Goal: Communication & Community: Answer question/provide support

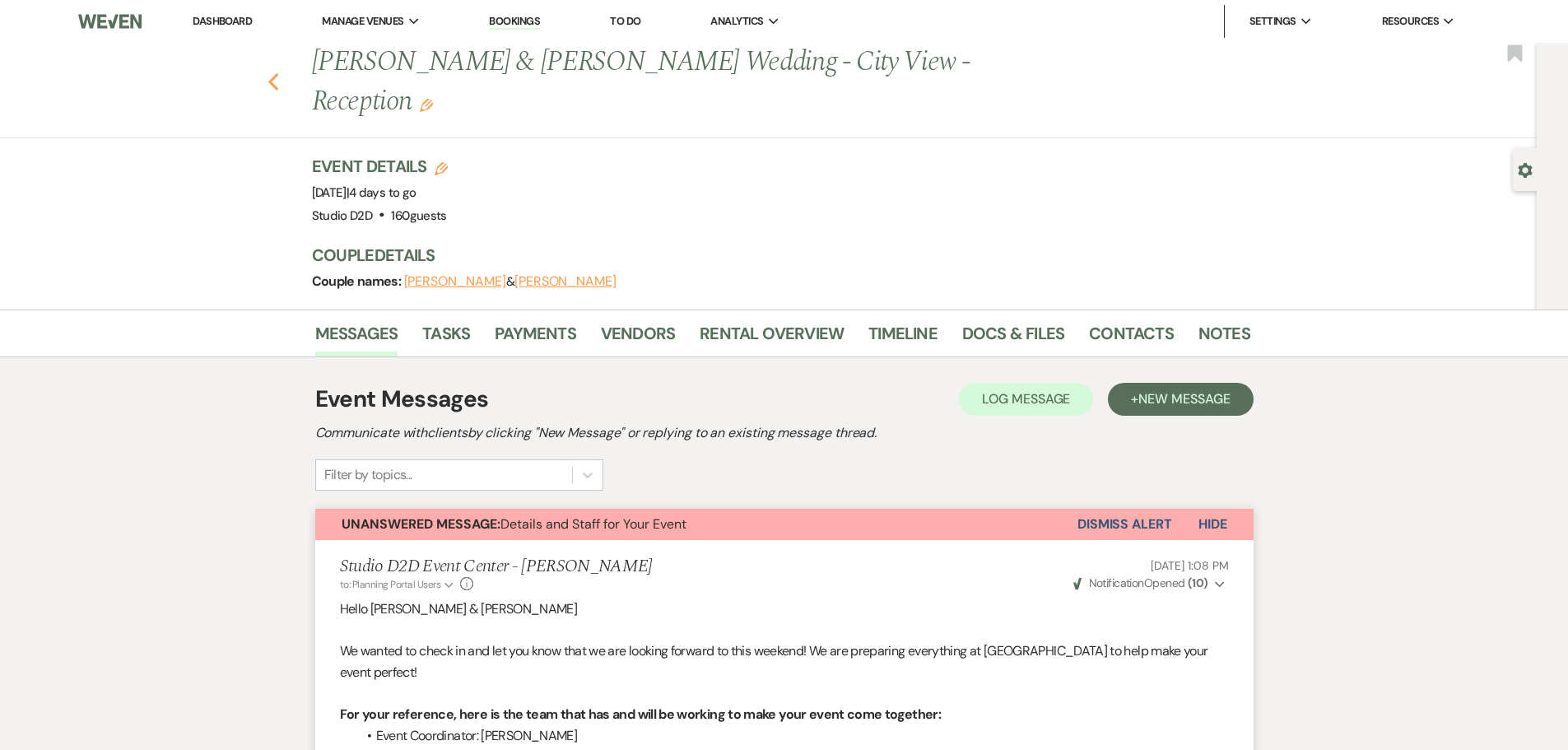
click at [279, 73] on icon "Previous" at bounding box center [273, 82] width 12 height 20
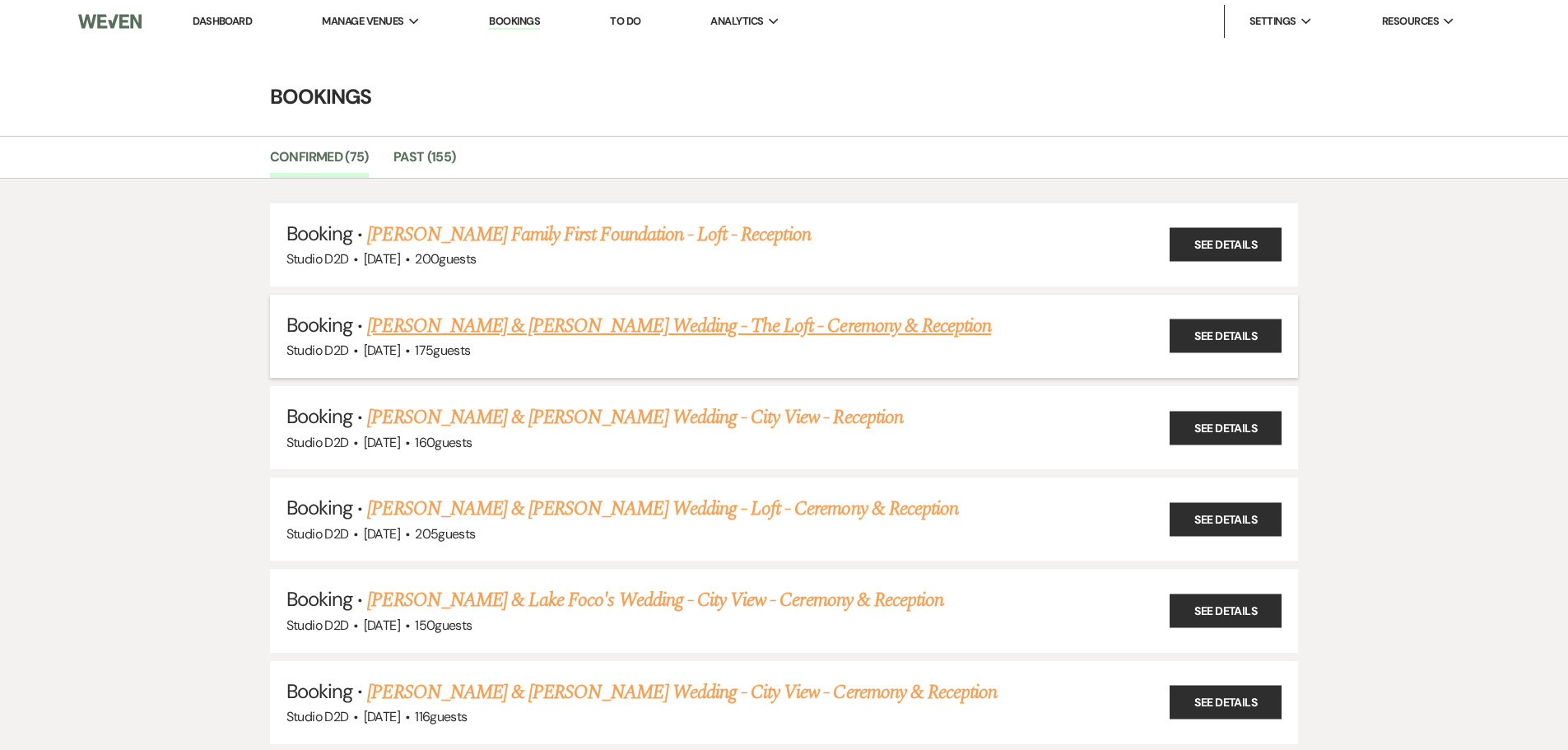
click at [508, 329] on link "[PERSON_NAME] & [PERSON_NAME] Wedding - The Loft - Ceremony & Reception" at bounding box center [678, 326] width 624 height 30
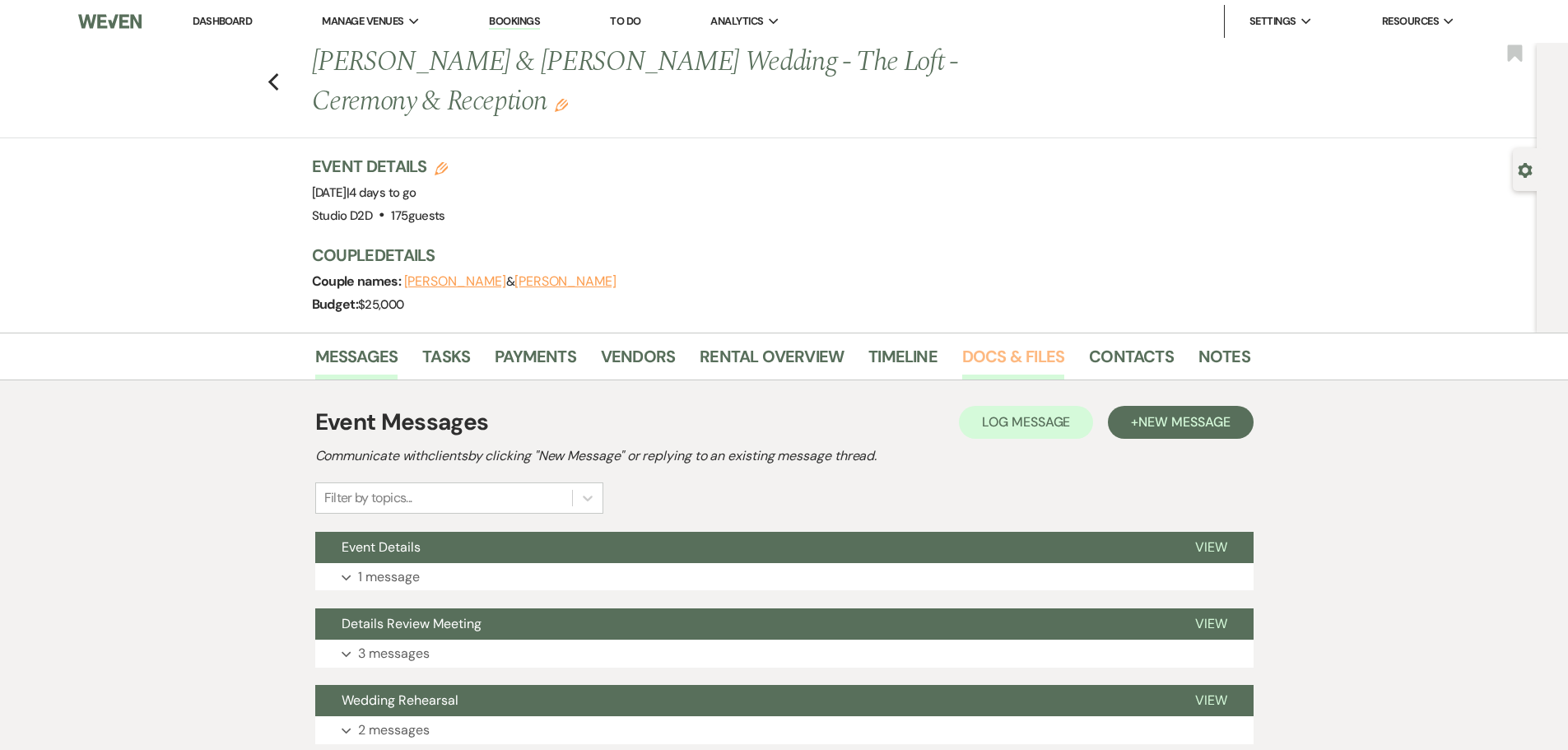
click at [992, 356] on link "Docs & Files" at bounding box center [1012, 361] width 102 height 36
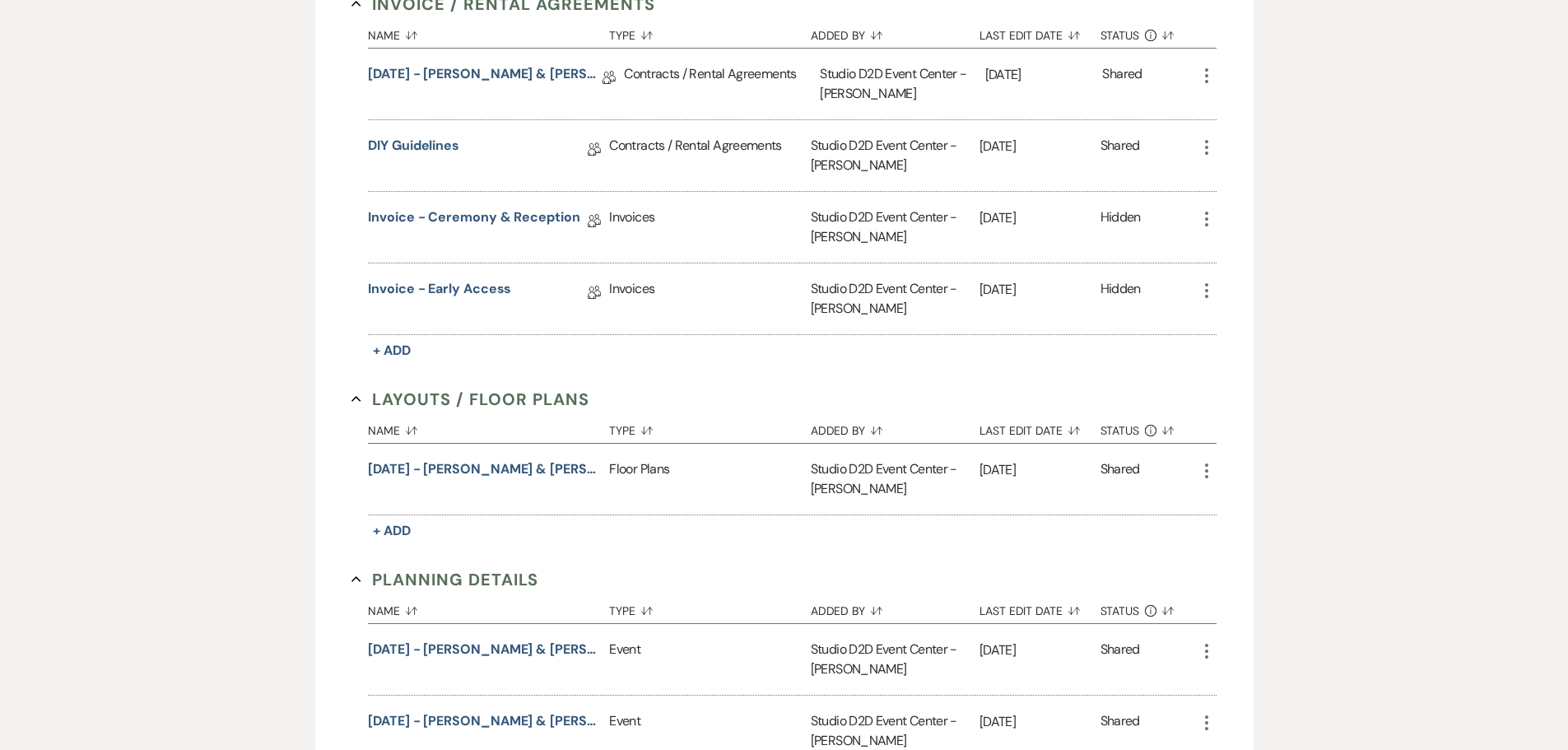
scroll to position [658, 0]
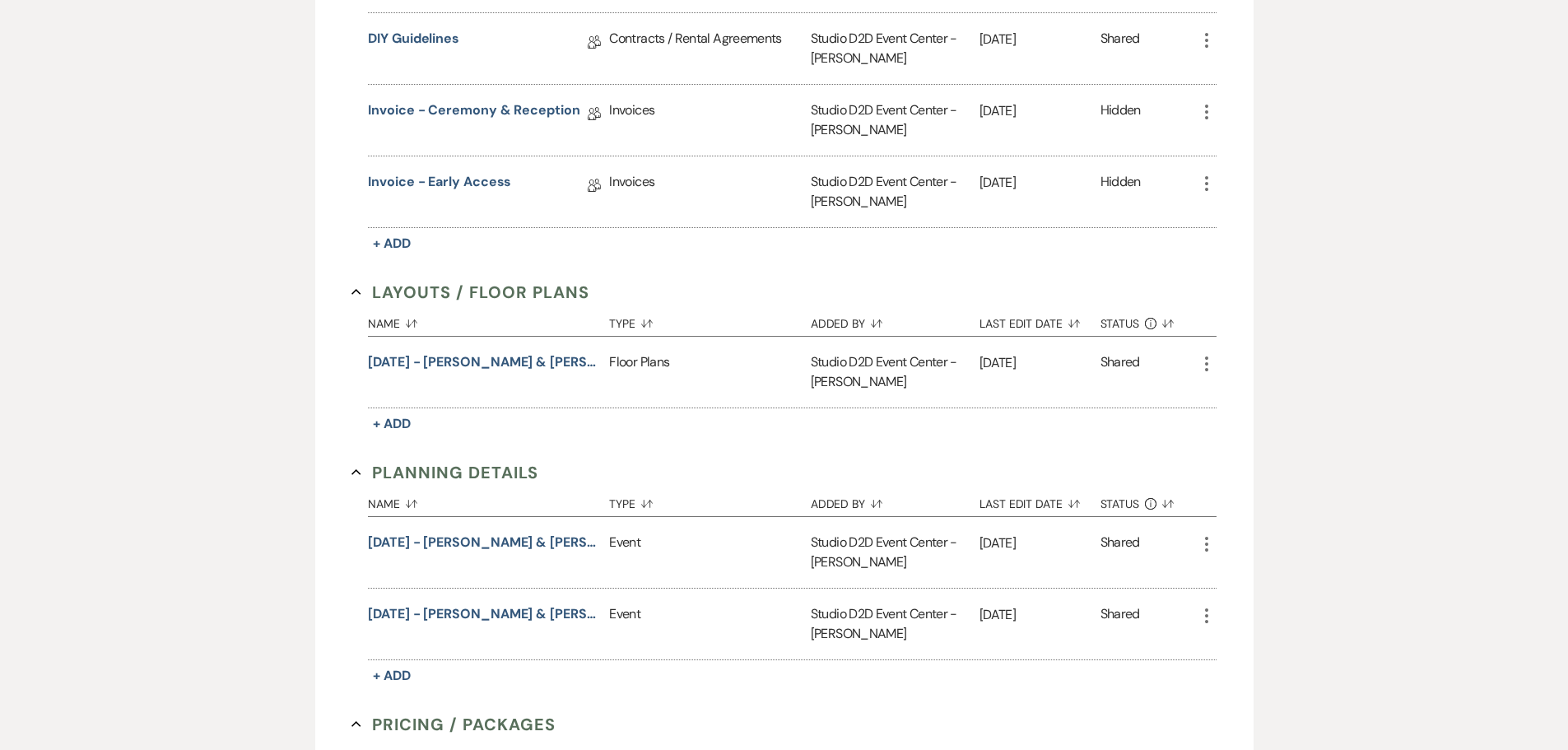
click at [1206, 362] on icon "More" at bounding box center [1206, 364] width 20 height 20
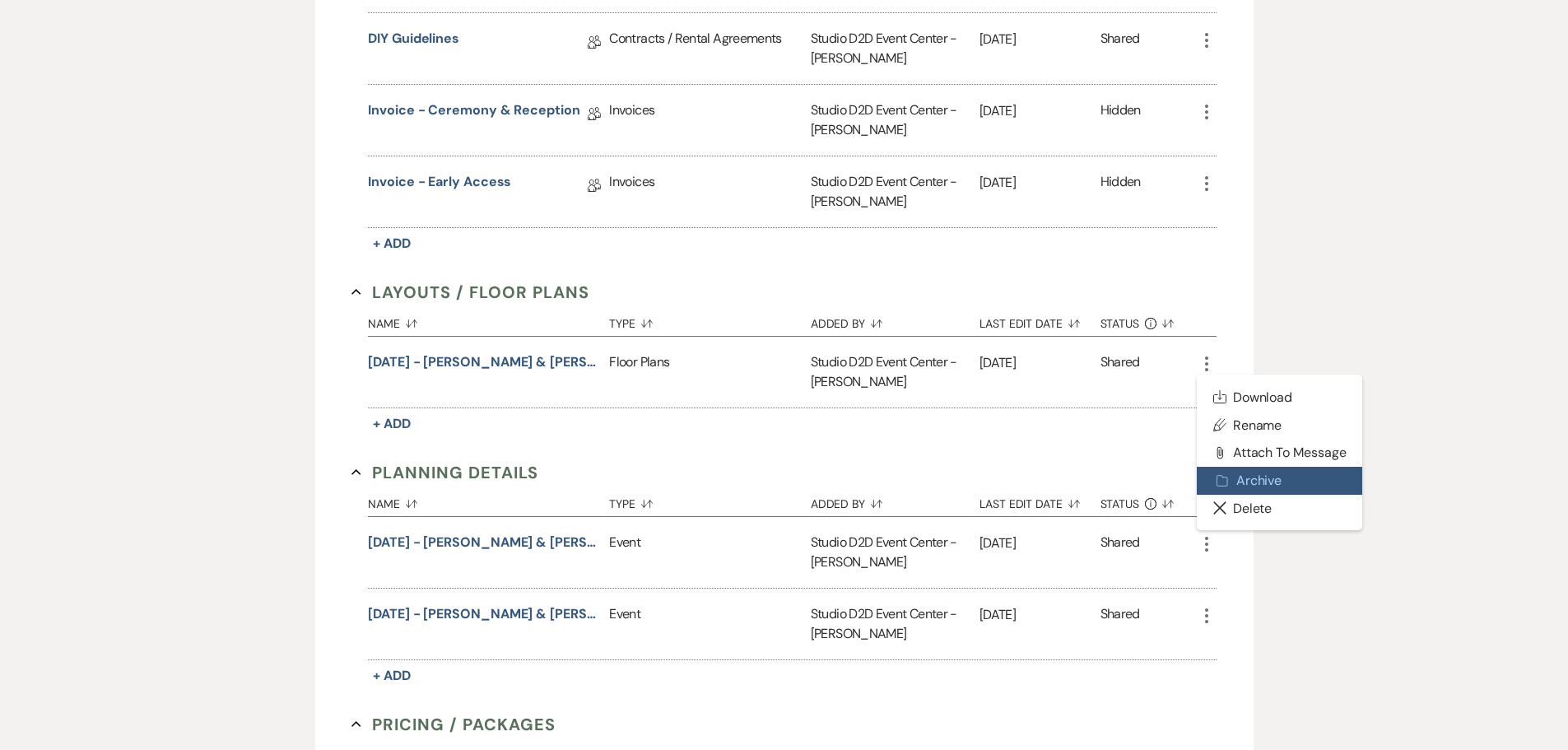
click at [1244, 480] on button "Archive Archive" at bounding box center [1280, 481] width 166 height 28
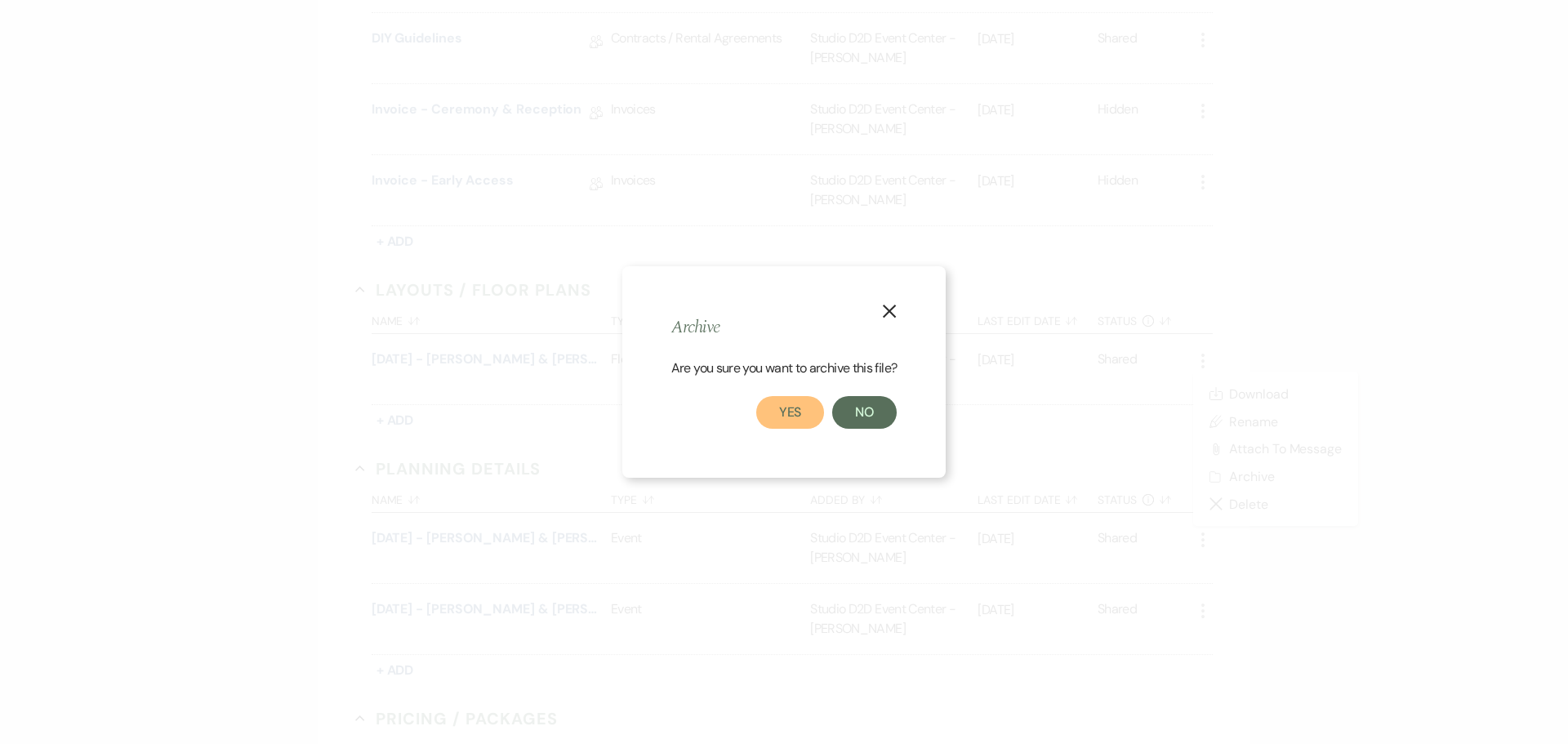
click at [792, 410] on button "Yes" at bounding box center [790, 412] width 68 height 32
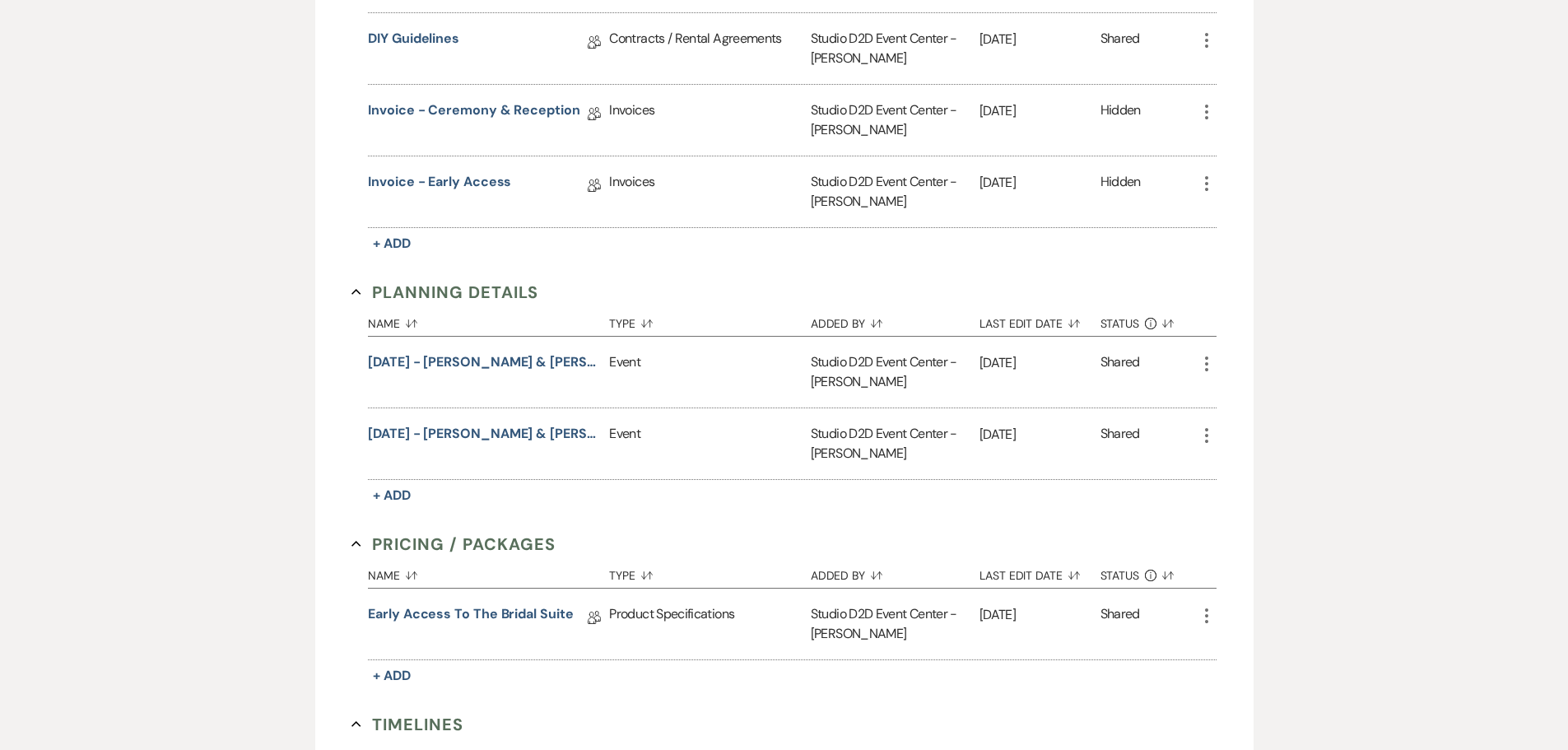
click at [1204, 365] on icon "More" at bounding box center [1206, 364] width 20 height 20
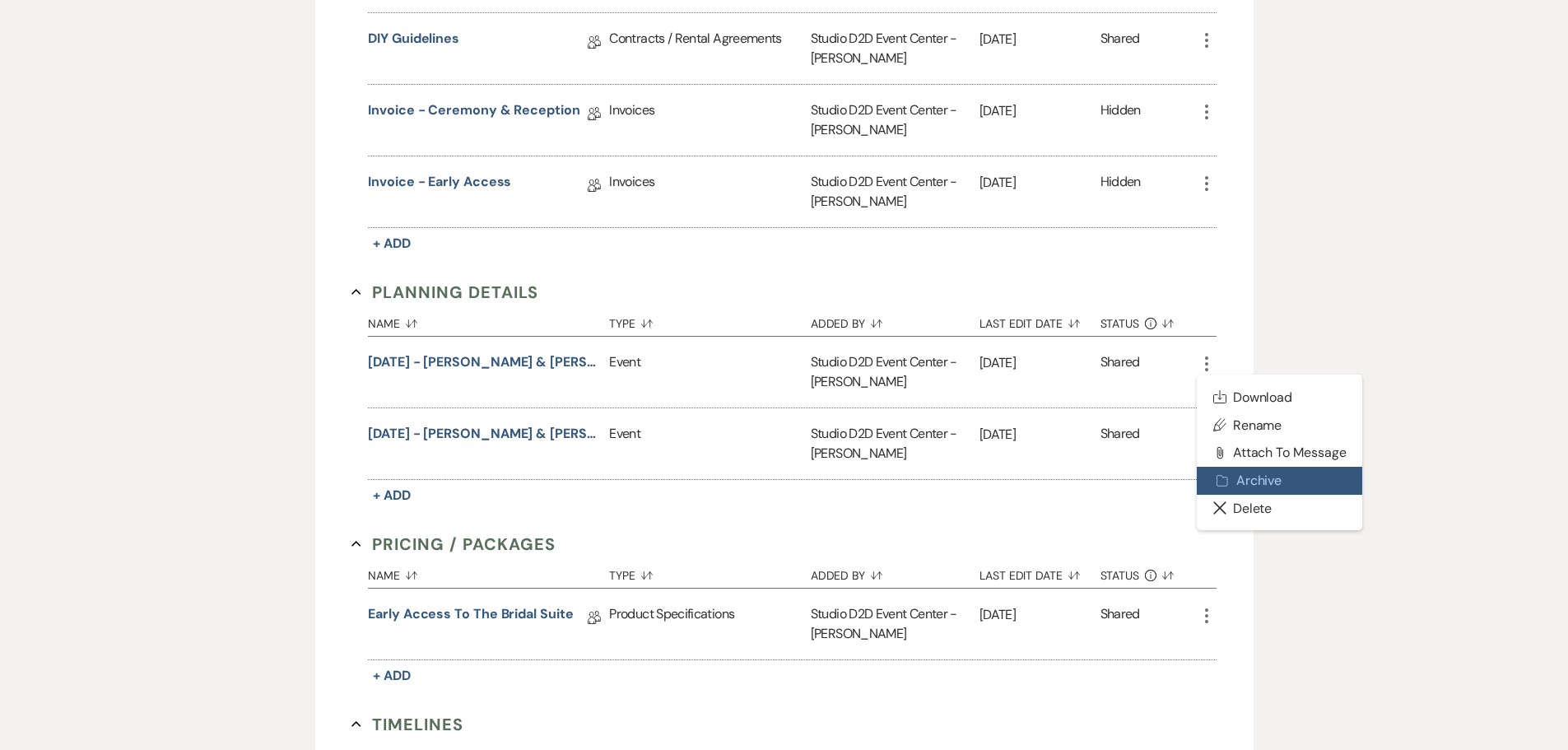
click at [1233, 471] on button "Archive Archive" at bounding box center [1280, 481] width 166 height 28
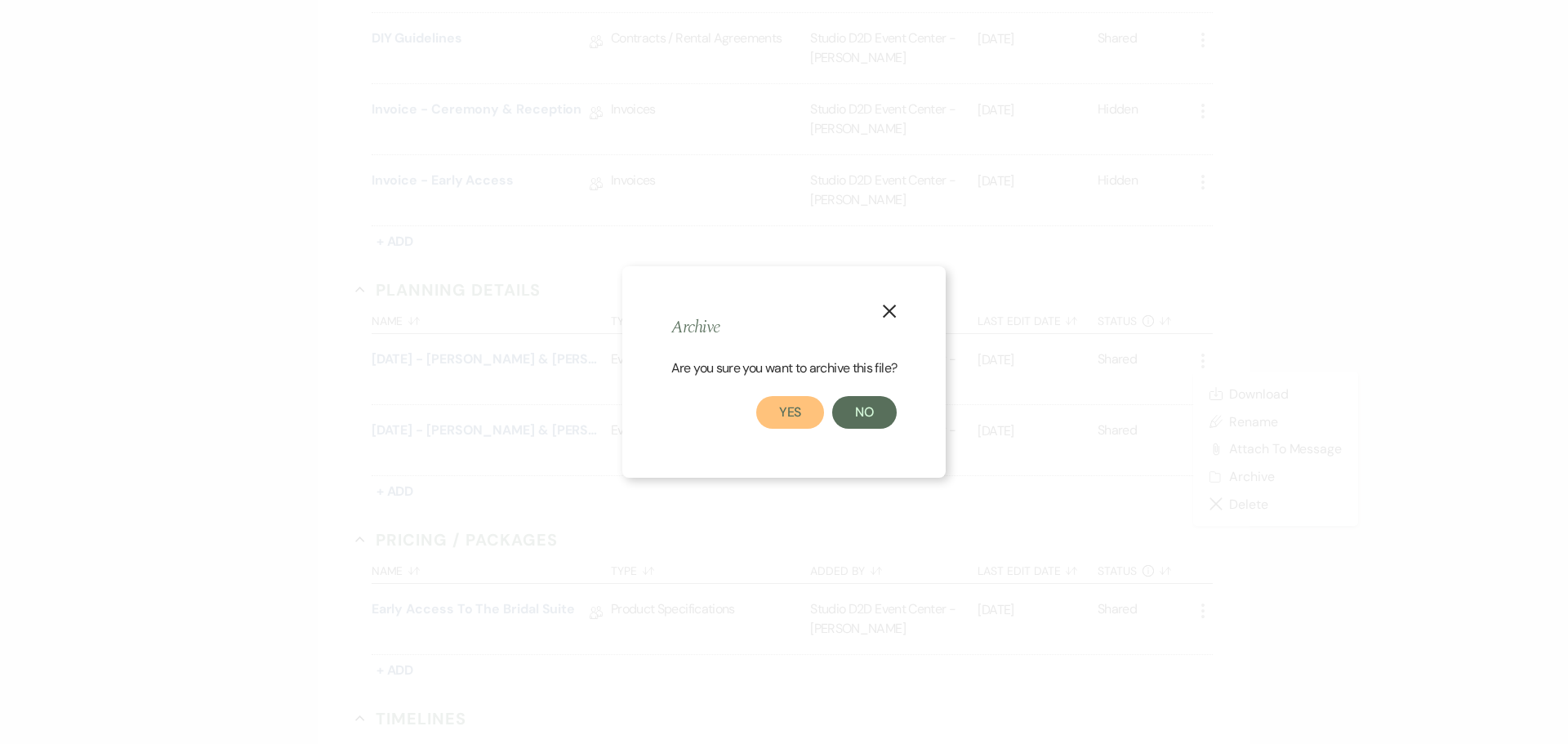
click at [795, 408] on button "Yes" at bounding box center [790, 412] width 68 height 32
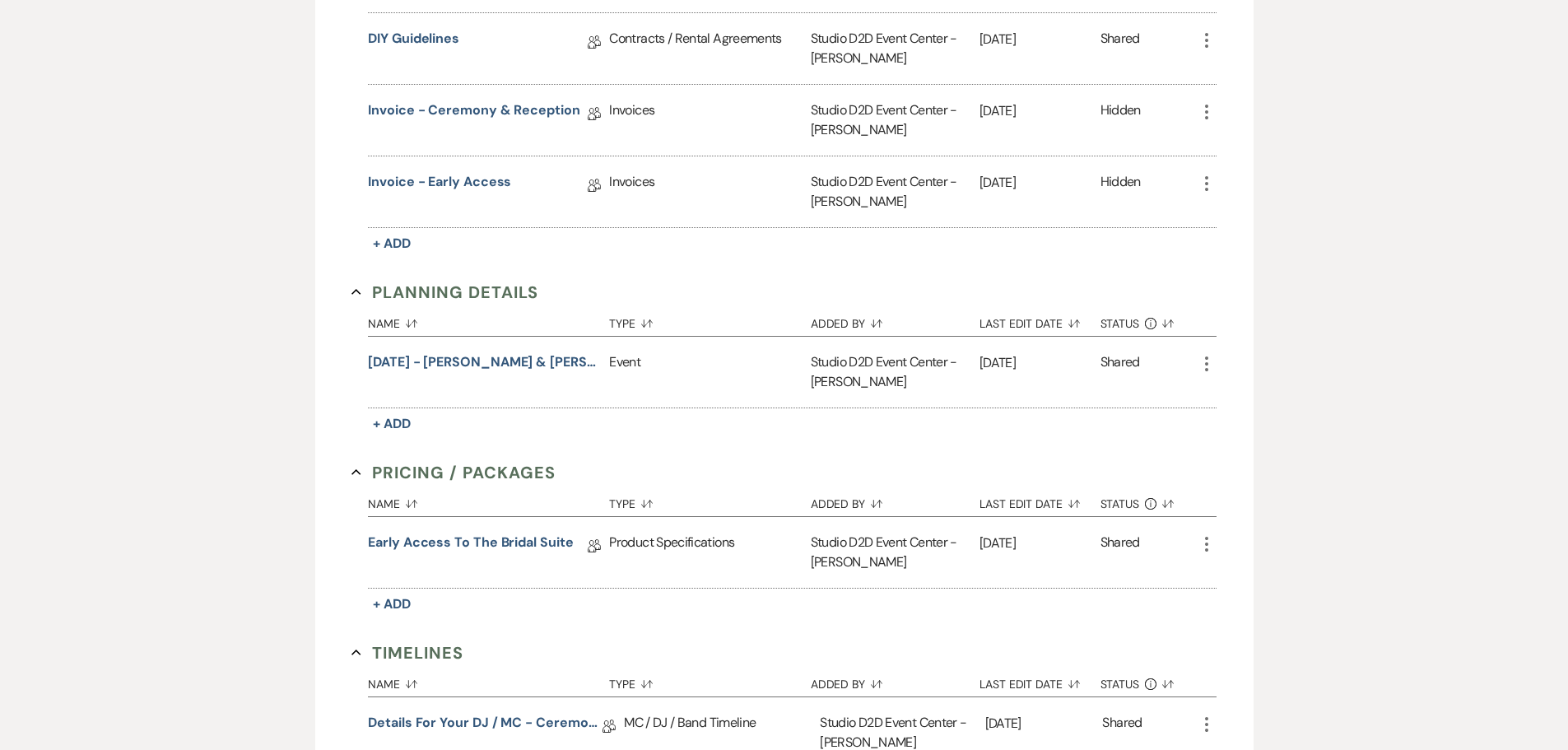
click at [1204, 365] on icon "More" at bounding box center [1206, 364] width 20 height 20
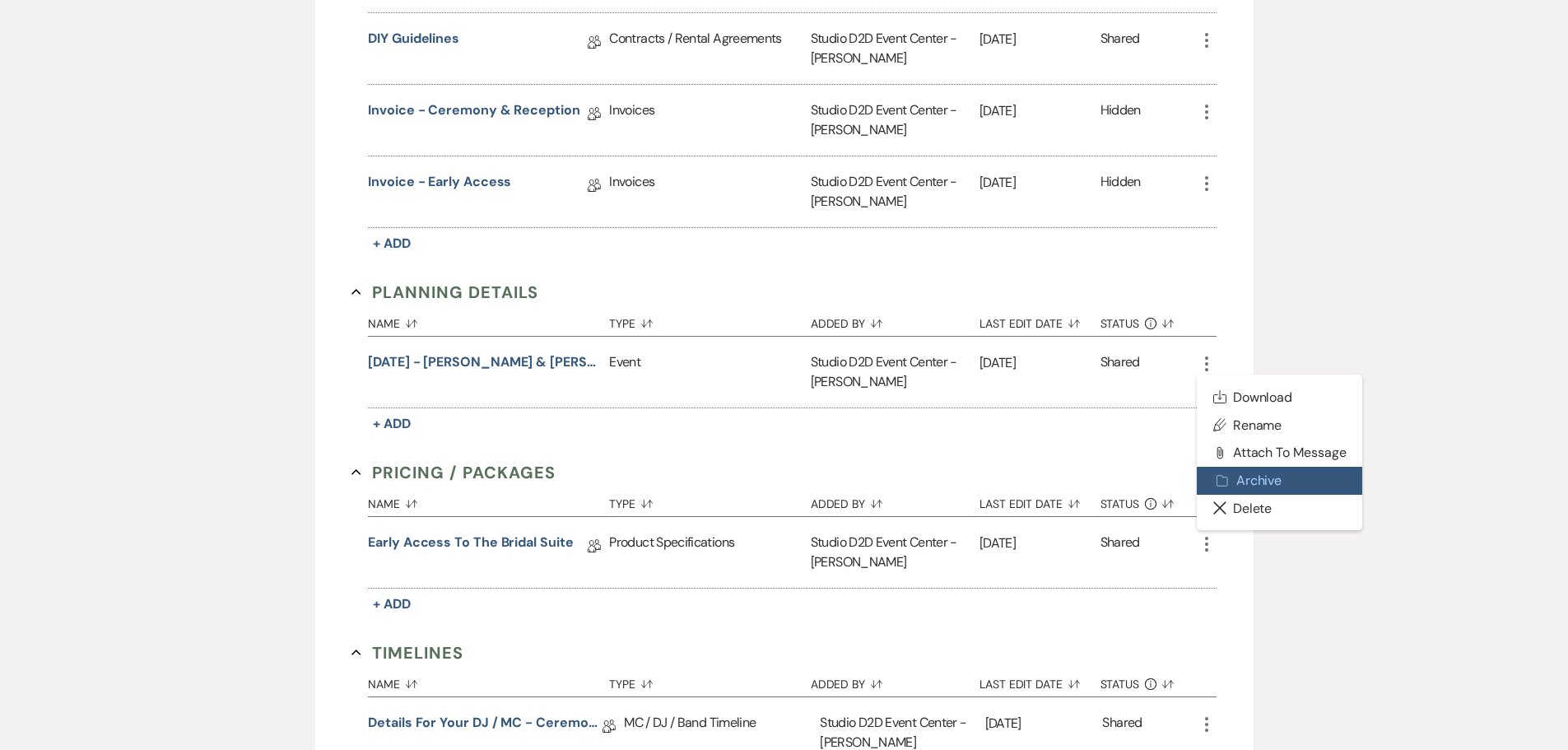
click at [1224, 472] on button "Archive Archive" at bounding box center [1280, 481] width 166 height 28
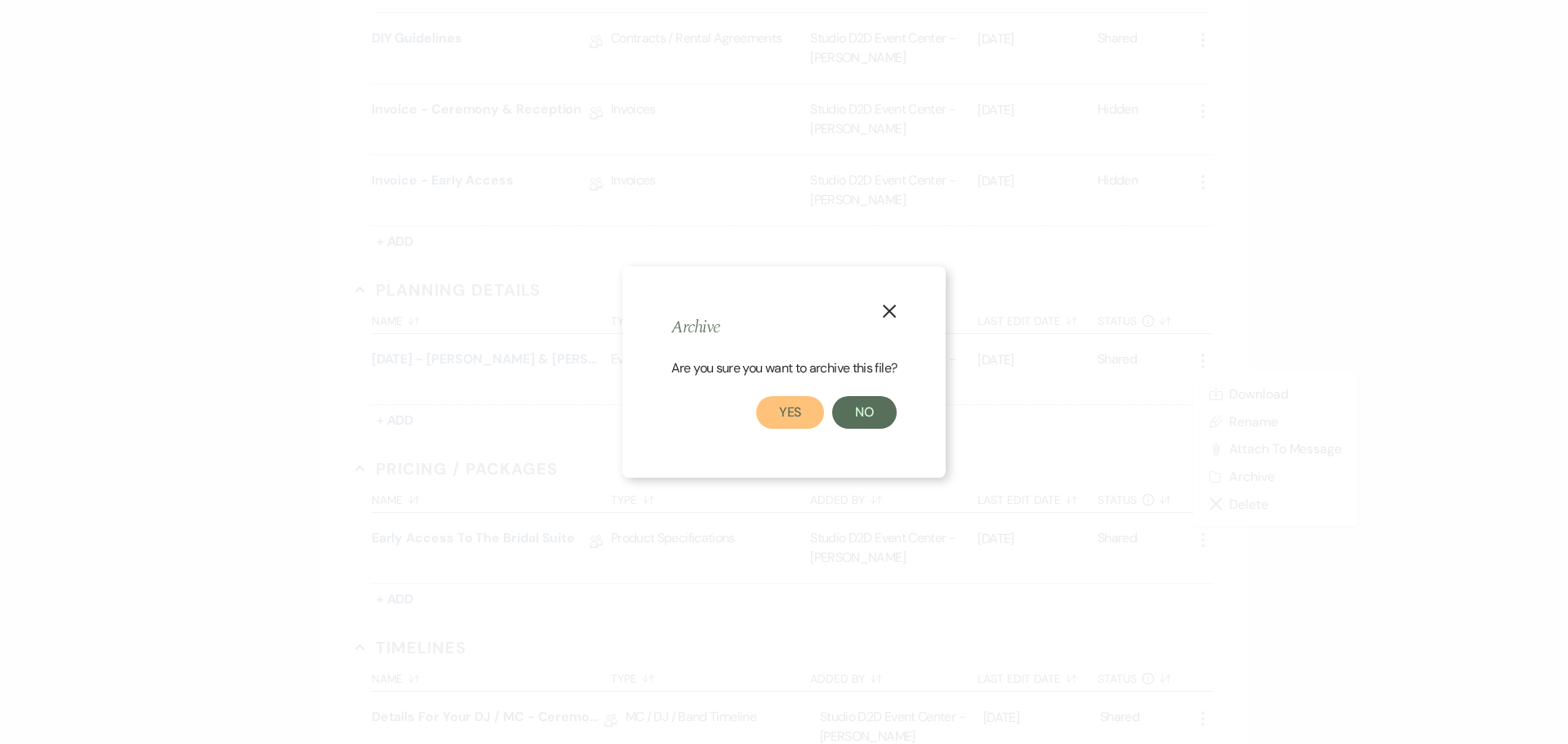
click at [796, 410] on button "Yes" at bounding box center [790, 412] width 68 height 32
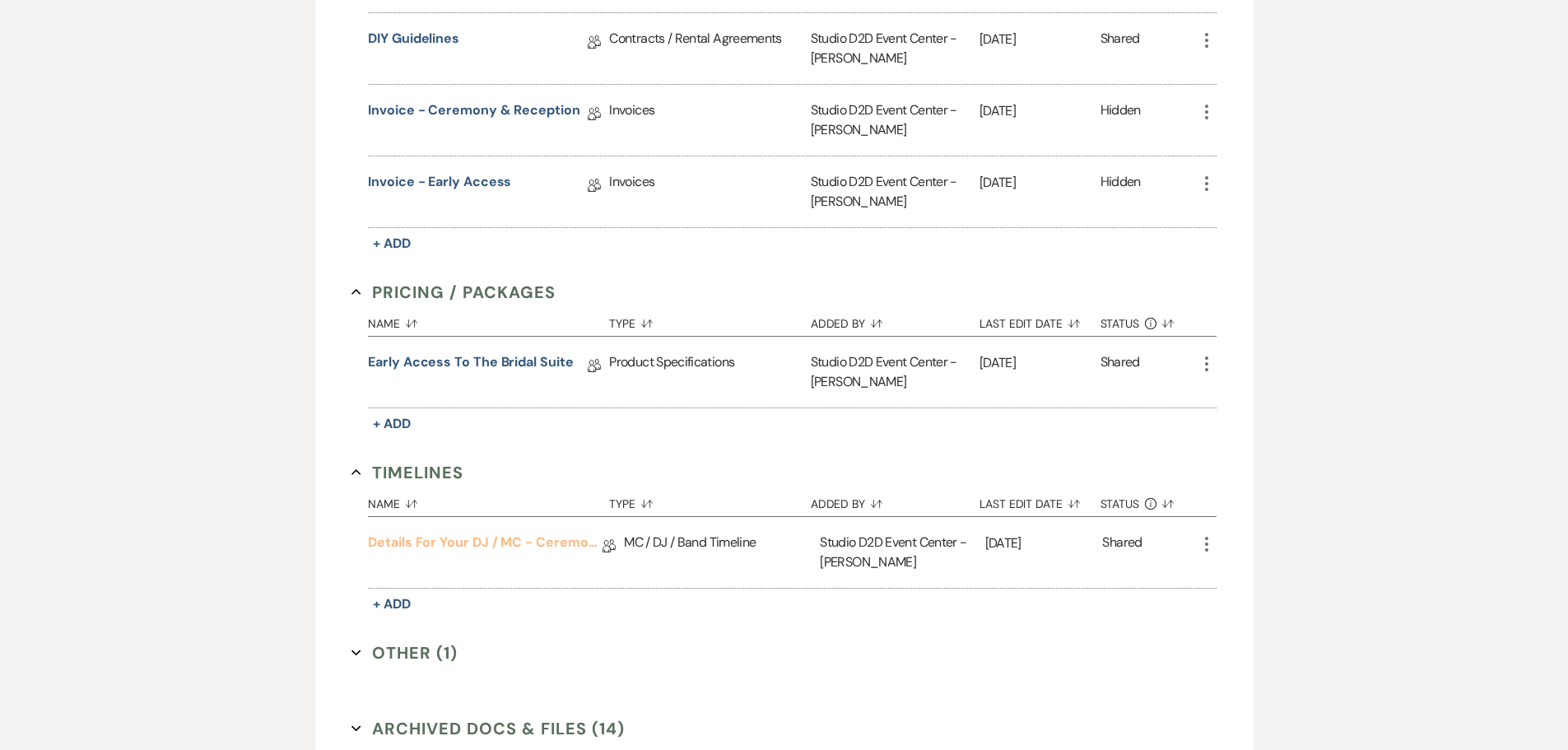
click at [533, 541] on link "Details for your DJ / MC - Ceremony & Reception" at bounding box center [485, 546] width 235 height 26
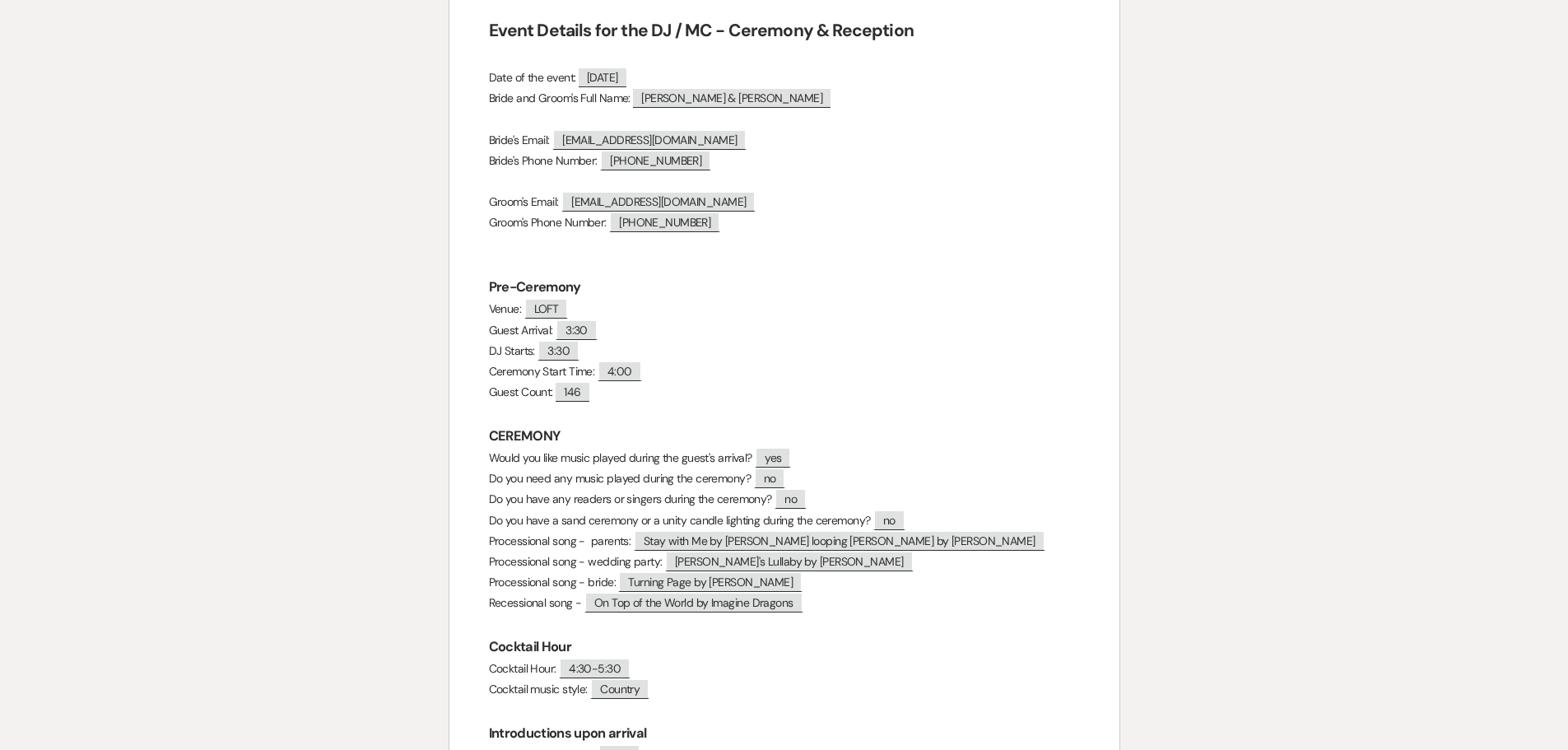
scroll to position [164, 0]
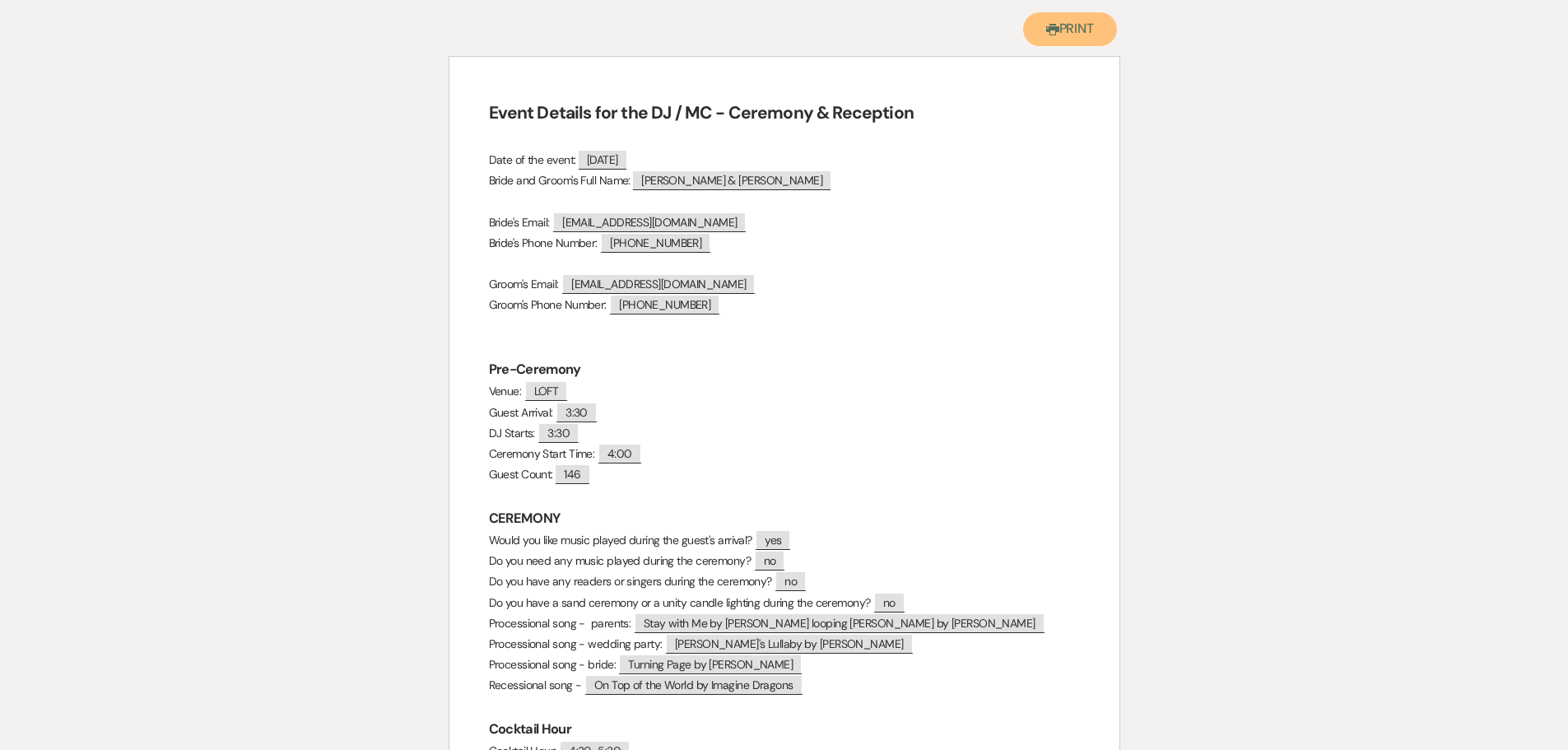
click at [1065, 36] on button "Printer Print" at bounding box center [1070, 29] width 95 height 33
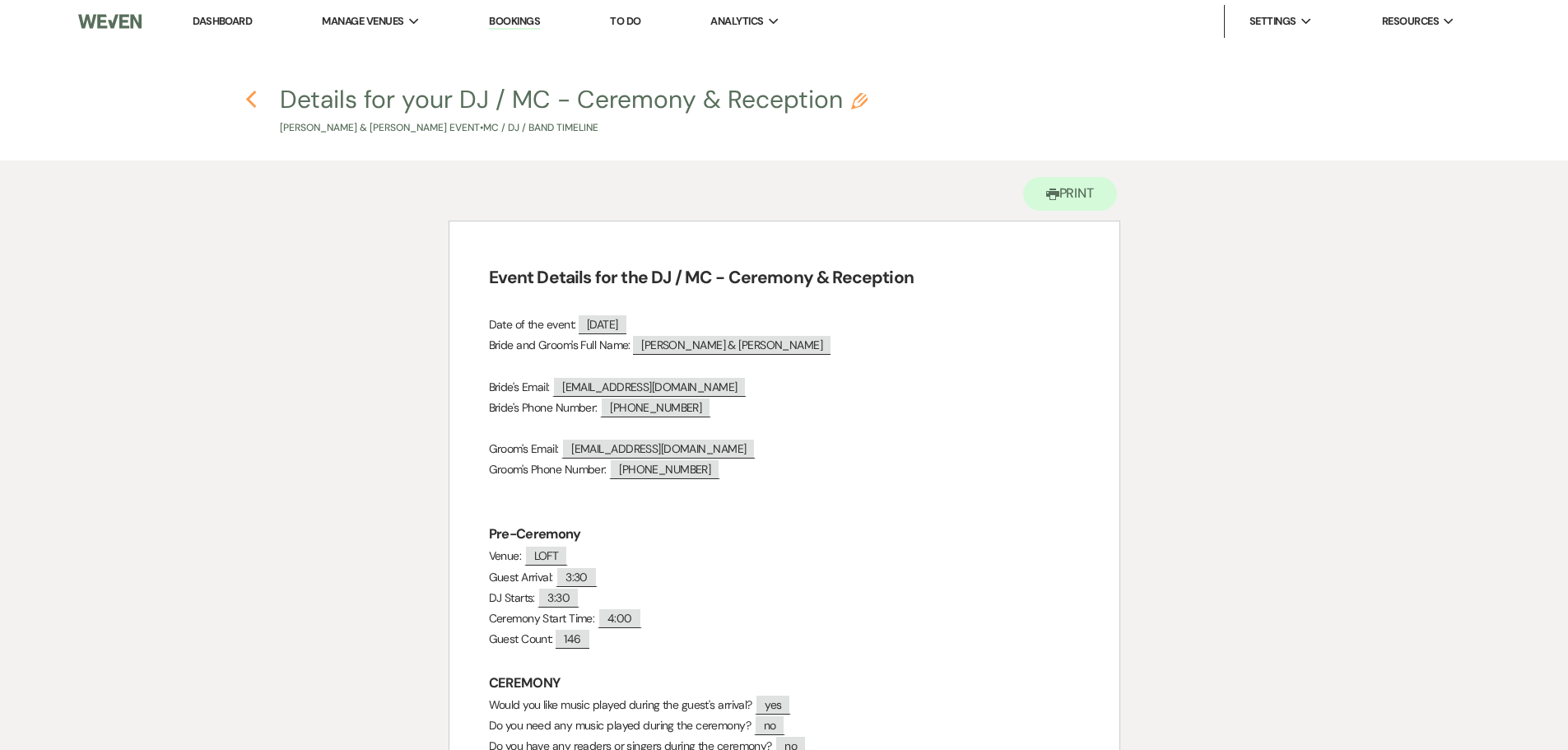
click at [251, 97] on use "button" at bounding box center [251, 99] width 11 height 18
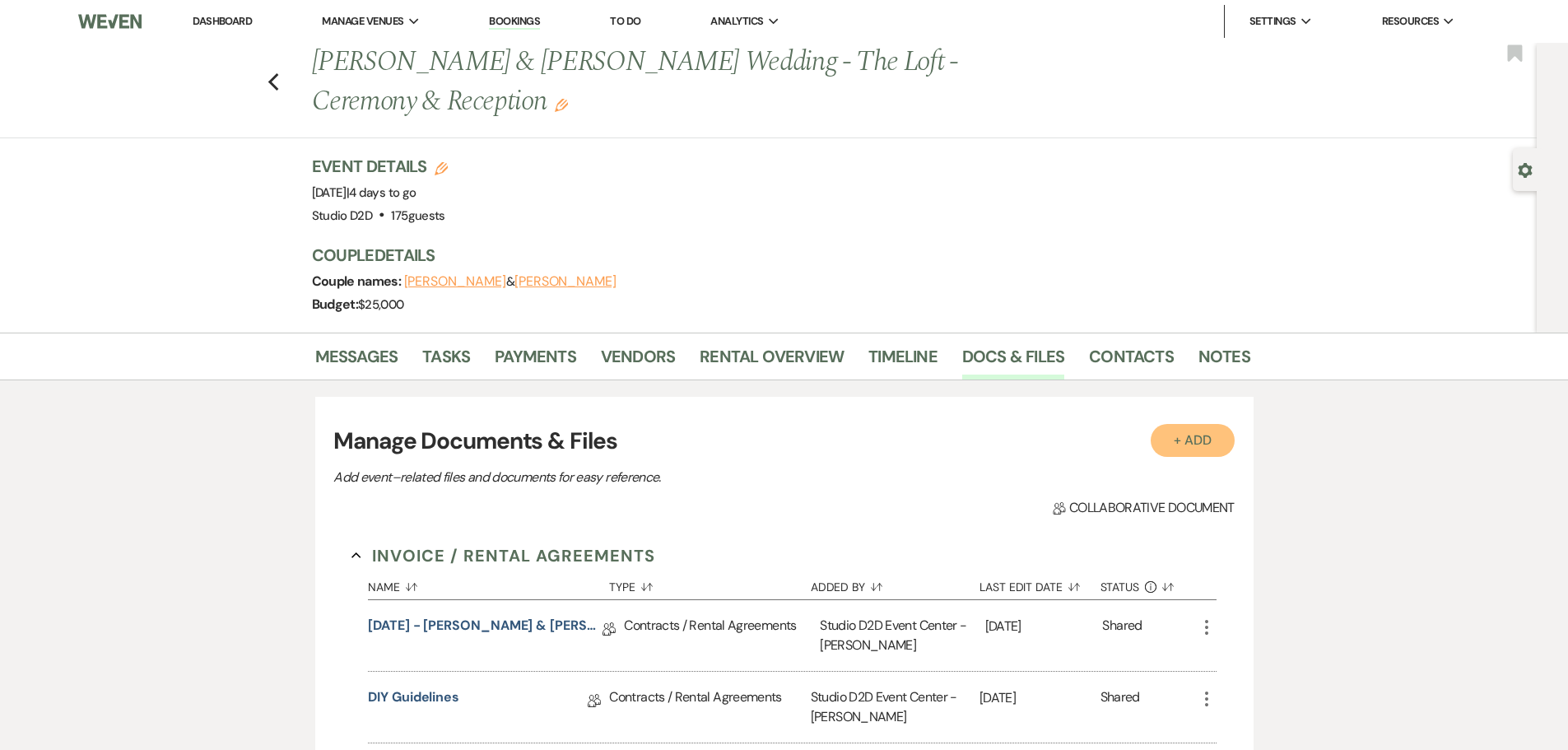
click at [1182, 441] on button "+ Add" at bounding box center [1193, 440] width 84 height 32
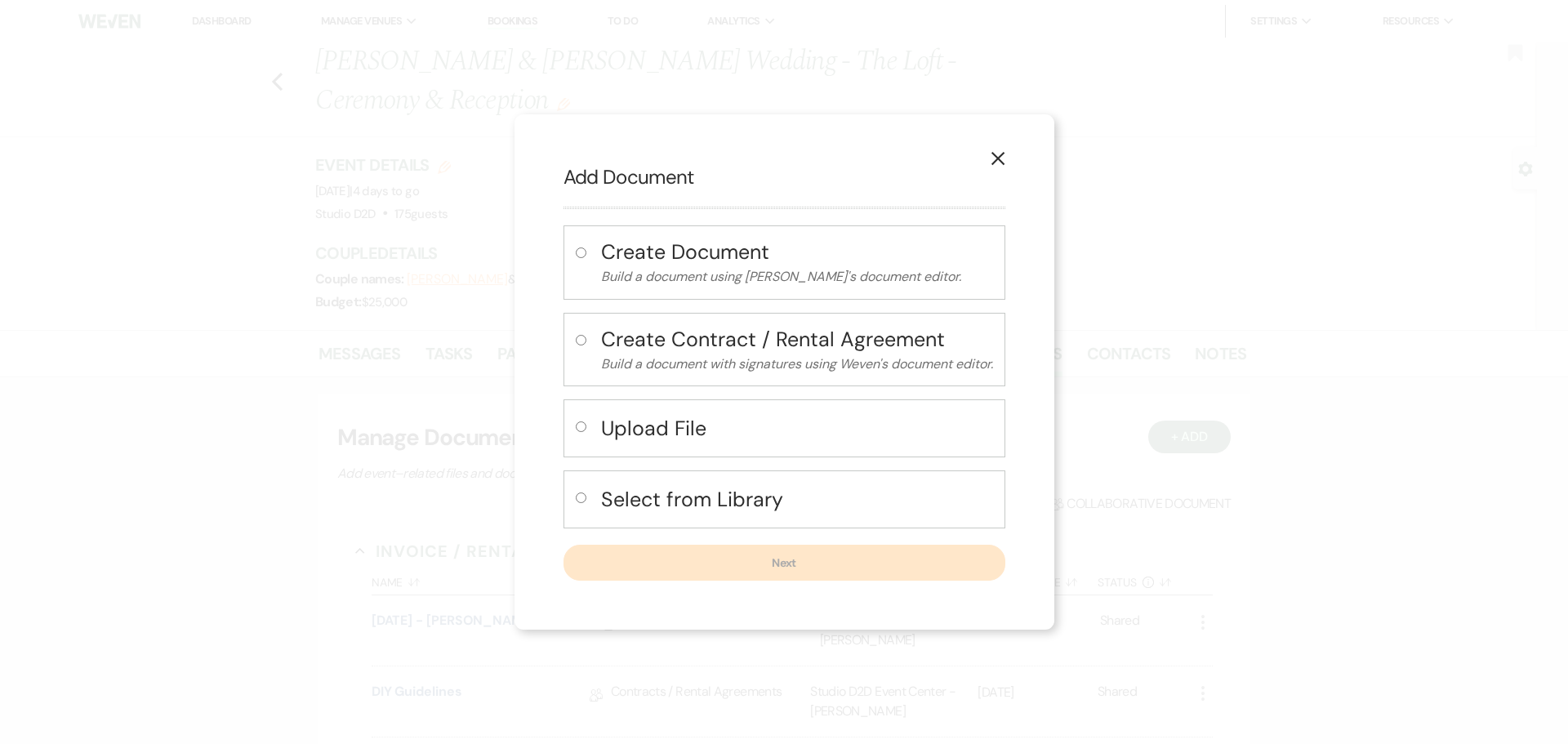
click at [706, 432] on h4 "Upload File" at bounding box center [797, 428] width 392 height 28
radio input "true"
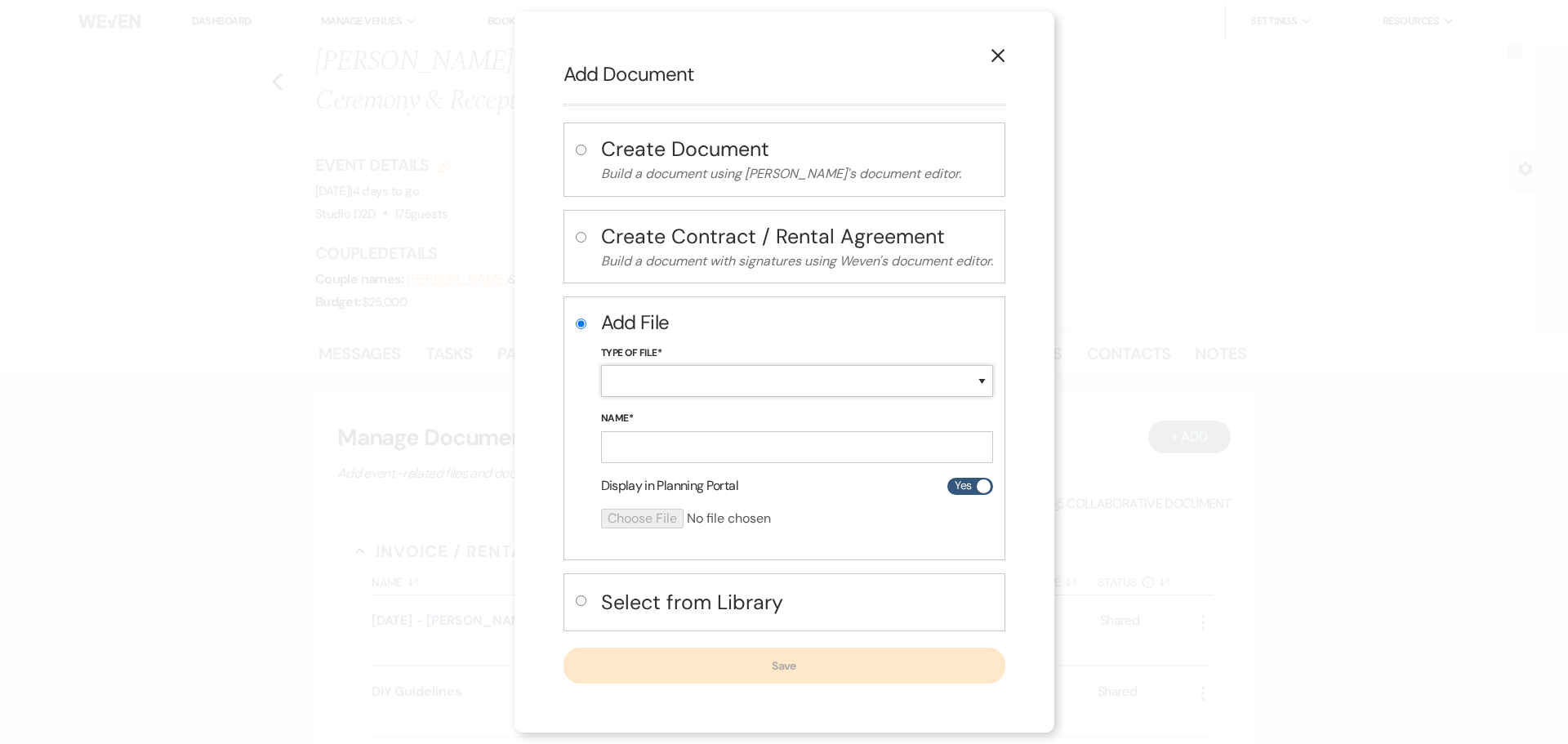
click at [694, 380] on select "Special Event Insurance Vendor Certificate of Insurance Contracts / Rental Agre…" at bounding box center [797, 381] width 392 height 32
select select "64"
click at [601, 365] on select "Special Event Insurance Vendor Certificate of Insurance Contracts / Rental Agre…" at bounding box center [797, 381] width 392 height 32
click at [697, 446] on input "Name*" at bounding box center [797, 447] width 392 height 32
paste input "[DATE] - [PERSON_NAME] & [PERSON_NAME] Details"
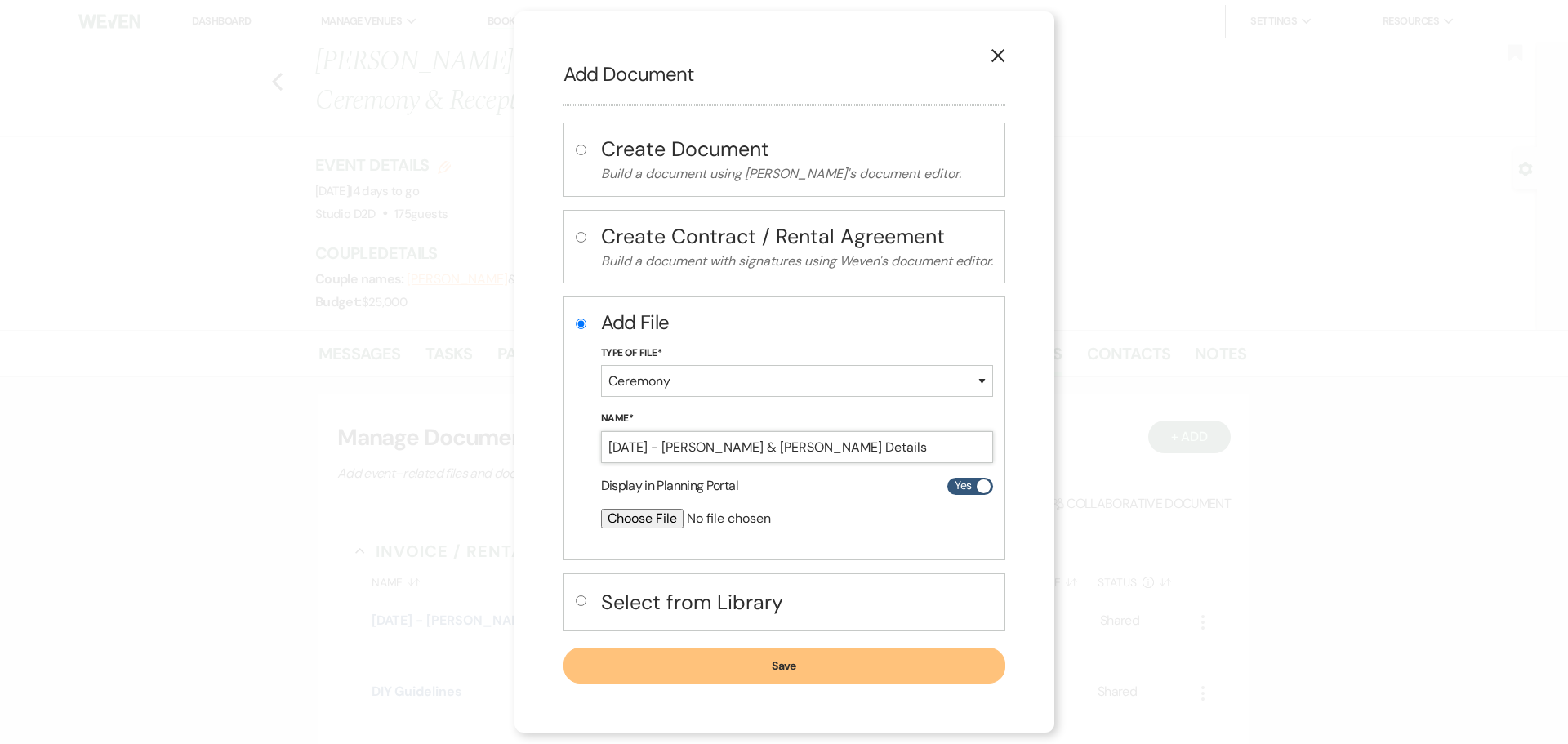
type input "[DATE] - [PERSON_NAME] & [PERSON_NAME] Details"
click at [624, 520] on input "file" at bounding box center [753, 518] width 305 height 20
type input "C:\fakepath\[DATE] - [PERSON_NAME] & [PERSON_NAME] Details - Studio D2D.pdf"
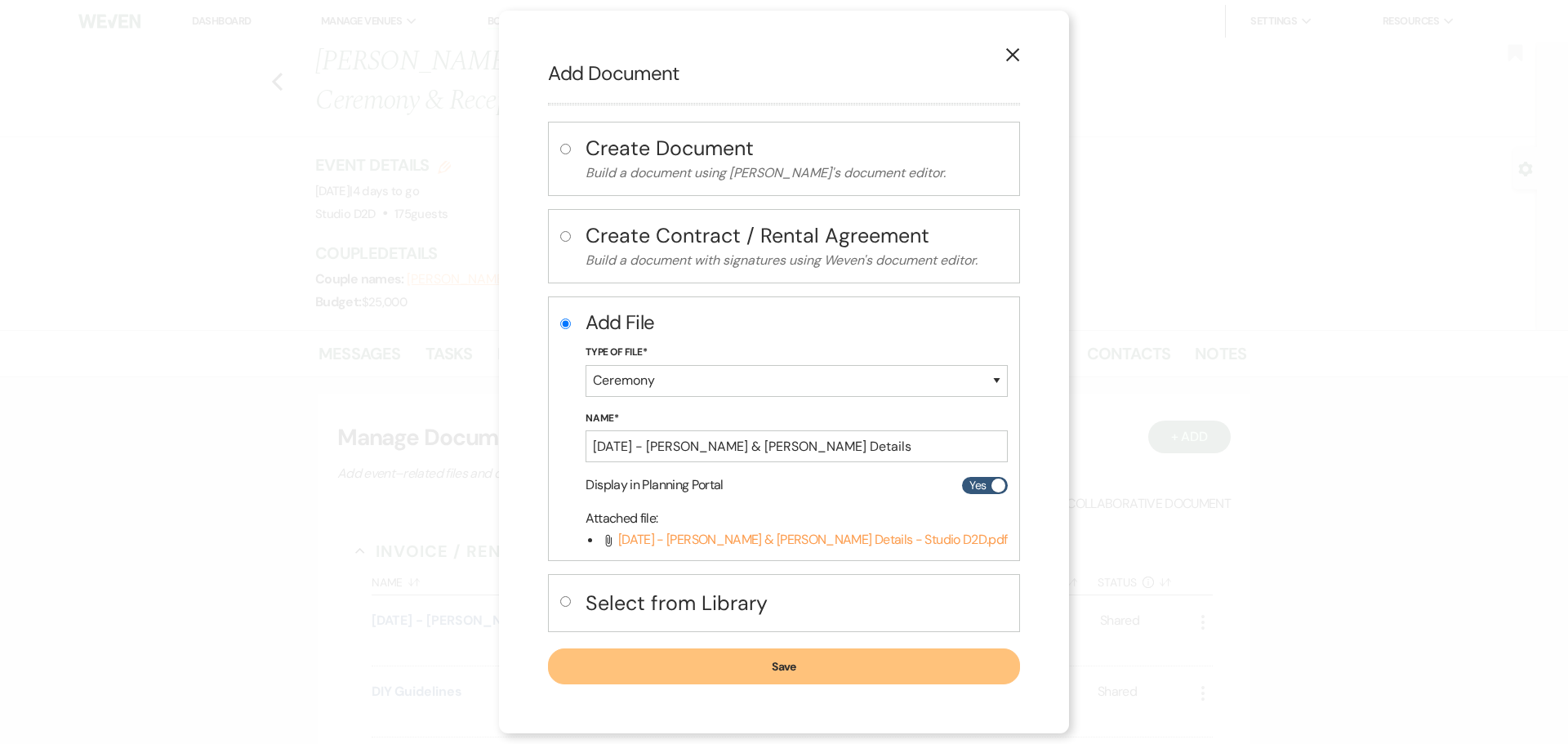
click at [752, 674] on button "Save" at bounding box center [783, 666] width 471 height 36
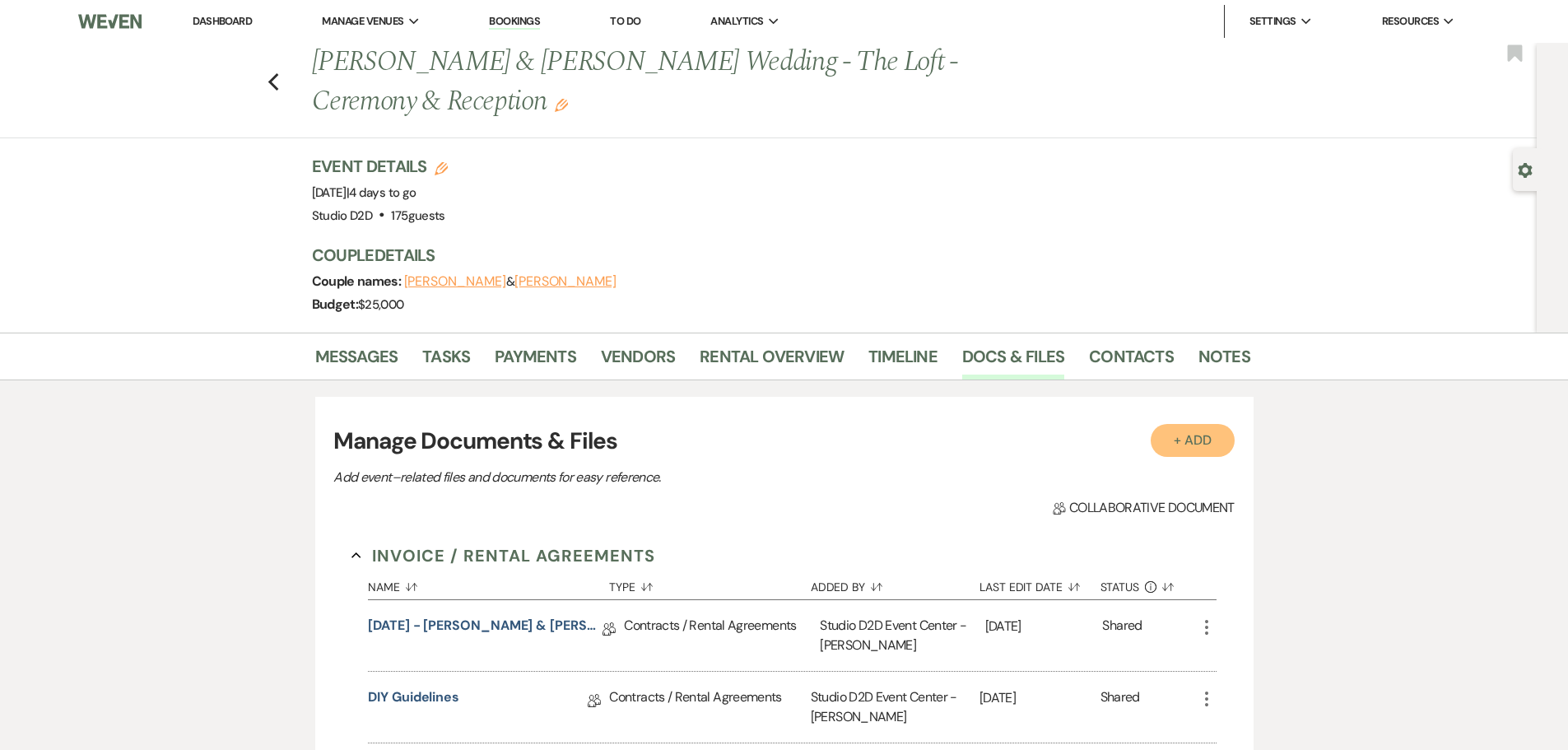
click at [1177, 446] on button "+ Add" at bounding box center [1193, 440] width 84 height 32
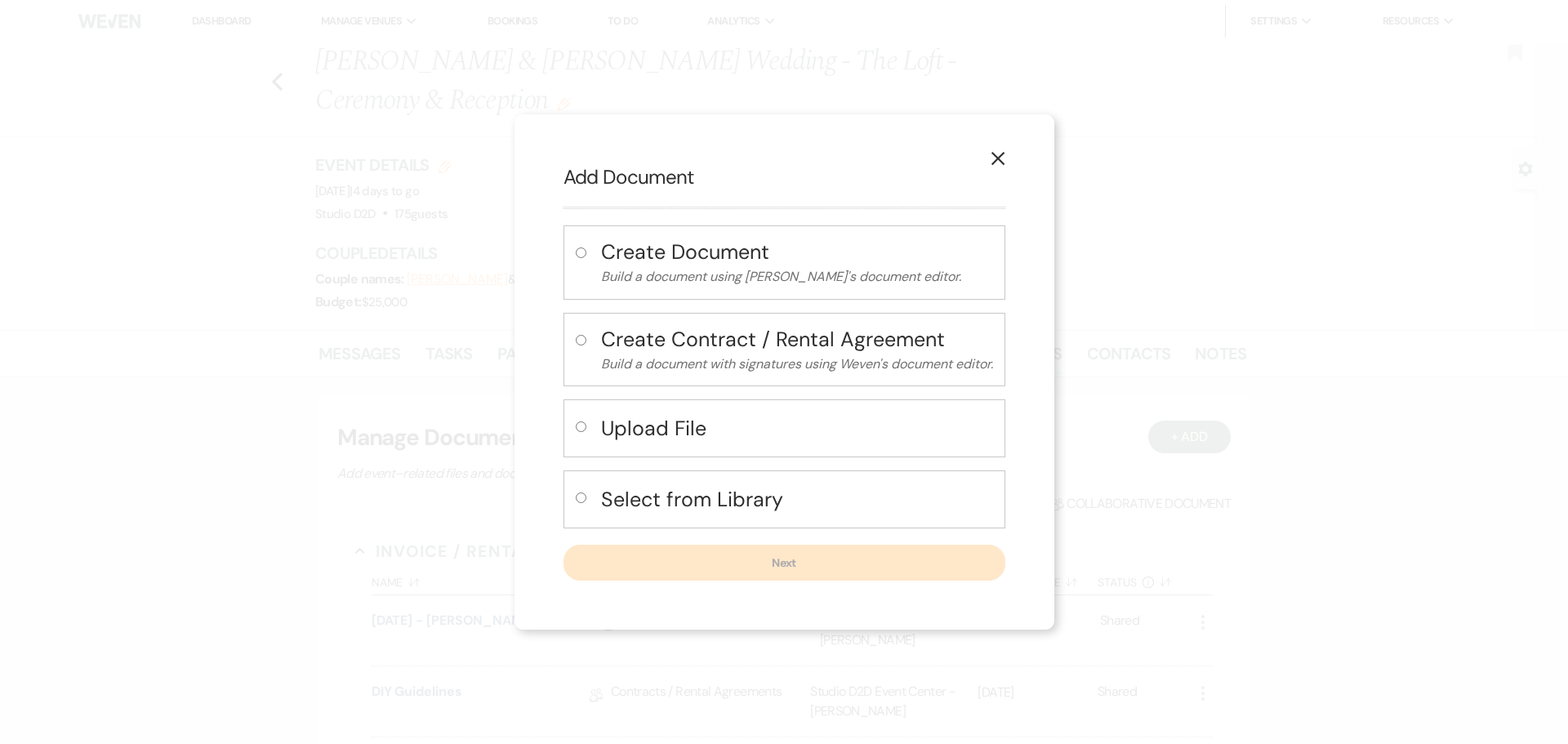
click at [694, 428] on h4 "Upload File" at bounding box center [797, 428] width 392 height 28
radio input "true"
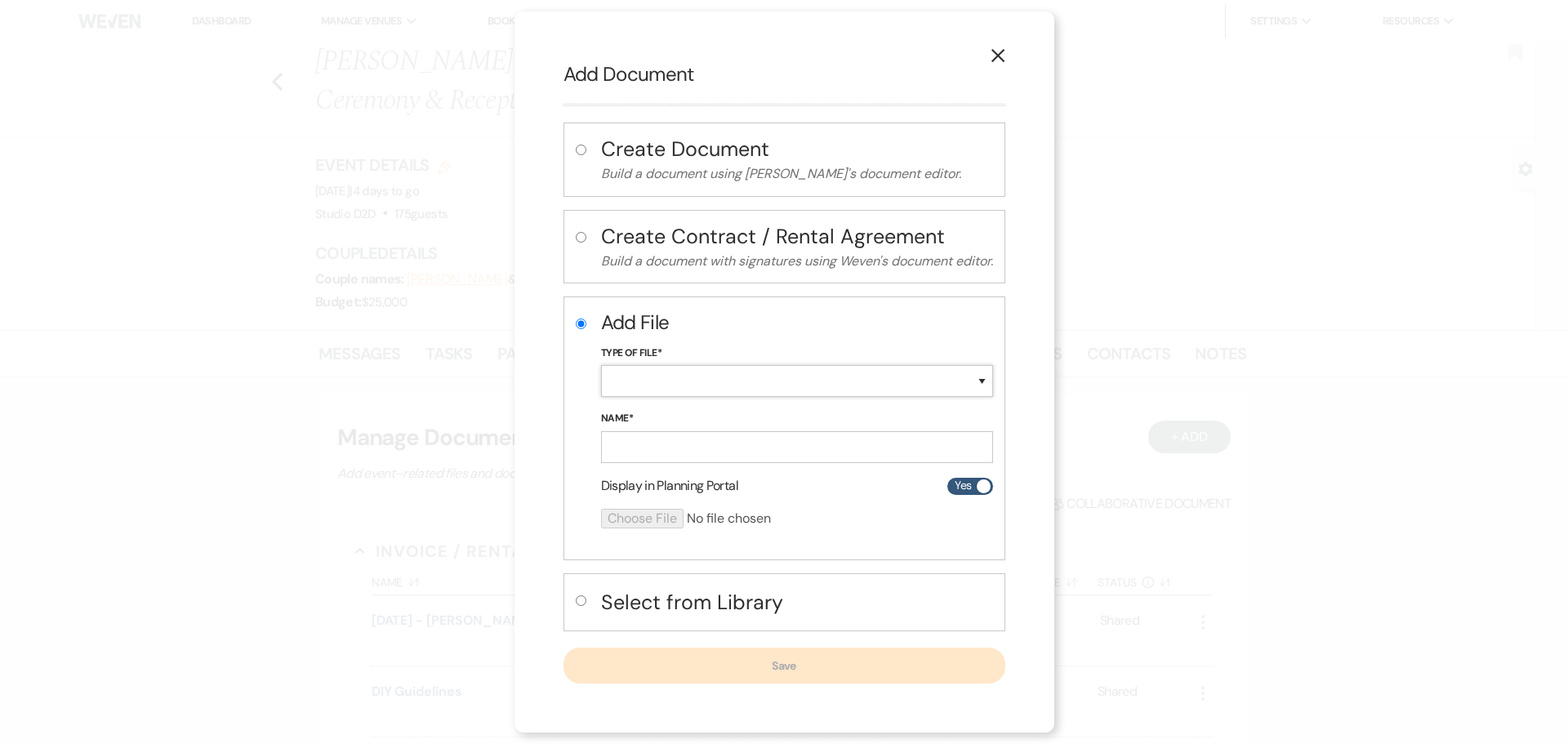
click at [686, 387] on select "Special Event Insurance Vendor Certificate of Insurance Contracts / Rental Agre…" at bounding box center [797, 381] width 392 height 32
select select "63"
click at [601, 365] on select "Special Event Insurance Vendor Certificate of Insurance Contracts / Rental Agre…" at bounding box center [797, 381] width 392 height 32
click at [694, 454] on input "Name*" at bounding box center [797, 447] width 392 height 32
paste input "[DATE] - [PERSON_NAME] & [PERSON_NAME] - Event Details"
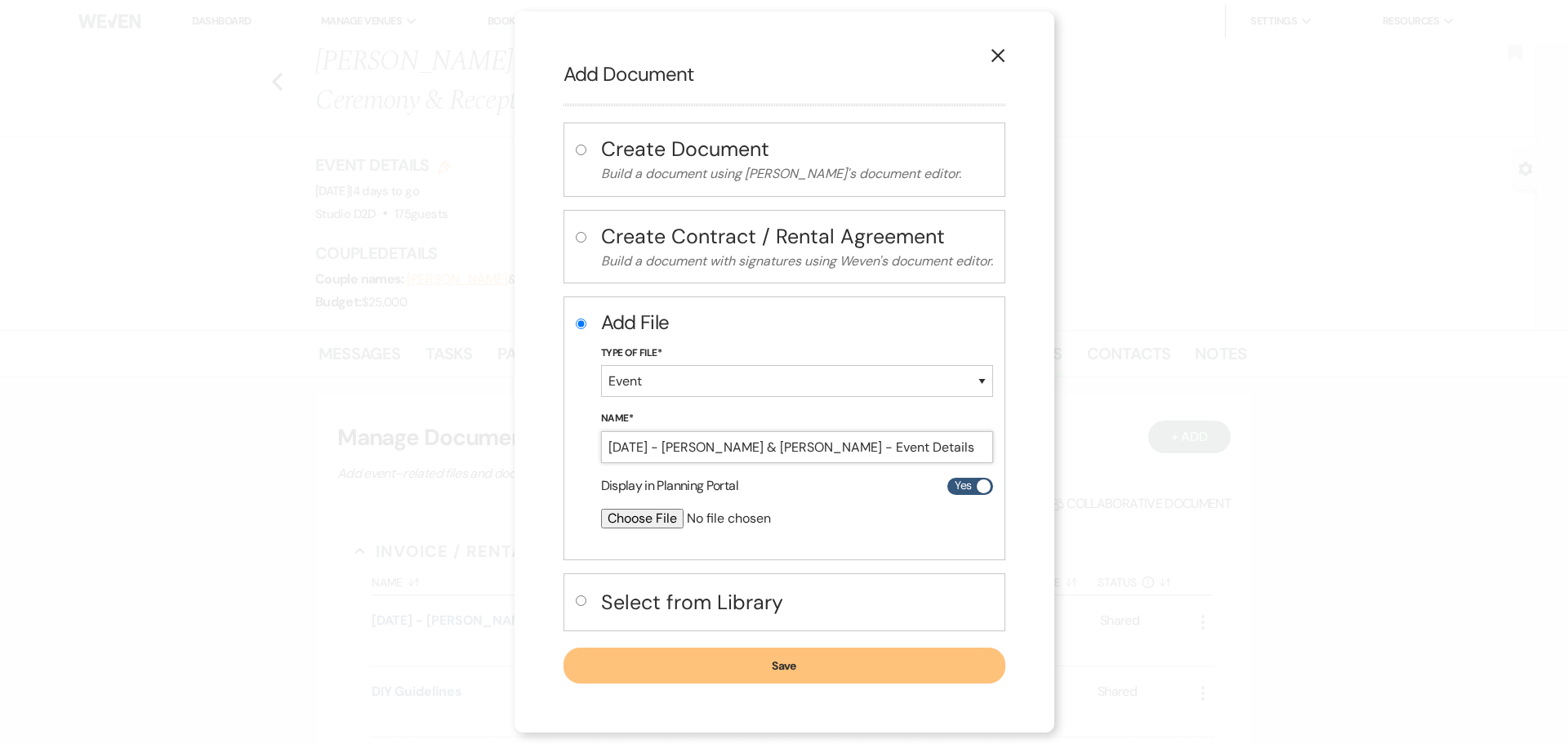
type input "[DATE] - [PERSON_NAME] & [PERSON_NAME] - Event Details"
click at [623, 520] on input "file" at bounding box center [753, 518] width 305 height 20
click at [645, 521] on input "file" at bounding box center [753, 518] width 305 height 20
type input "C:\fakepath\[DATE] - [PERSON_NAME] & [PERSON_NAME] - Event Details - Studio D2D…"
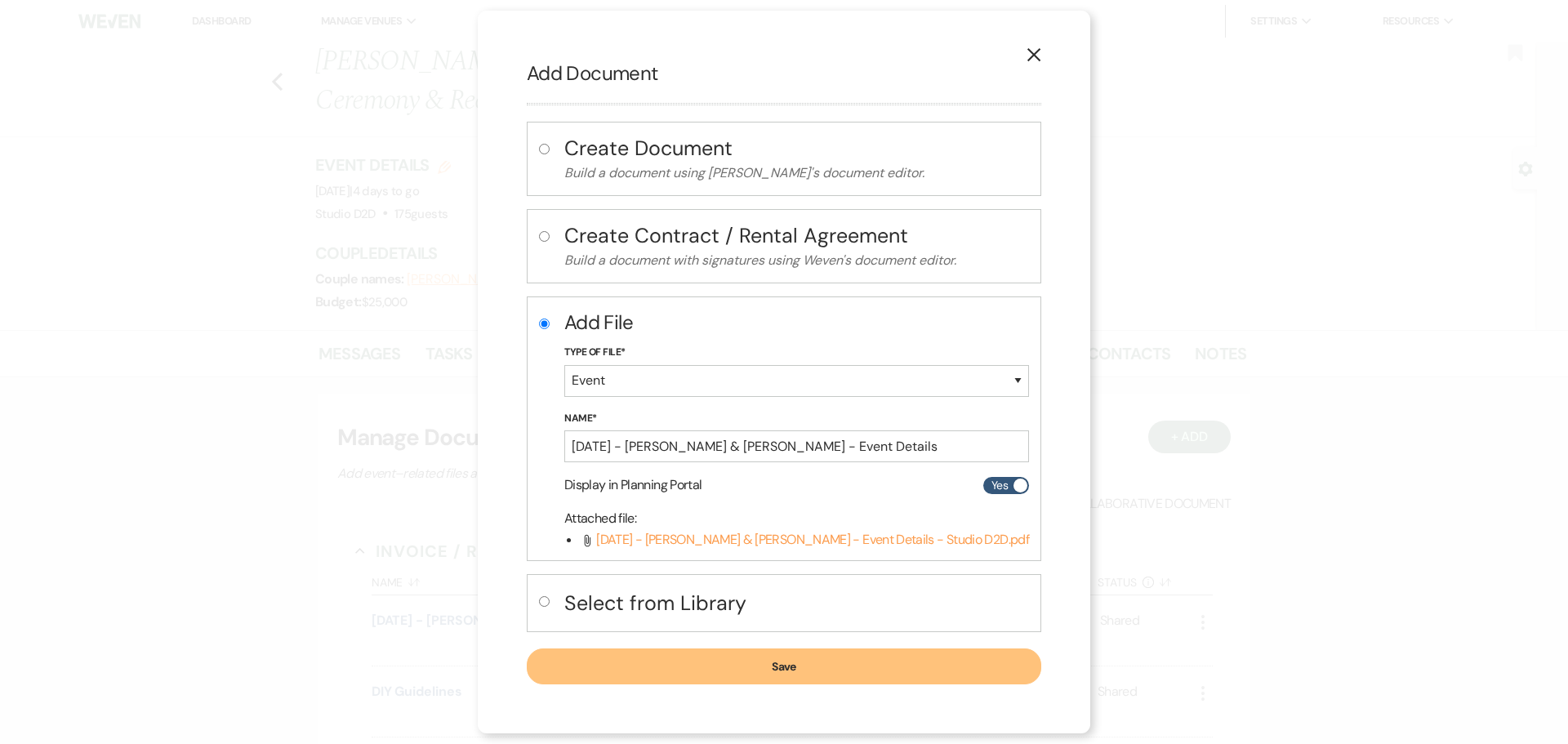
click at [737, 663] on button "Save" at bounding box center [784, 666] width 514 height 36
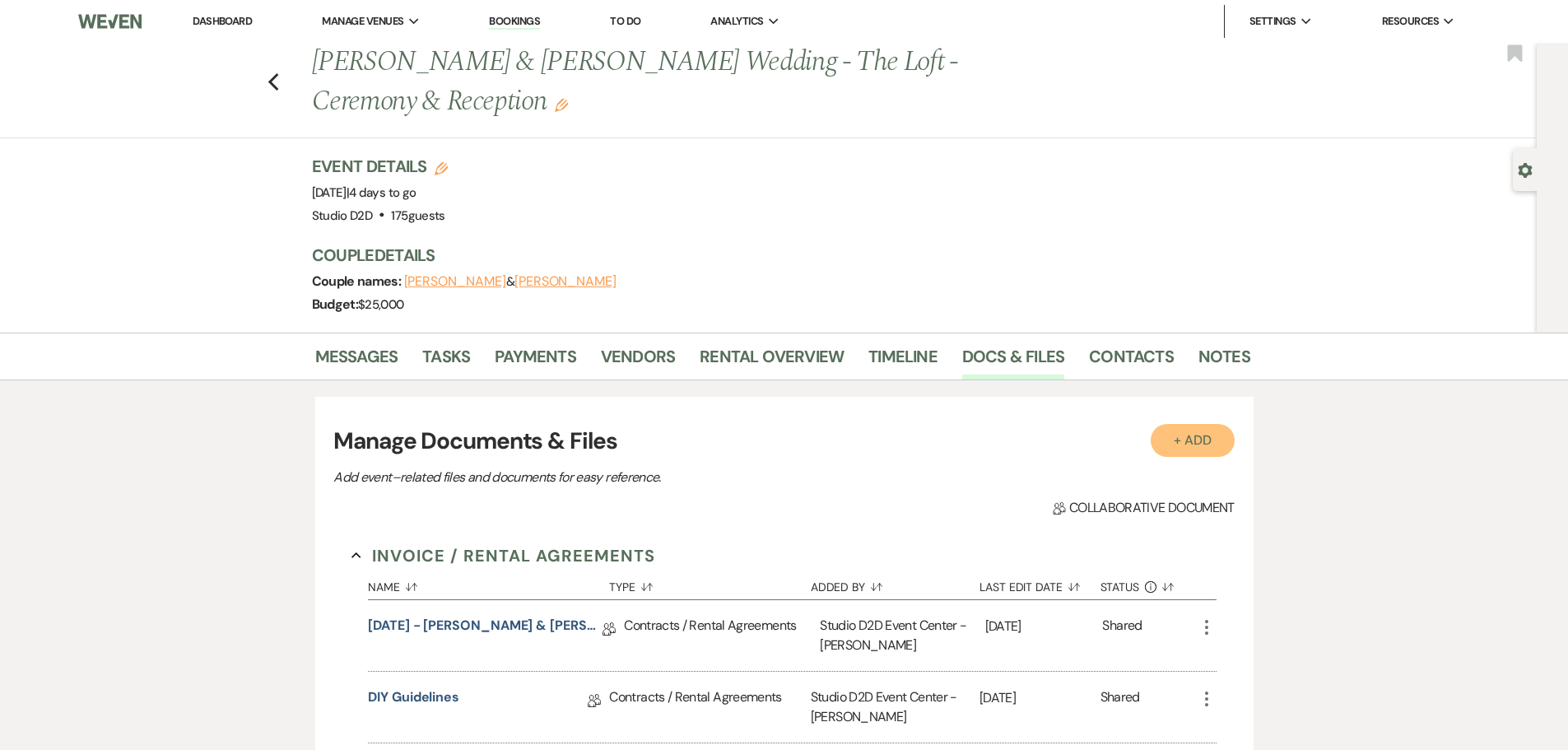
click at [1197, 446] on button "+ Add" at bounding box center [1193, 440] width 84 height 32
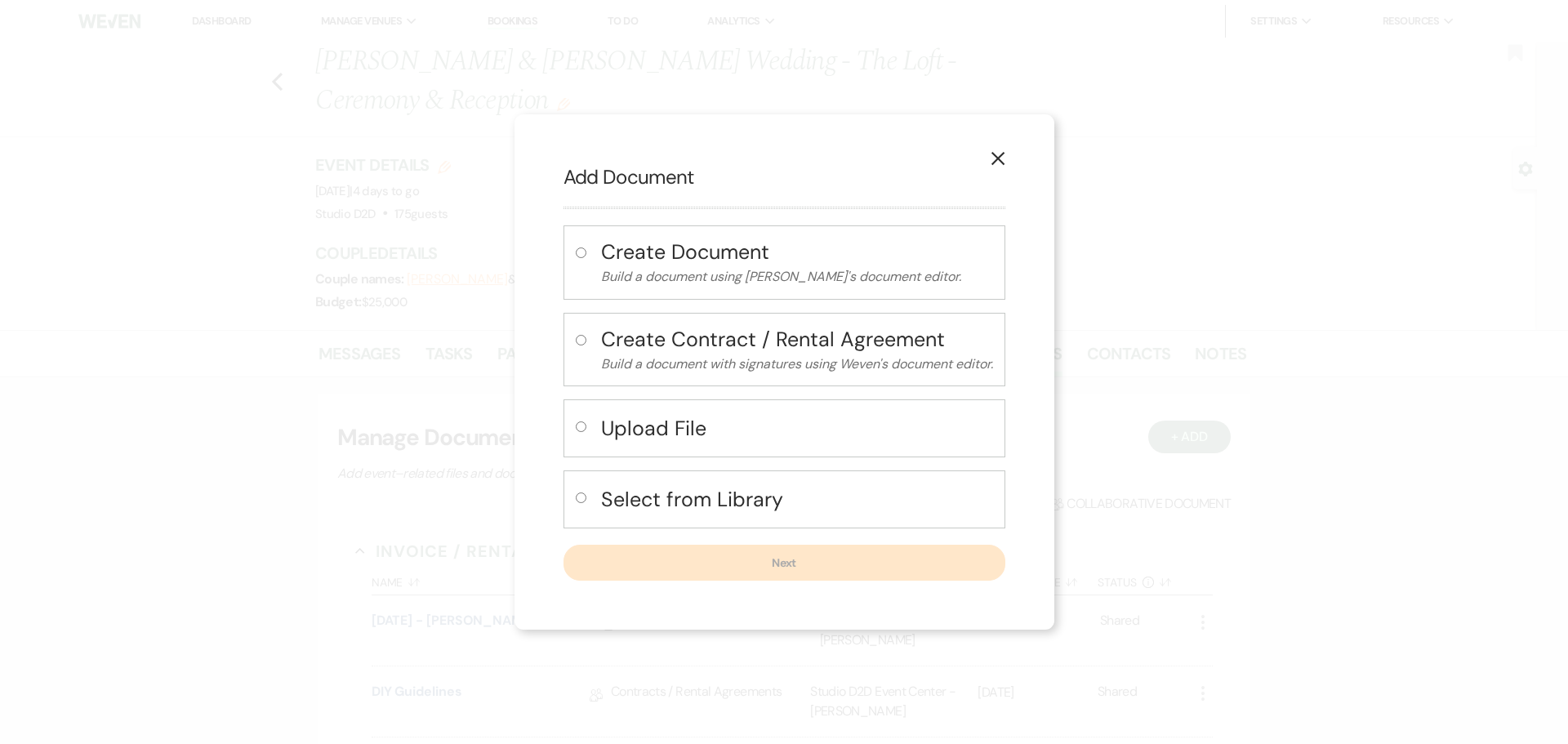
click at [680, 424] on h4 "Upload File" at bounding box center [797, 428] width 392 height 28
radio input "true"
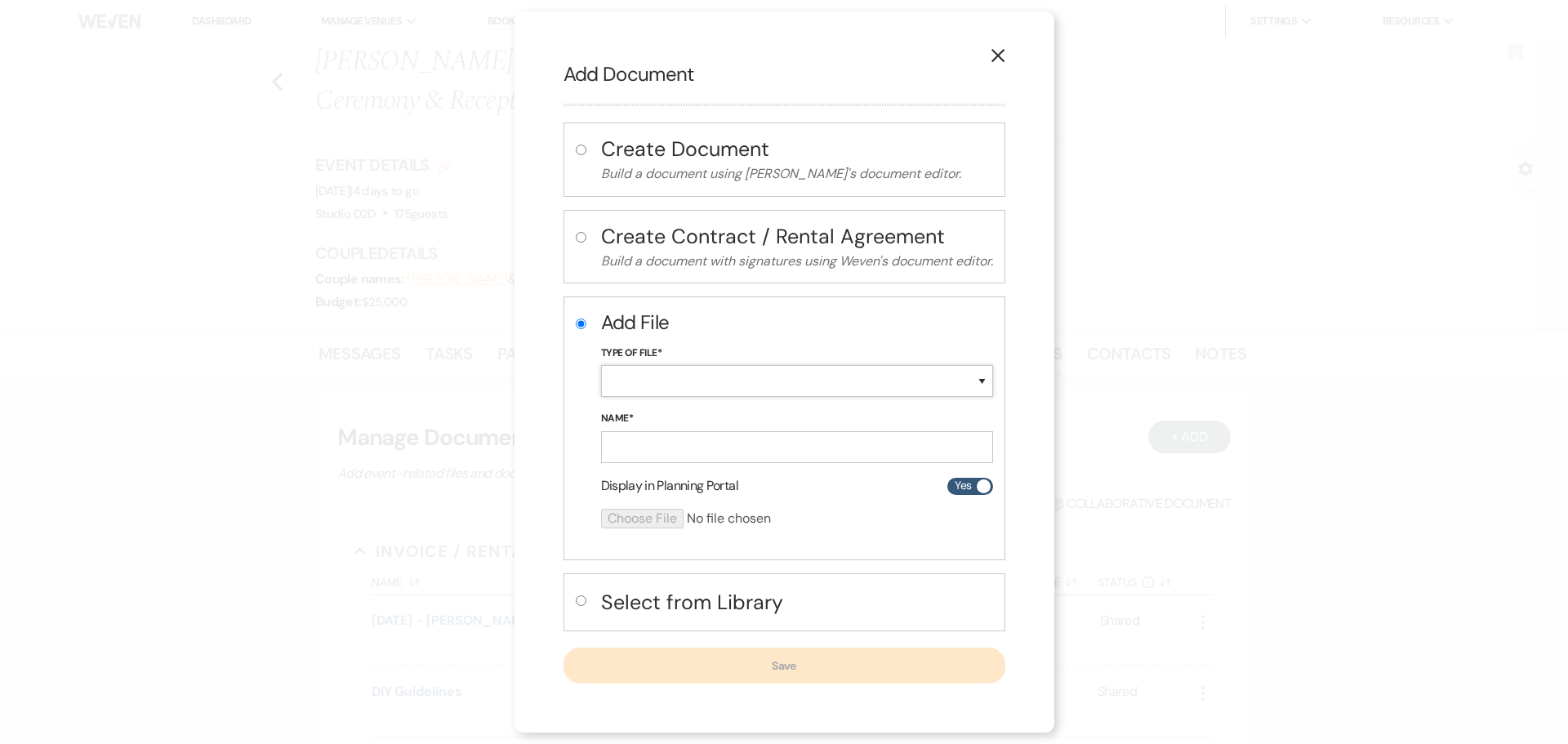
click at [676, 390] on select "Special Event Insurance Vendor Certificate of Insurance Contracts / Rental Agre…" at bounding box center [797, 381] width 392 height 32
select select "24"
click at [601, 365] on select "Special Event Insurance Vendor Certificate of Insurance Contracts / Rental Agre…" at bounding box center [797, 381] width 392 height 32
click at [707, 441] on input "Name*" at bounding box center [797, 447] width 392 height 32
paste input "[DATE] - [PERSON_NAME] & [PERSON_NAME] - Floor Plan"
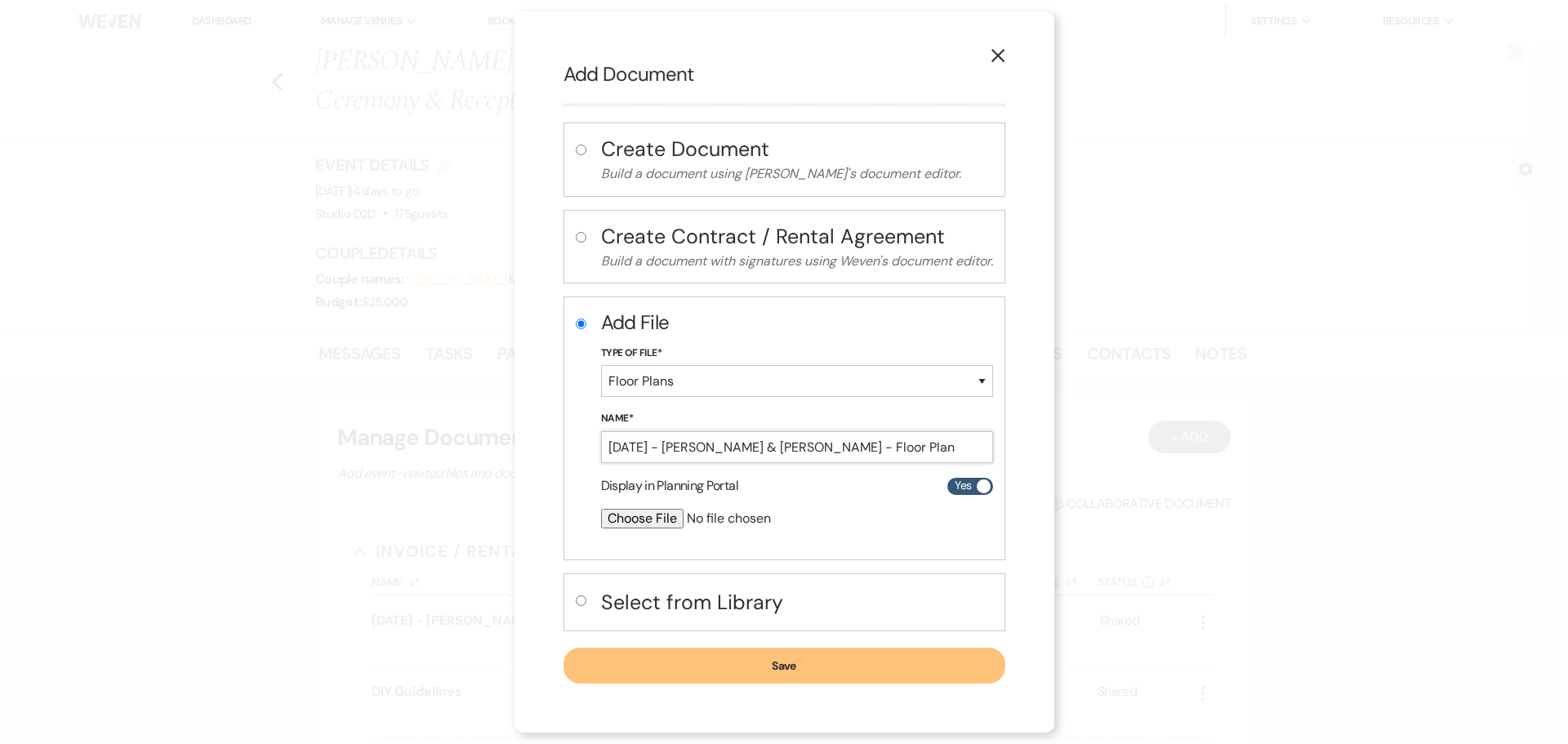
type input "[DATE] - [PERSON_NAME] & [PERSON_NAME] - Floor Plan"
click at [632, 517] on input "file" at bounding box center [753, 518] width 305 height 20
type input "C:\fakepath\[DATE] - [PERSON_NAME] & [PERSON_NAME] - Floor Plan - Studio D2D.pdf"
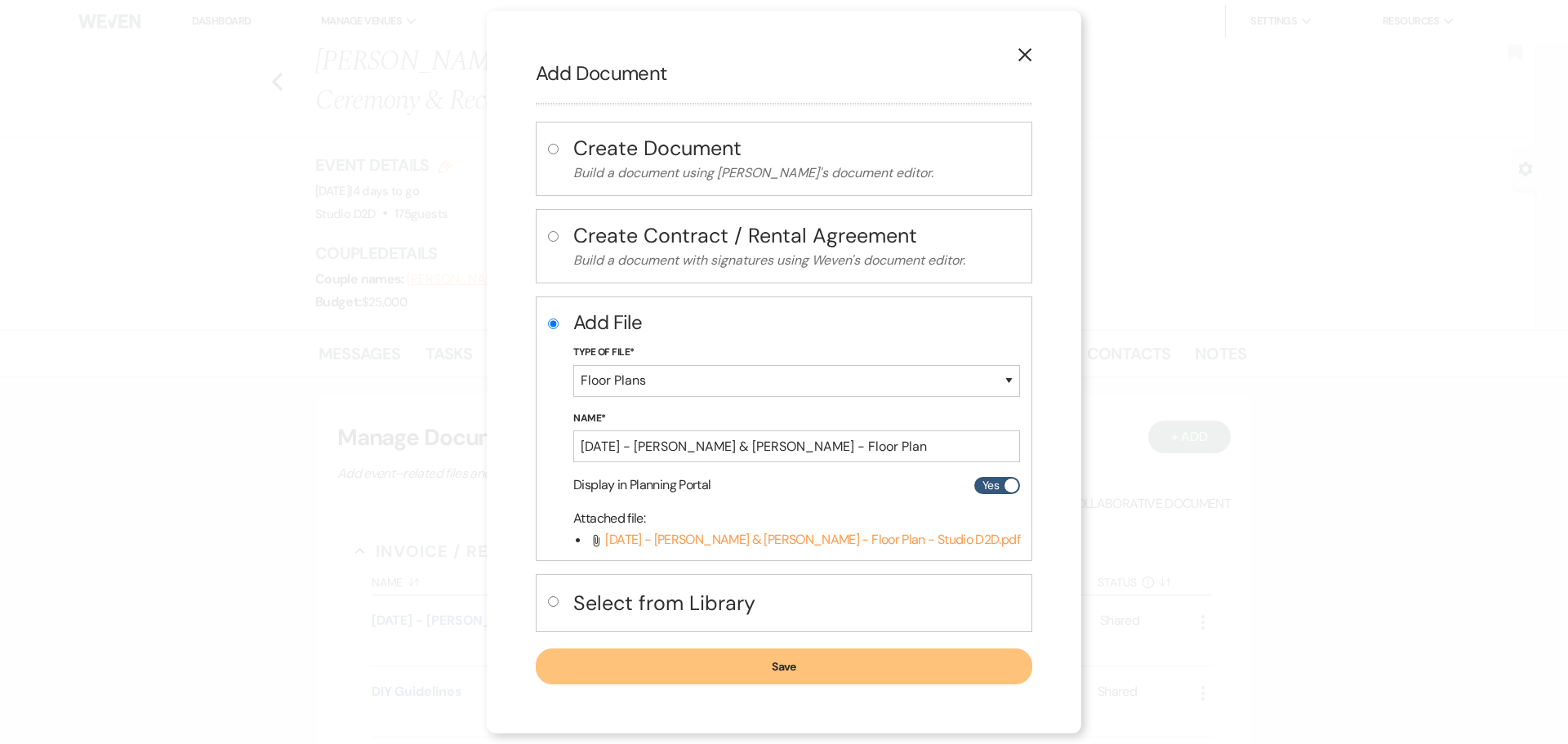
click at [871, 667] on button "Save" at bounding box center [784, 666] width 496 height 36
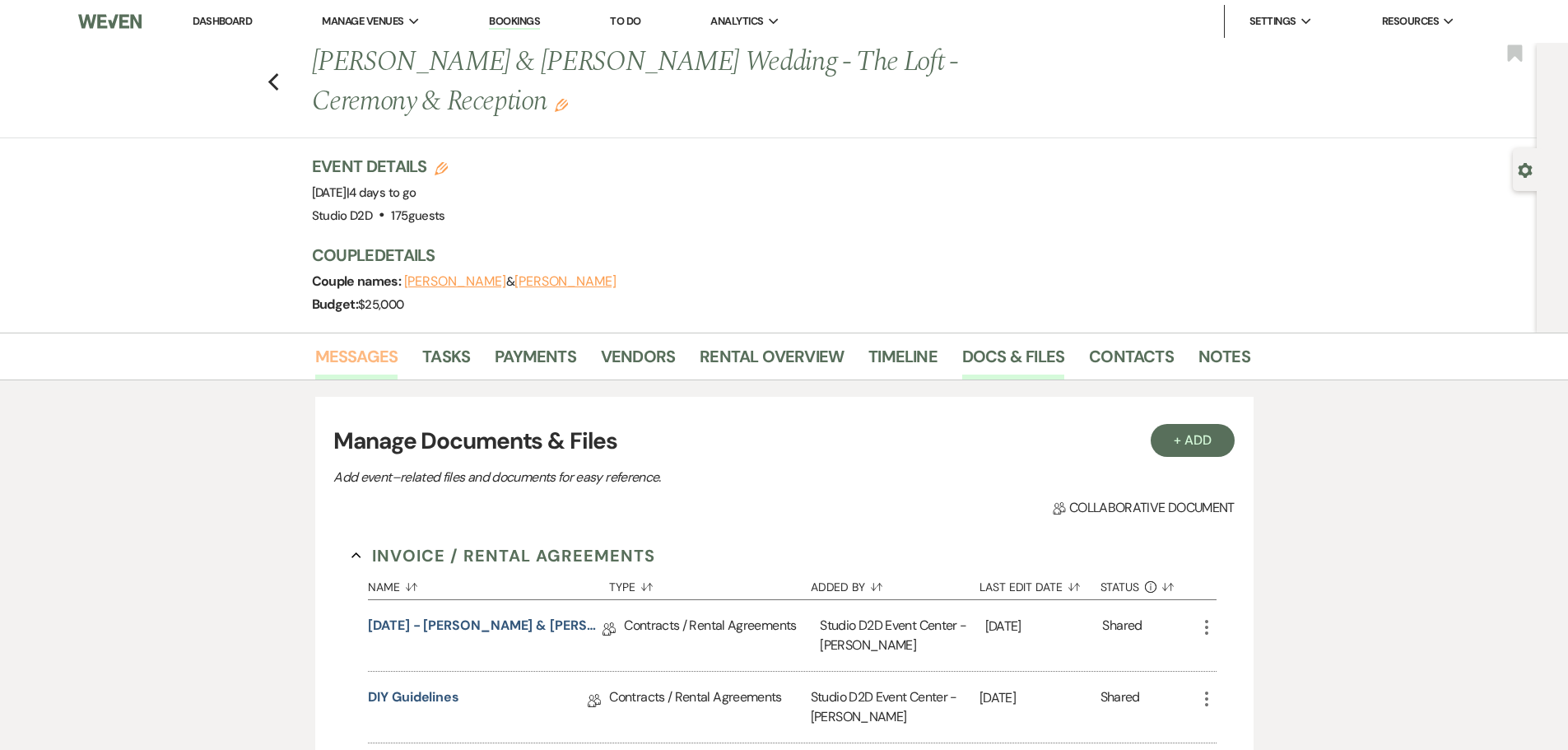
click at [378, 361] on link "Messages" at bounding box center [356, 361] width 83 height 36
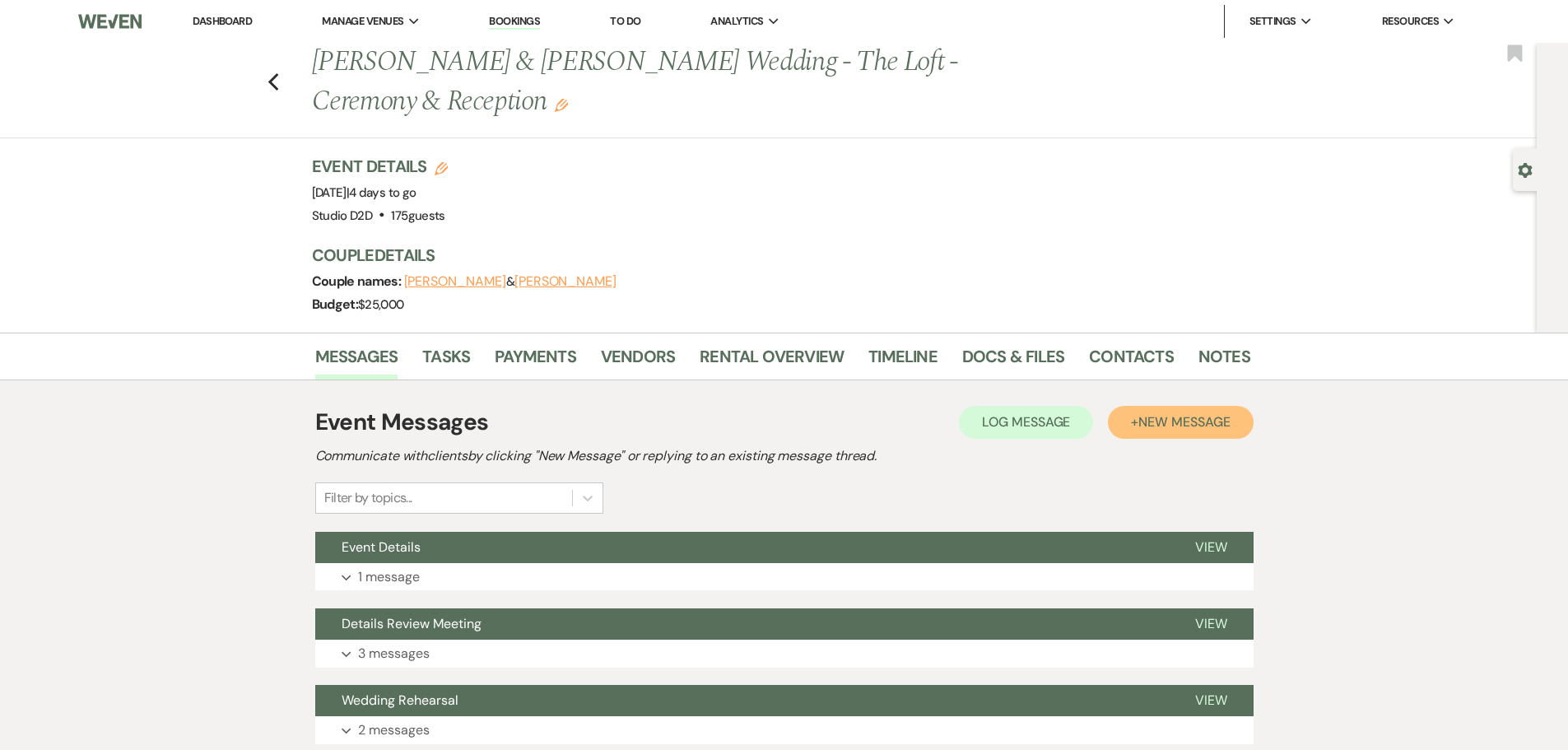
click at [1181, 427] on span "New Message" at bounding box center [1184, 422] width 92 height 17
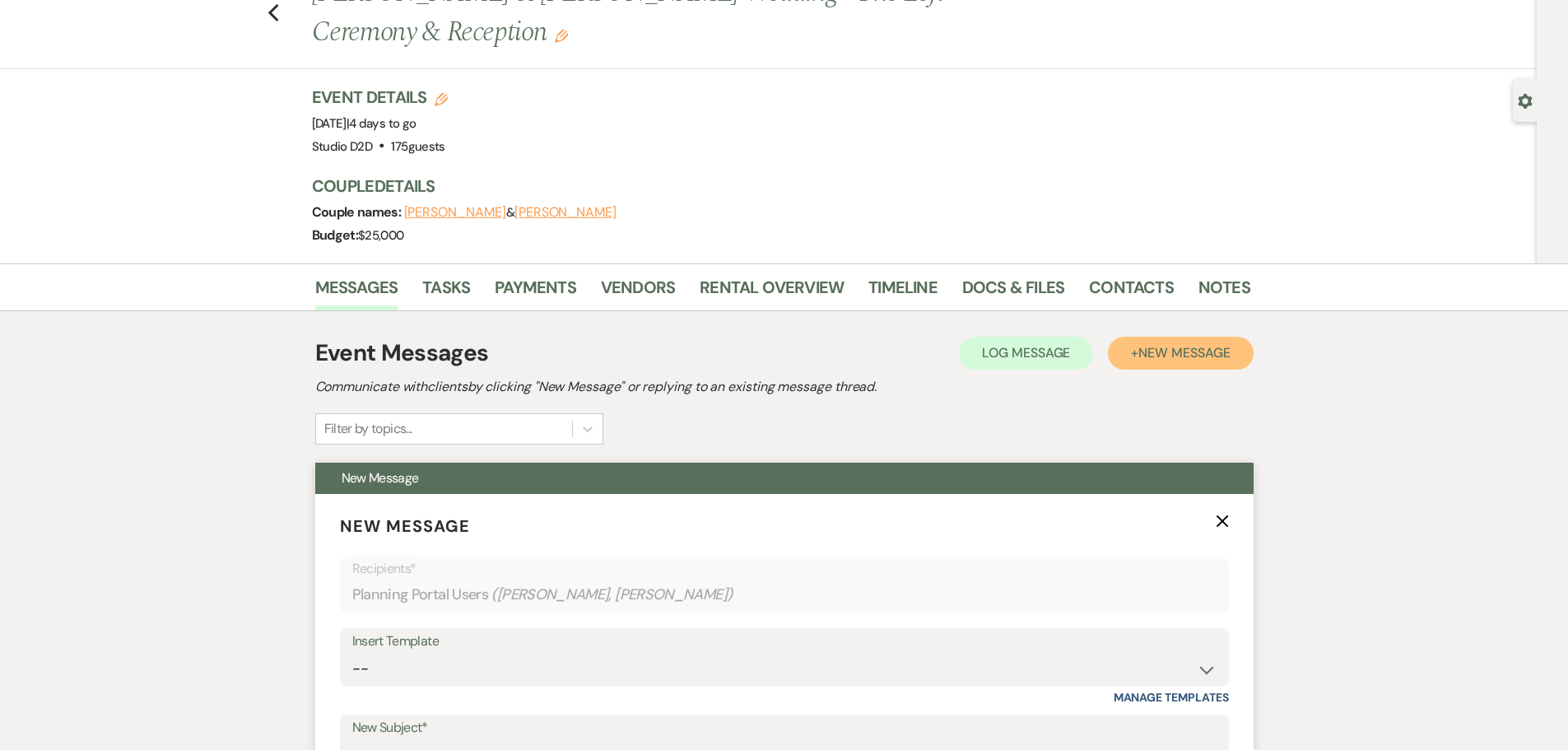
scroll to position [247, 0]
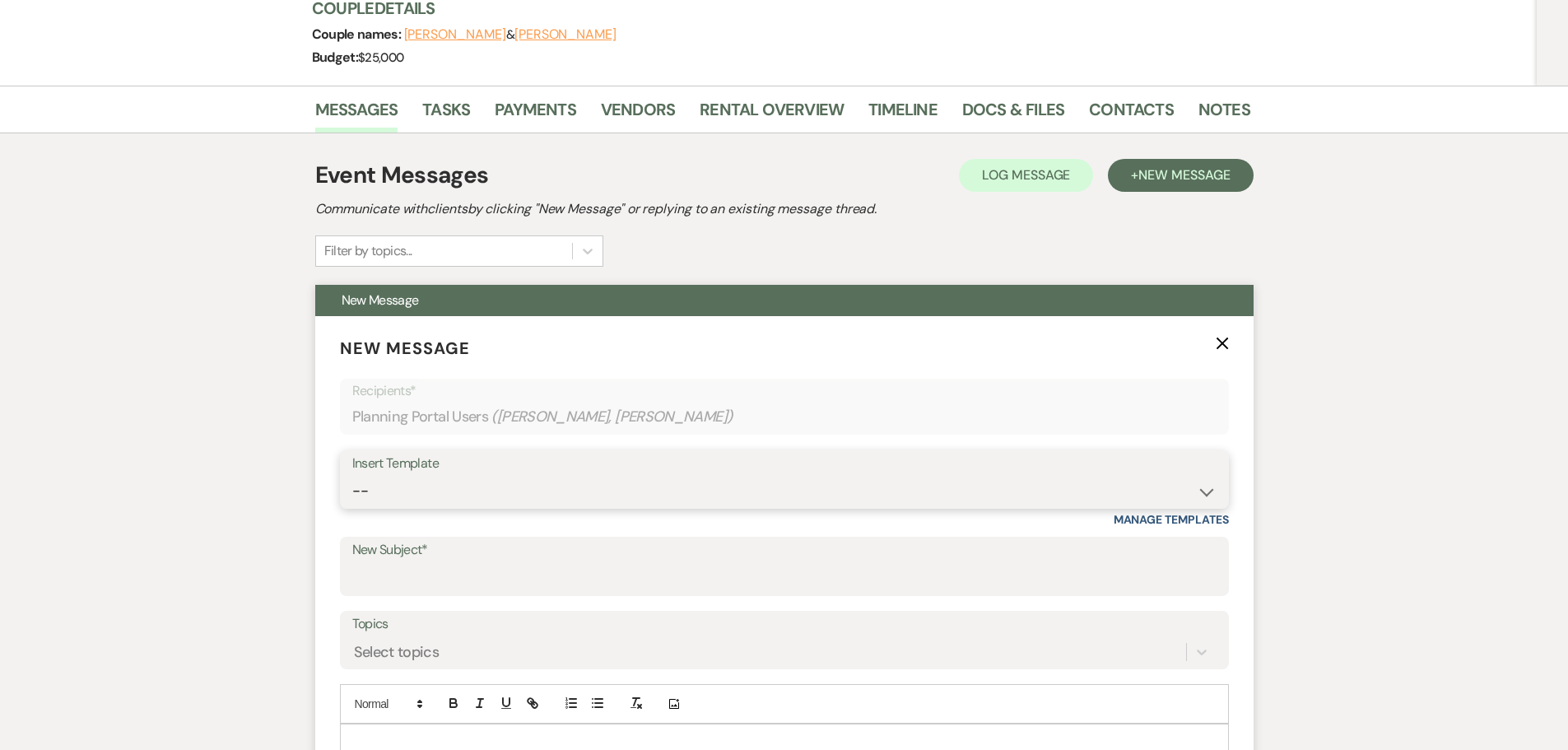
click at [498, 497] on select "-- New Inquiry - message 2 Event Pricing - Non Wedding Weven Planning Portal In…" at bounding box center [784, 491] width 864 height 32
select select "1758"
click at [352, 475] on select "-- New Inquiry - message 2 Event Pricing - Non Wedding Weven Planning Portal In…" at bounding box center [784, 491] width 864 height 32
type input "Details and Staff for Your Event"
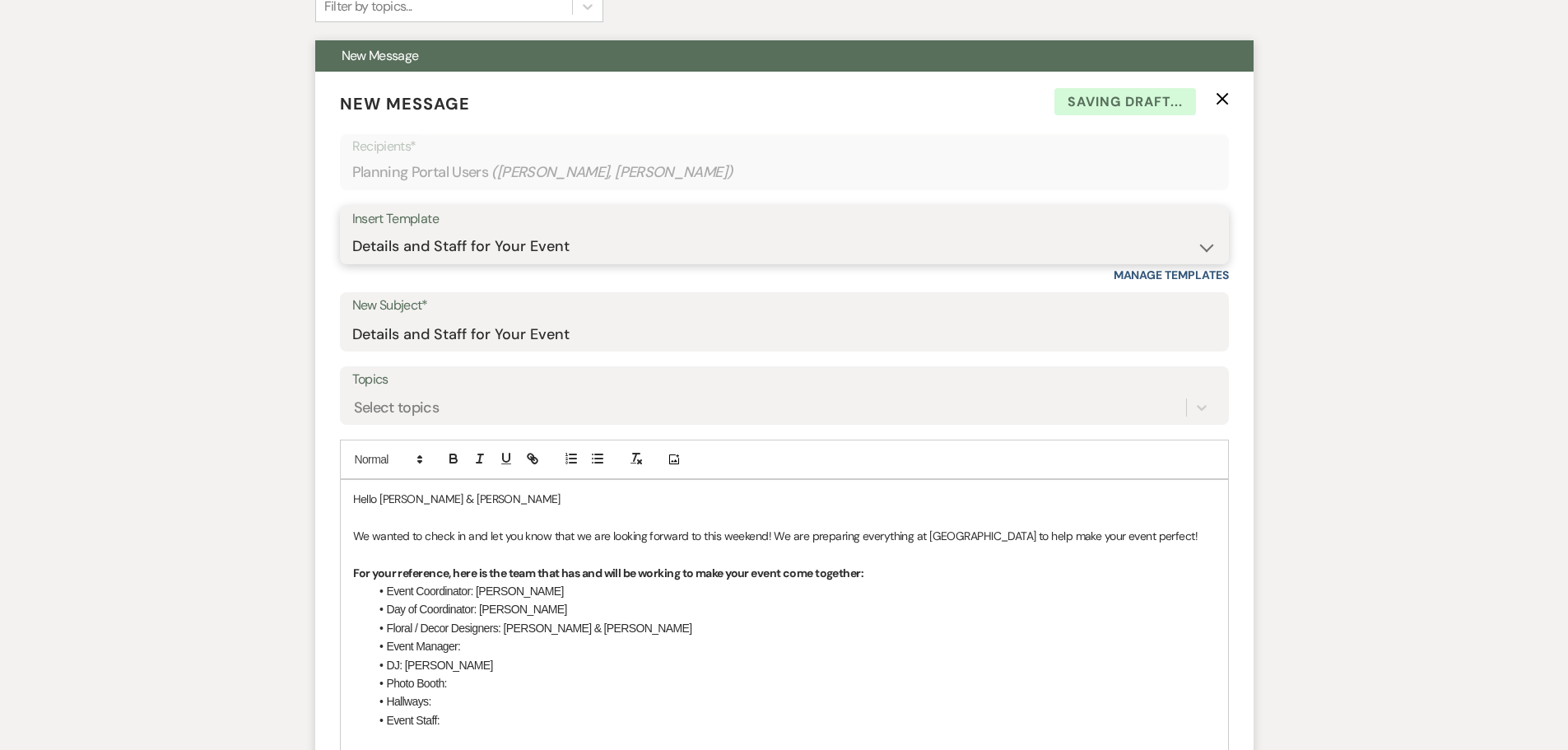
scroll to position [494, 0]
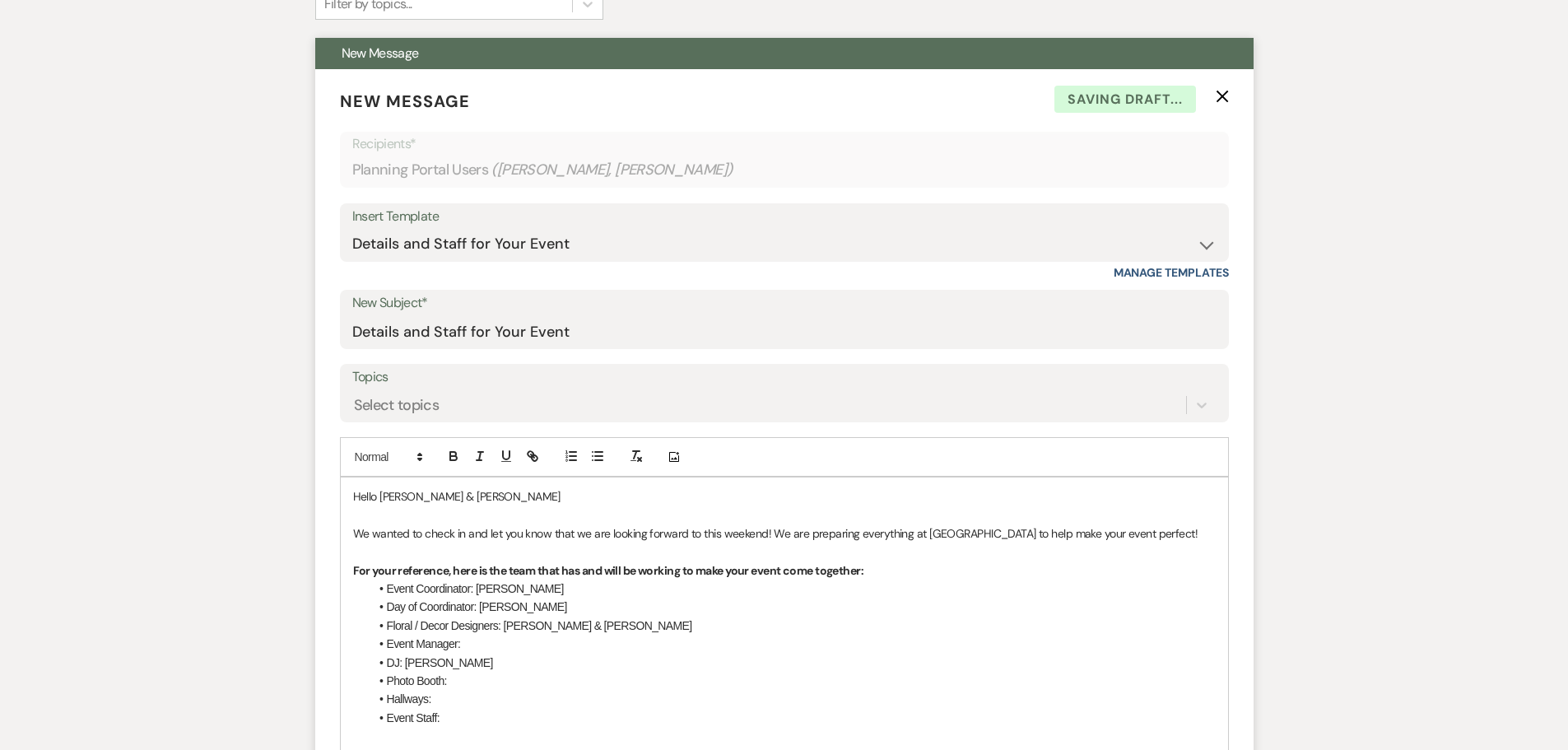
click at [493, 604] on span "Day of Coordinator: [PERSON_NAME]" at bounding box center [477, 607] width 180 height 13
click at [515, 644] on li "Event Manager:" at bounding box center [793, 643] width 846 height 18
drag, startPoint x: 444, startPoint y: 699, endPoint x: 387, endPoint y: 684, distance: 58.9
click at [387, 684] on ul "Event Coordinator: [PERSON_NAME] of Coordinator: [PERSON_NAME] & [PERSON_NAME] …" at bounding box center [793, 654] width 846 height 147
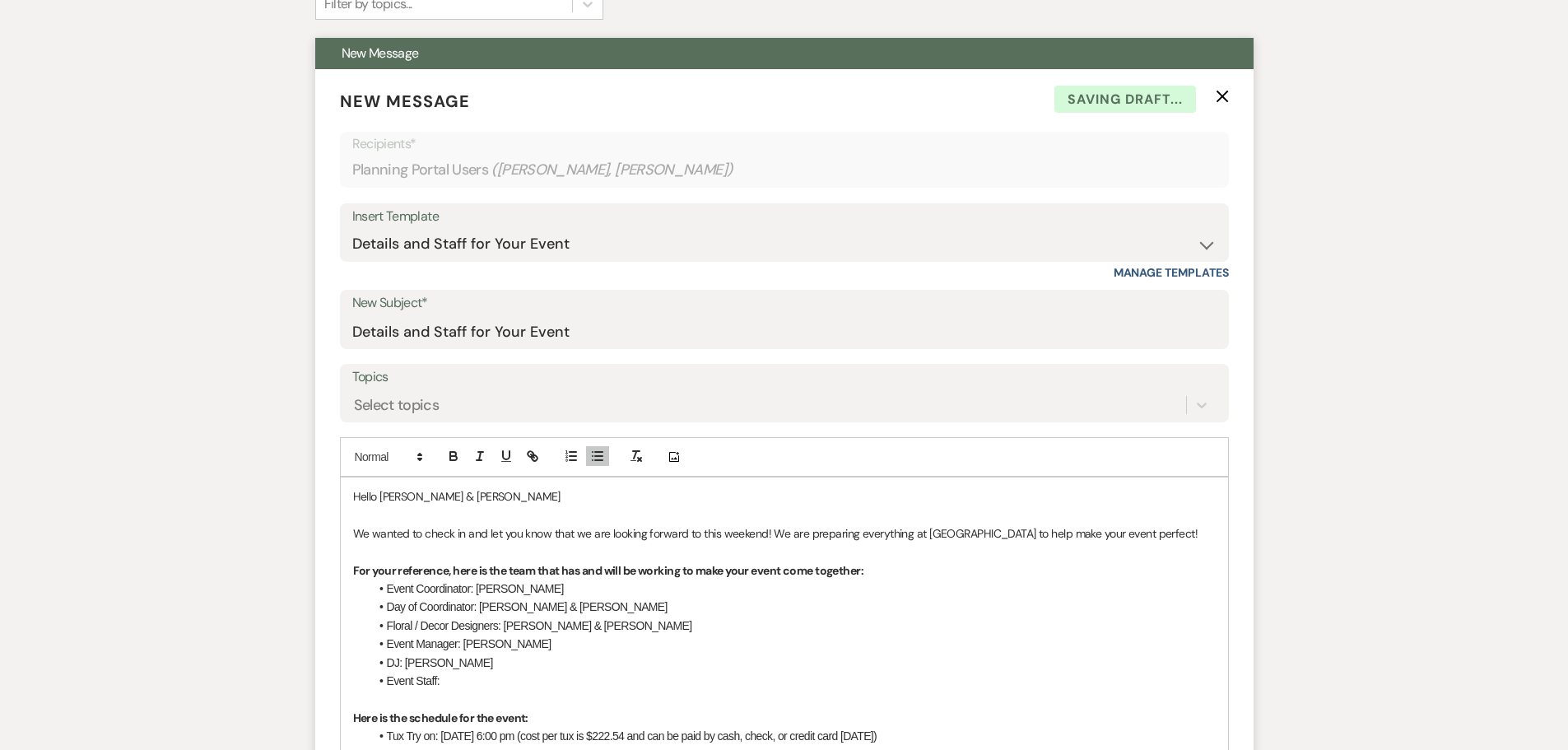
click at [476, 685] on li "Event Staff:" at bounding box center [793, 680] width 846 height 18
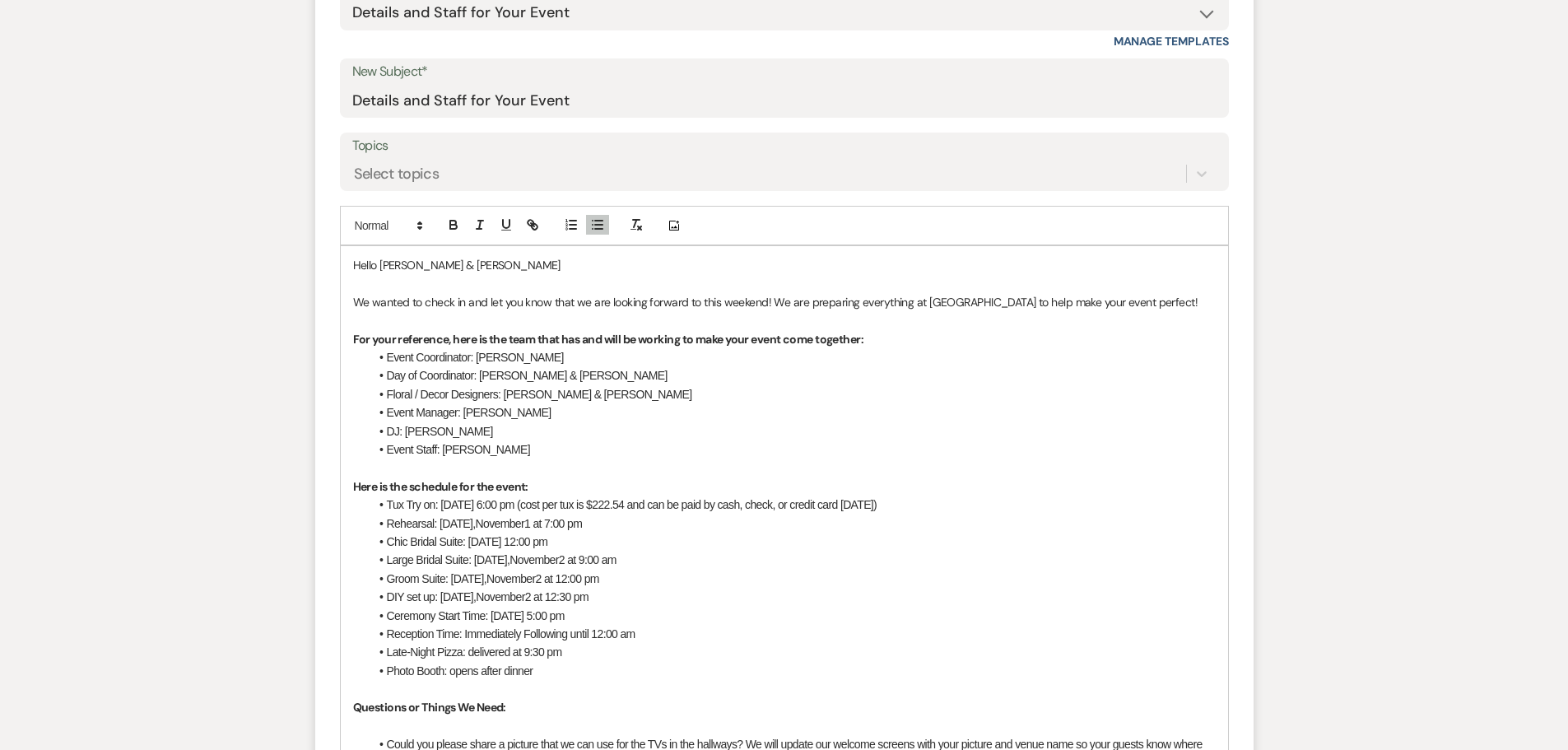
scroll to position [741, 0]
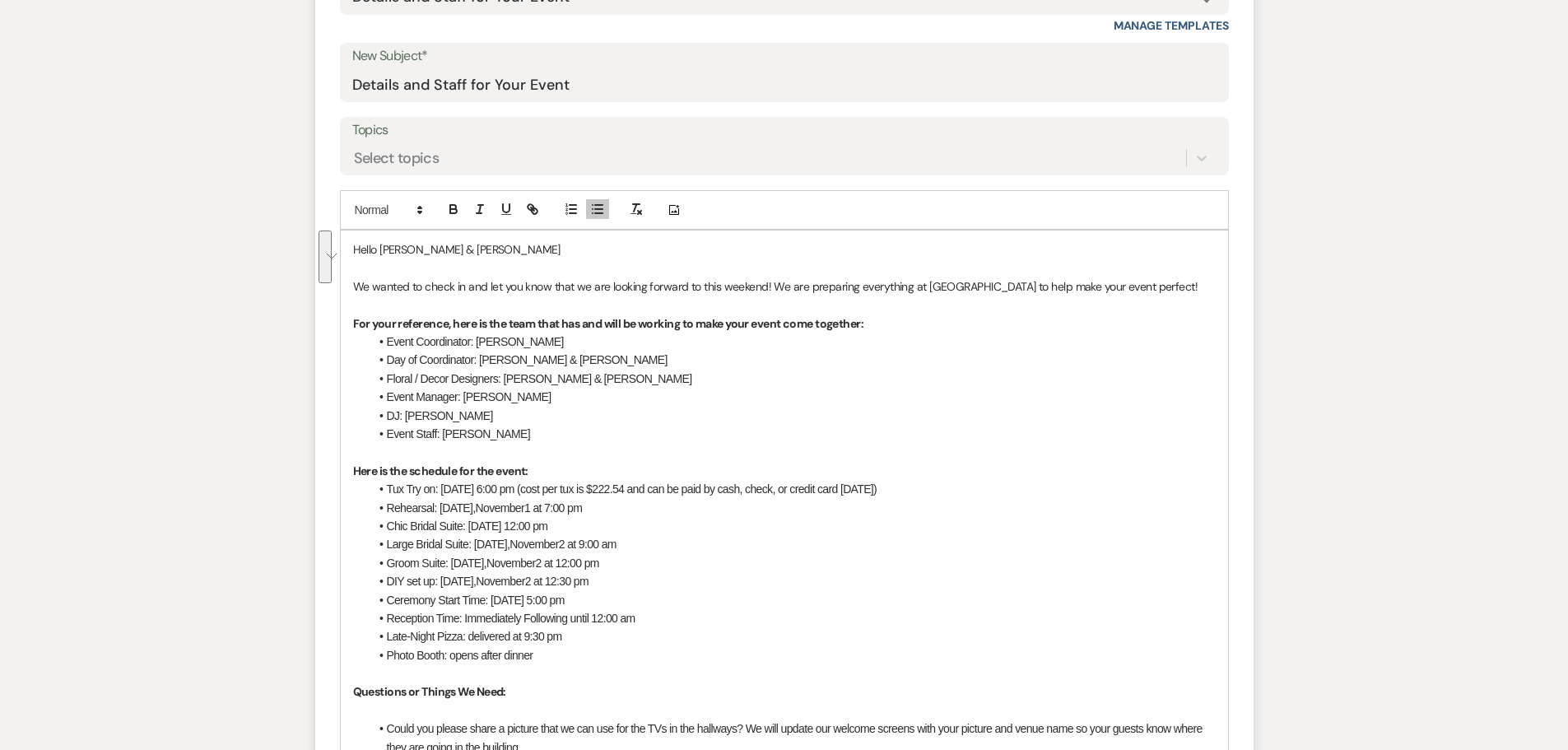
drag, startPoint x: 632, startPoint y: 522, endPoint x: 404, endPoint y: 497, distance: 229.4
click at [404, 497] on ul "Tux Try on: [DATE] 6:00 pm (cost per tux is $222.54 and can be paid by cash, ch…" at bounding box center [793, 571] width 846 height 184
click at [468, 488] on span "Tux Try on: [DATE] 6:00 pm (cost per tux is $222.54 and can be paid by cash, ch…" at bounding box center [632, 489] width 491 height 13
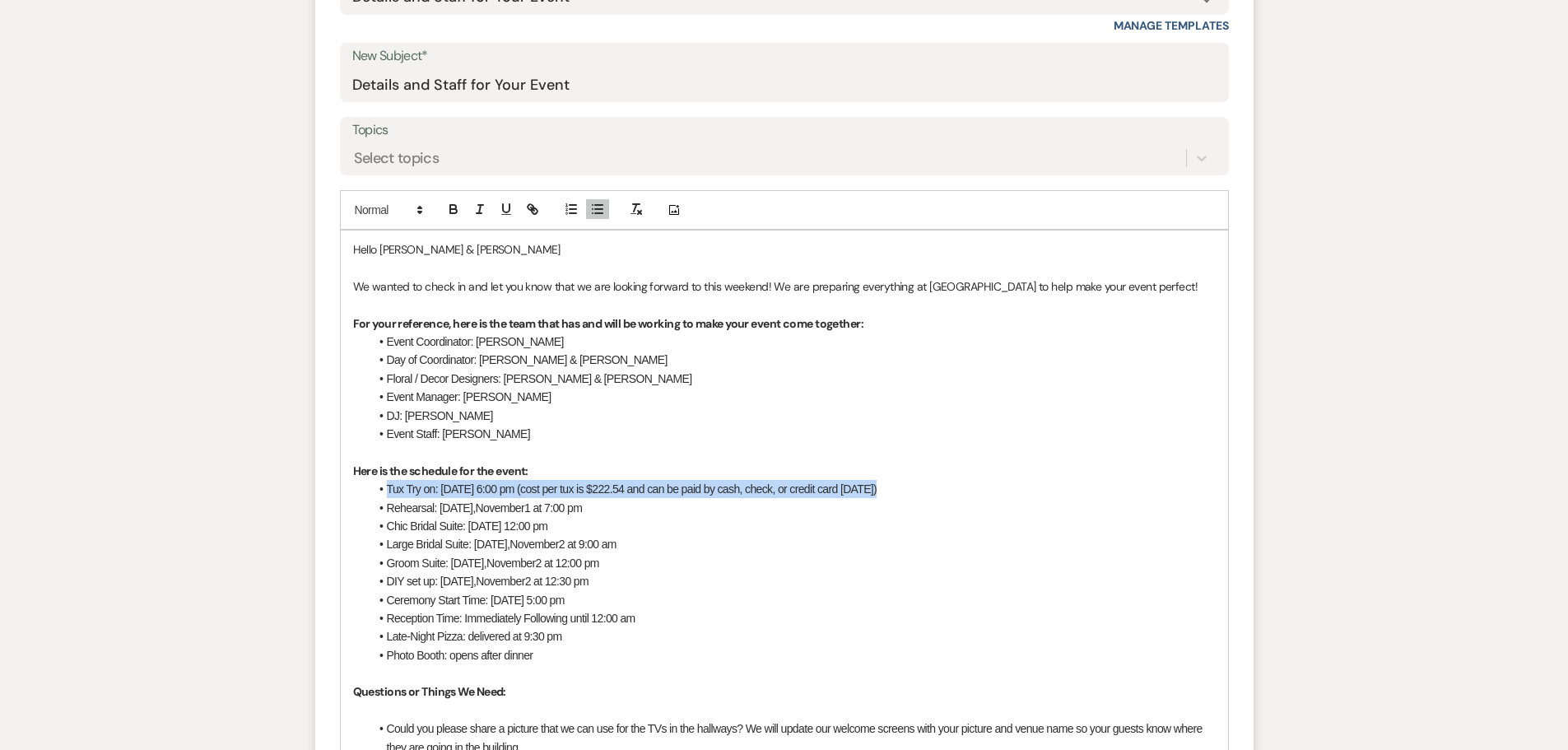
click at [468, 488] on span "Tux Try on: [DATE] 6:00 pm (cost per tux is $222.54 and can be paid by cash, ch…" at bounding box center [632, 489] width 491 height 13
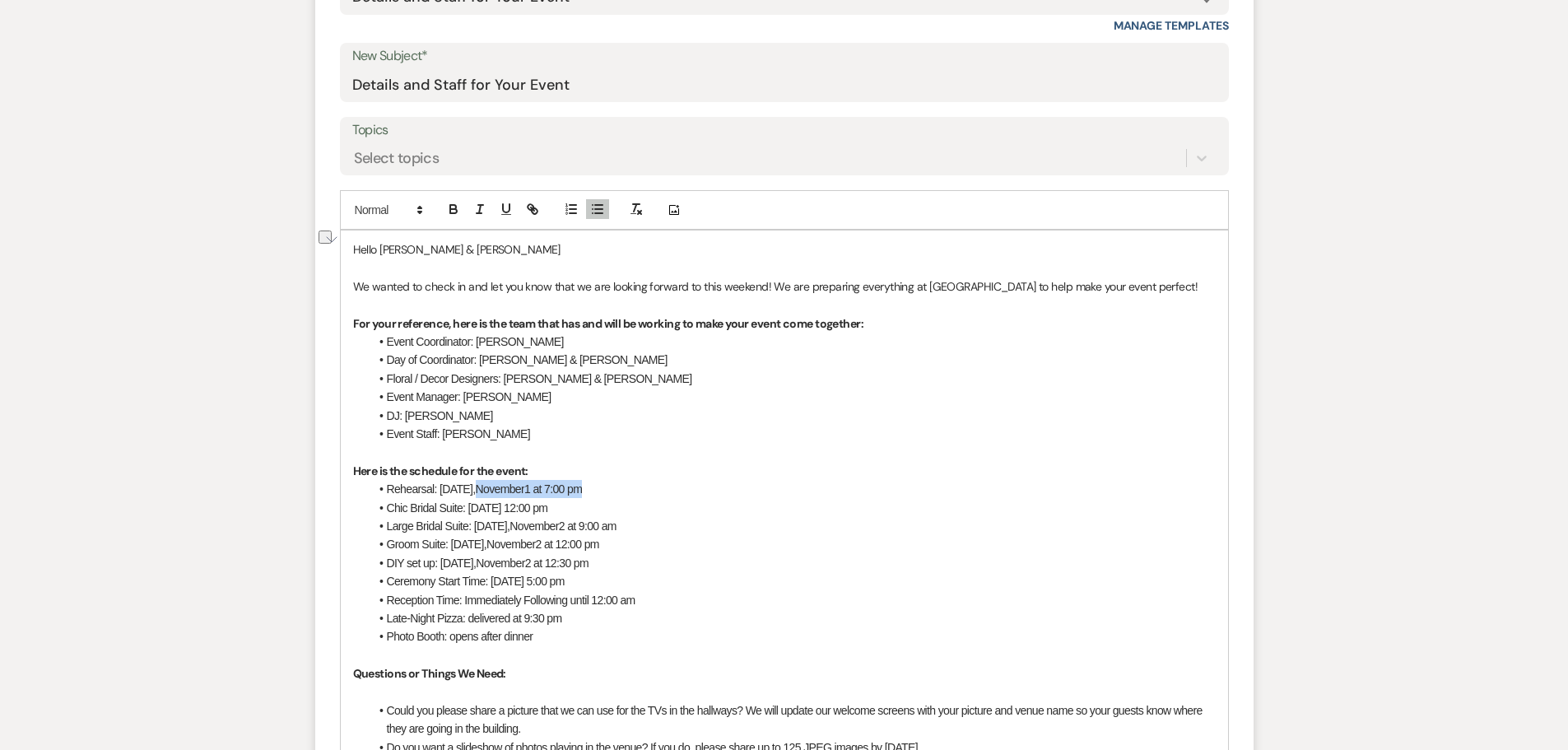
drag, startPoint x: 609, startPoint y: 488, endPoint x: 489, endPoint y: 491, distance: 120.0
click at [489, 491] on li "Rehearsal: [DATE] 7:00 pm" at bounding box center [793, 488] width 846 height 18
drag, startPoint x: 604, startPoint y: 504, endPoint x: 390, endPoint y: 509, distance: 214.1
click at [390, 509] on li "Chic Bridal Suite: [DATE] 12:00 pm" at bounding box center [793, 507] width 846 height 18
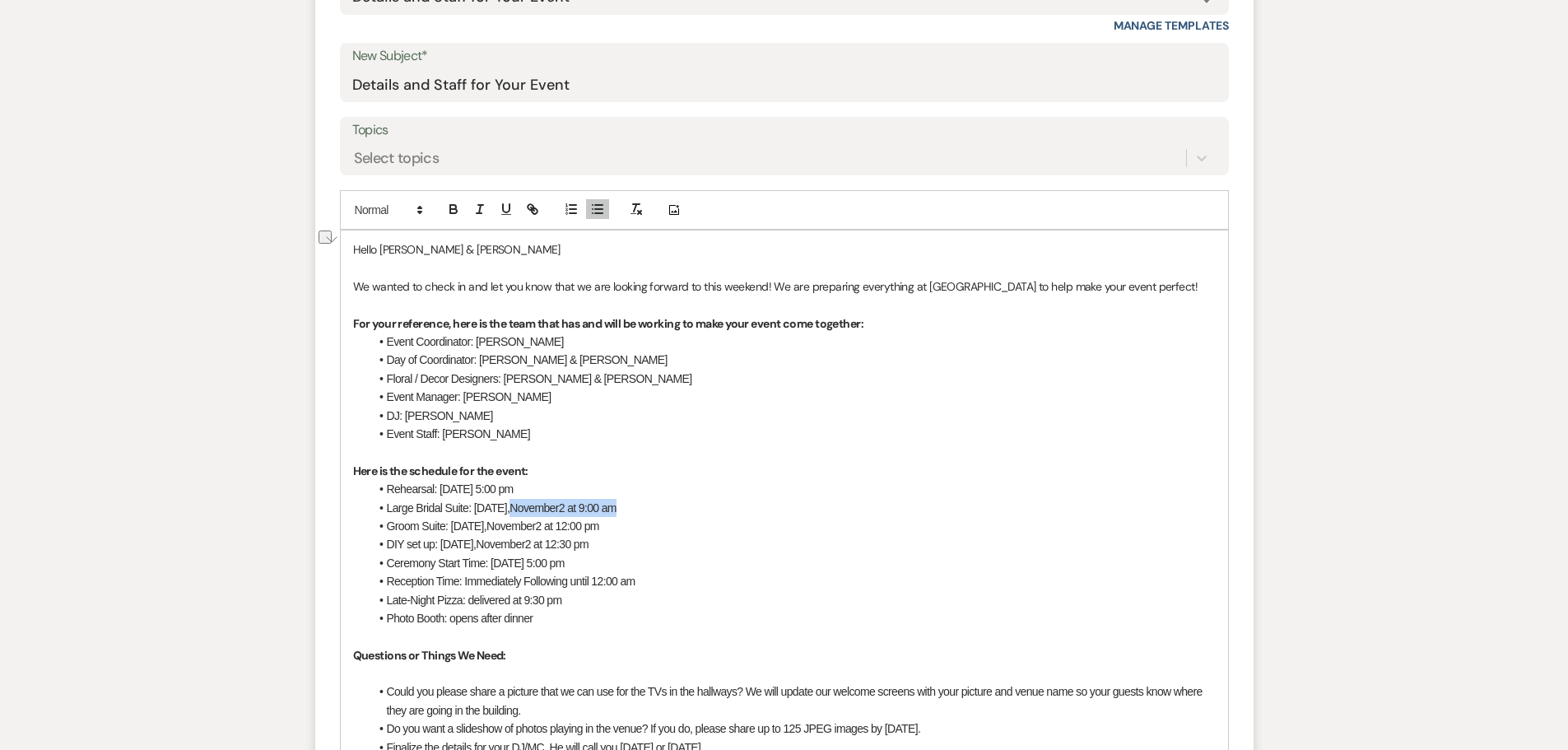
drag, startPoint x: 627, startPoint y: 510, endPoint x: 522, endPoint y: 512, distance: 105.0
click at [522, 512] on li "Large Bridal Suite: [DATE] 9:00 am" at bounding box center [793, 507] width 846 height 18
drag, startPoint x: 587, startPoint y: 509, endPoint x: 477, endPoint y: 509, distance: 110.0
click at [477, 509] on span "Large Bridal Suite: [DATE] 9:00 am" at bounding box center [467, 508] width 161 height 13
copy span "[DATE]"
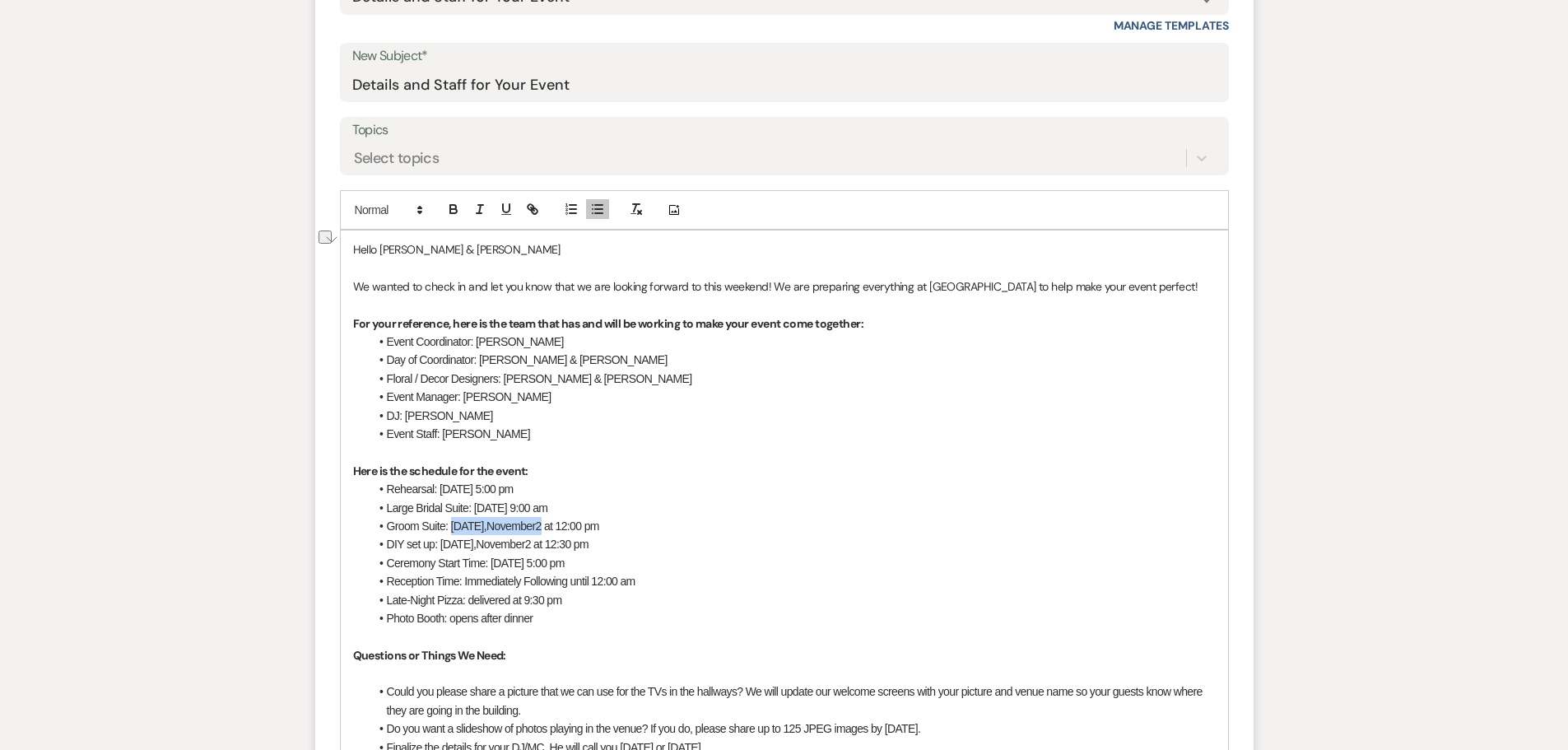
drag, startPoint x: 552, startPoint y: 527, endPoint x: 454, endPoint y: 533, distance: 98.2
click at [454, 533] on li "Groom Suite: [DATE] 12:00 pm" at bounding box center [793, 525] width 846 height 18
click at [531, 527] on span "Groom Suite: [DATE] 12:00 pm" at bounding box center [458, 526] width 144 height 13
click at [647, 531] on li "Groom Suite: [DATE] 2:00 pm" at bounding box center [793, 525] width 846 height 18
click at [525, 528] on span "Groom Suite: [DATE] 2:00 pm" at bounding box center [456, 526] width 138 height 13
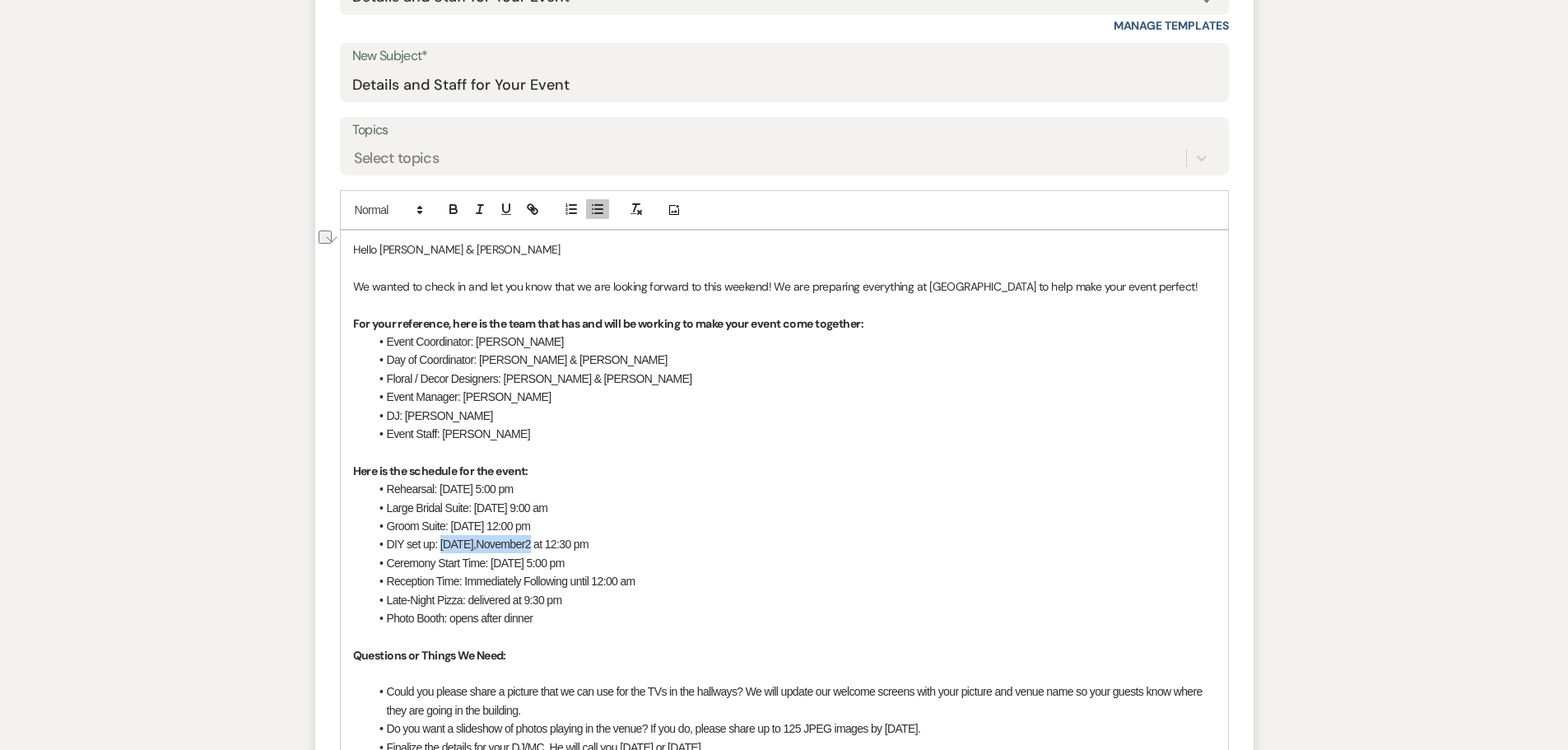
drag, startPoint x: 542, startPoint y: 546, endPoint x: 442, endPoint y: 548, distance: 100.0
click at [442, 548] on li "DIY set up: [DATE] 12:30 pm" at bounding box center [793, 544] width 846 height 18
drag, startPoint x: 593, startPoint y: 563, endPoint x: 491, endPoint y: 571, distance: 102.3
click at [491, 571] on li "Ceremony Start Time: [DATE] 5:00 pm" at bounding box center [793, 563] width 846 height 18
click at [564, 567] on span "Ceremony Start Time: [DATE] 5:00 pm" at bounding box center [476, 564] width 178 height 13
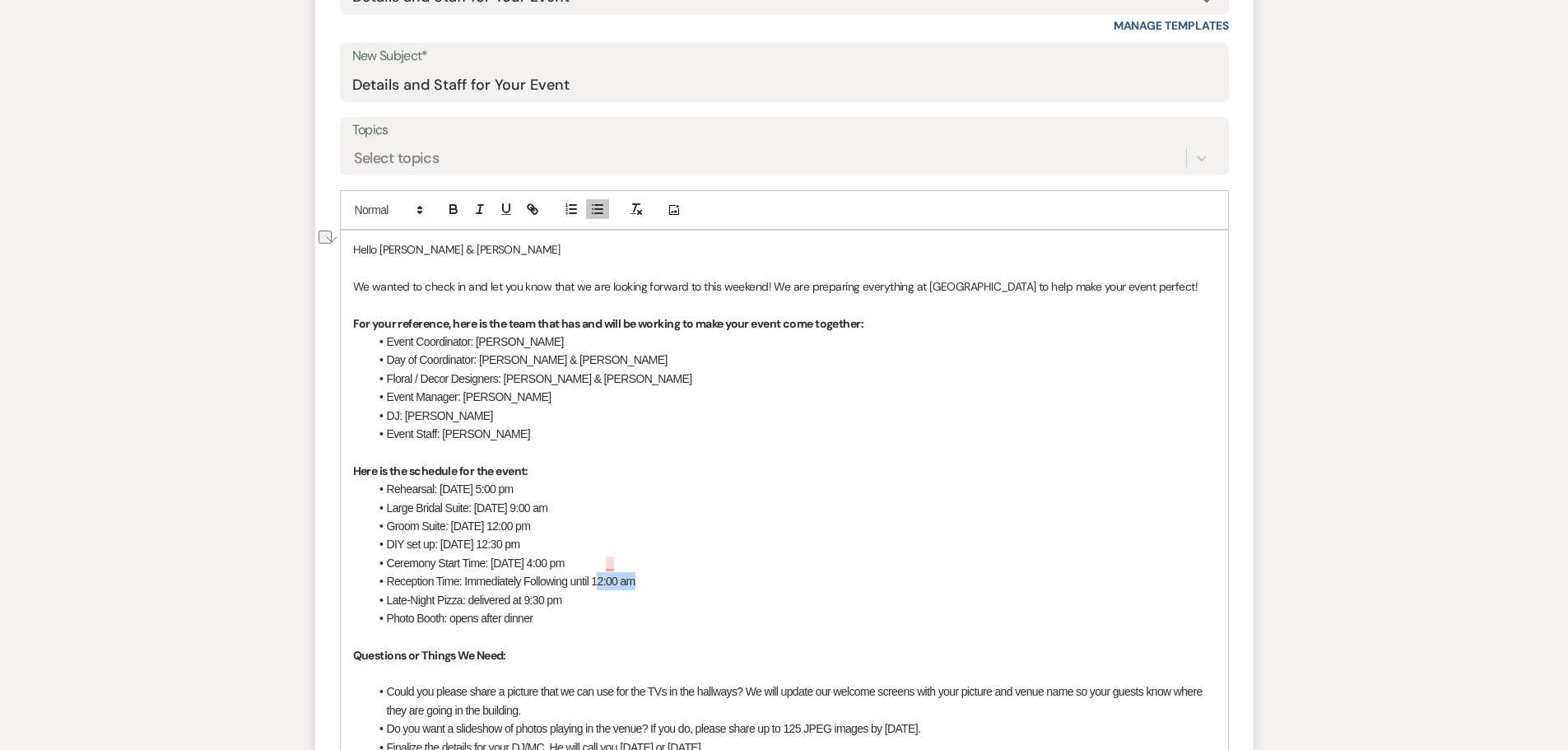
drag, startPoint x: 641, startPoint y: 582, endPoint x: 601, endPoint y: 584, distance: 40.0
click at [598, 584] on li "Reception Time: Immediately Following until 12:00 am" at bounding box center [793, 581] width 846 height 18
drag, startPoint x: 547, startPoint y: 621, endPoint x: 389, endPoint y: 621, distance: 158.0
click at [389, 621] on li "Photo Booth: opens after dinner" at bounding box center [793, 618] width 846 height 18
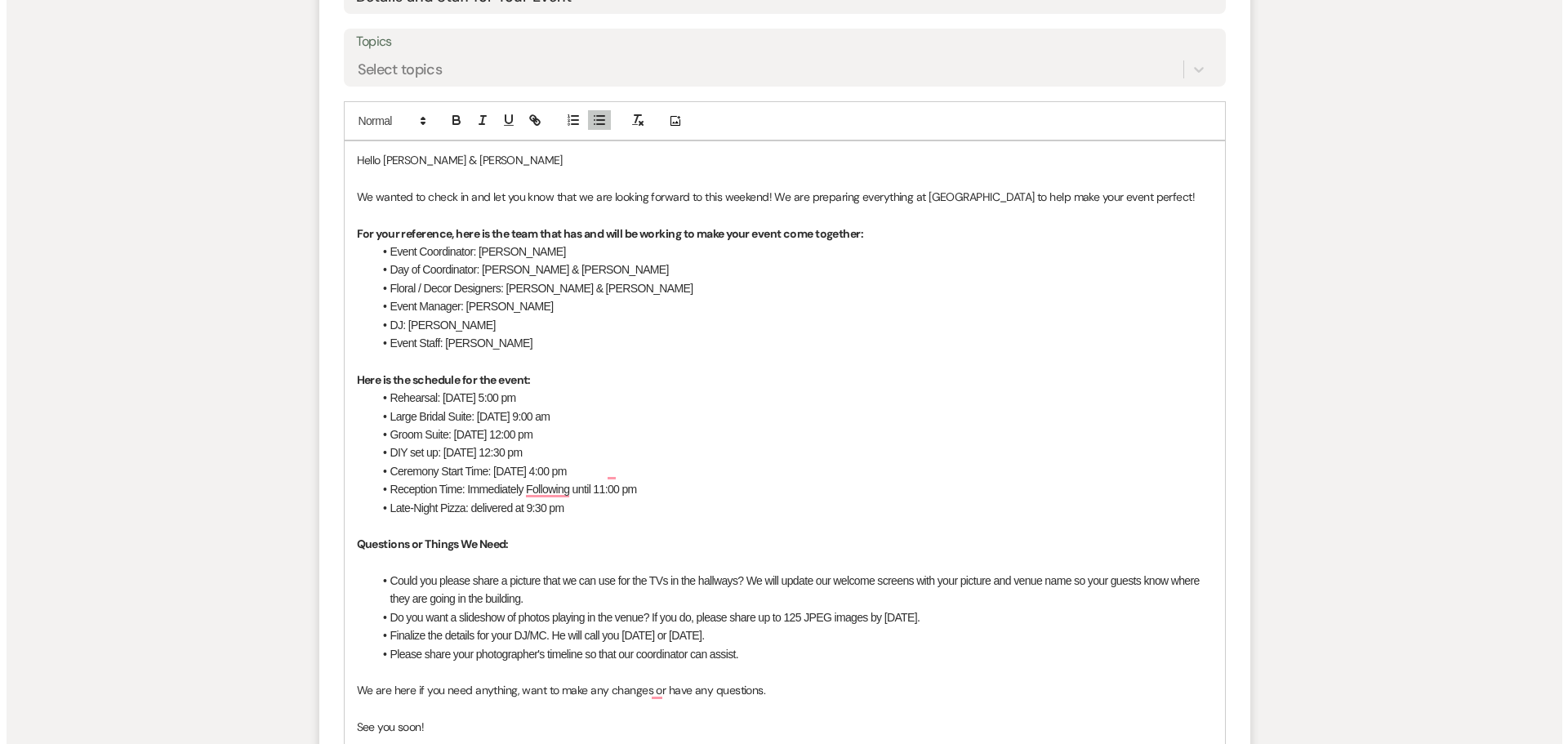
scroll to position [898, 0]
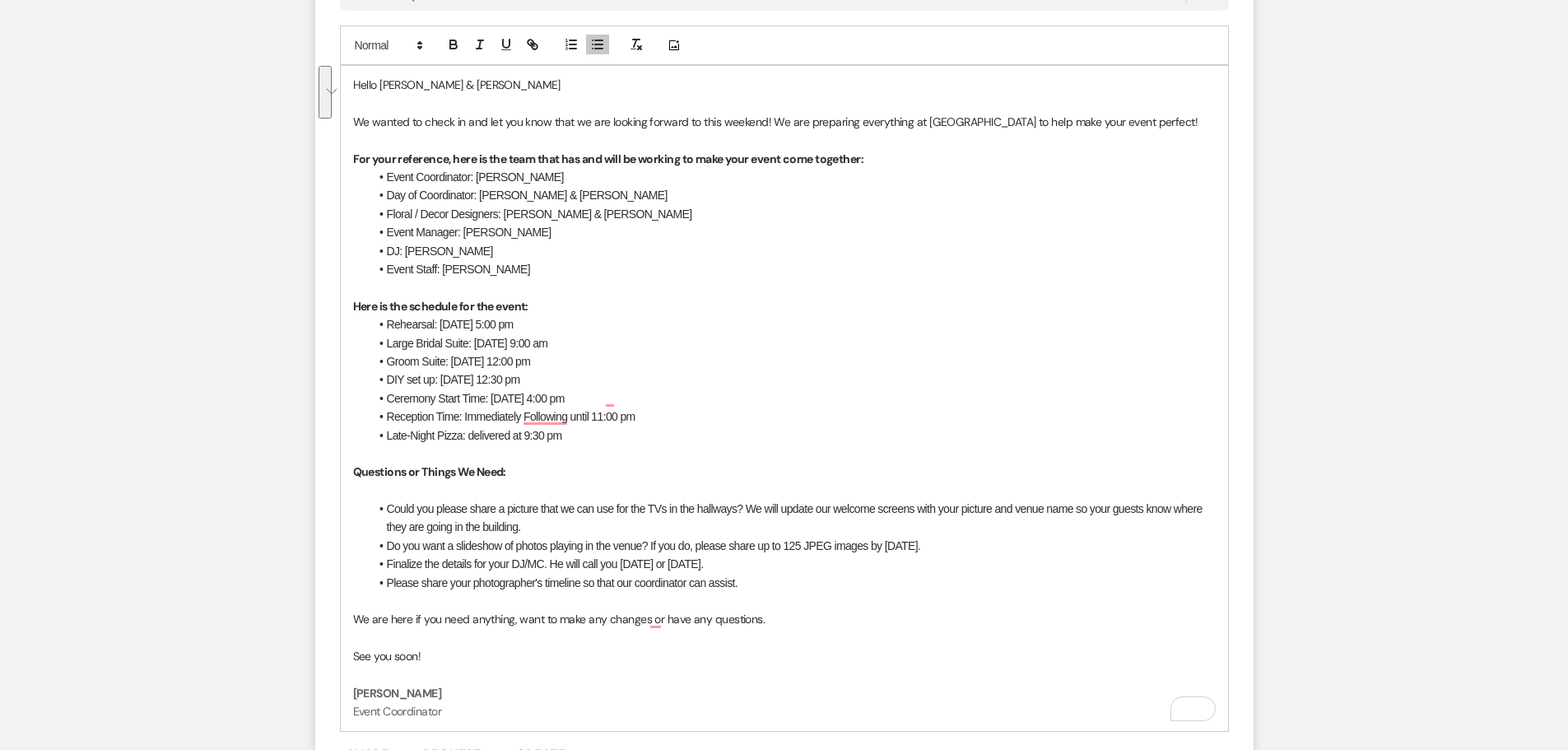
drag, startPoint x: 954, startPoint y: 547, endPoint x: 387, endPoint y: 504, distance: 568.6
click at [387, 504] on ul "Could you please share a picture that we can use for the TVs in the hallways? W…" at bounding box center [793, 546] width 846 height 93
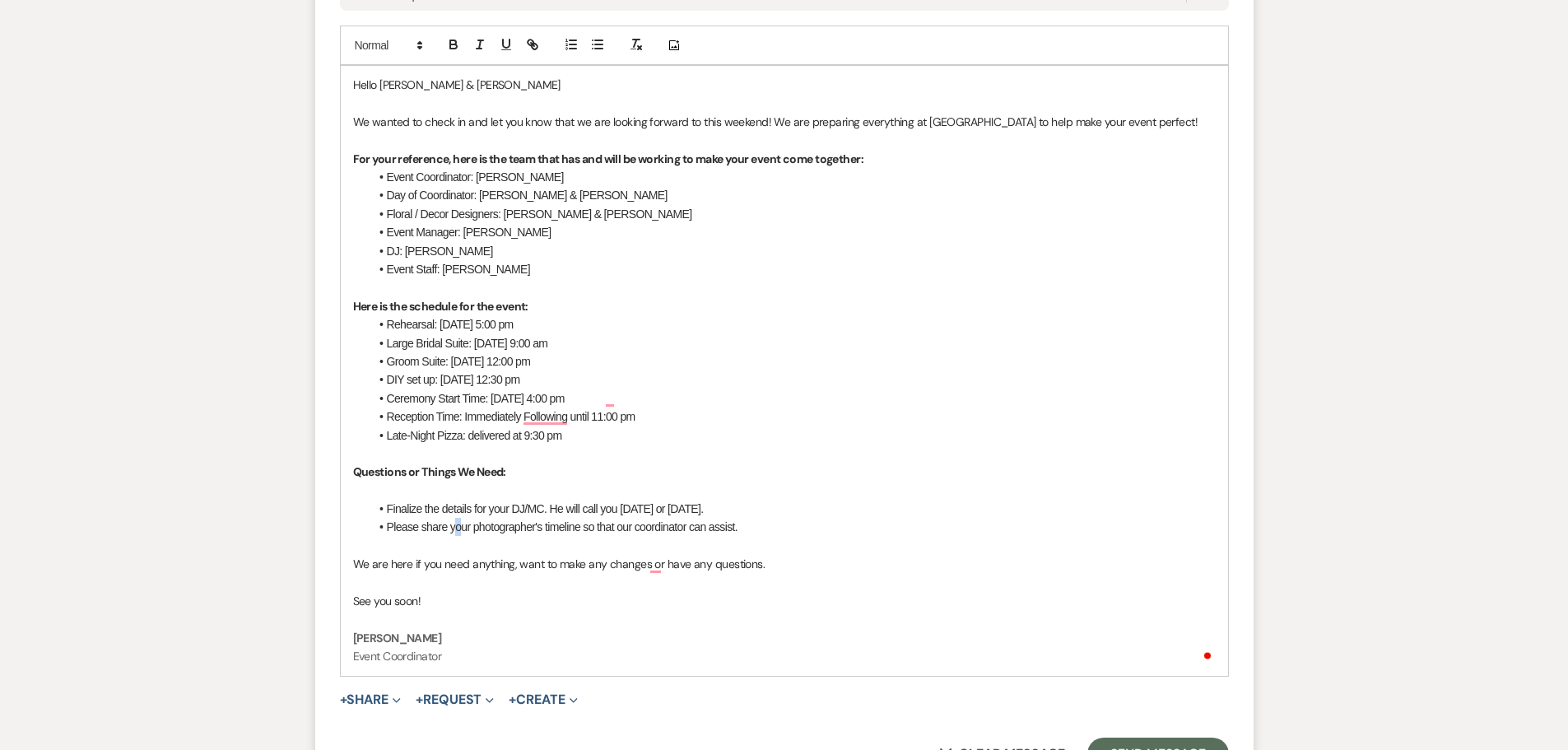
click at [458, 527] on span "hare your photographer's timeline so that our coordinator can assist." at bounding box center [582, 527] width 311 height 13
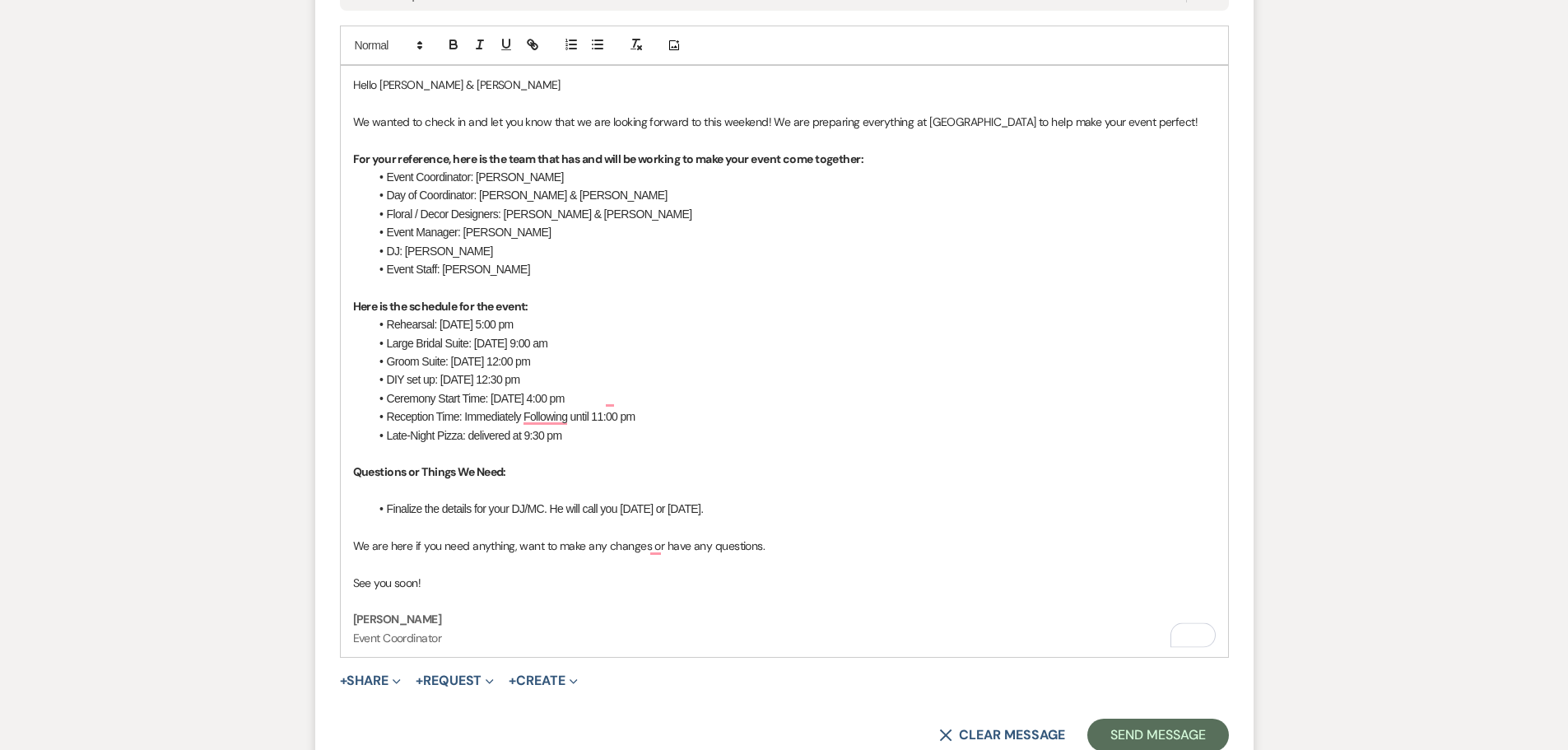
click at [556, 491] on p "To enrich screen reader interactions, please activate Accessibility in Grammarl…" at bounding box center [784, 490] width 862 height 18
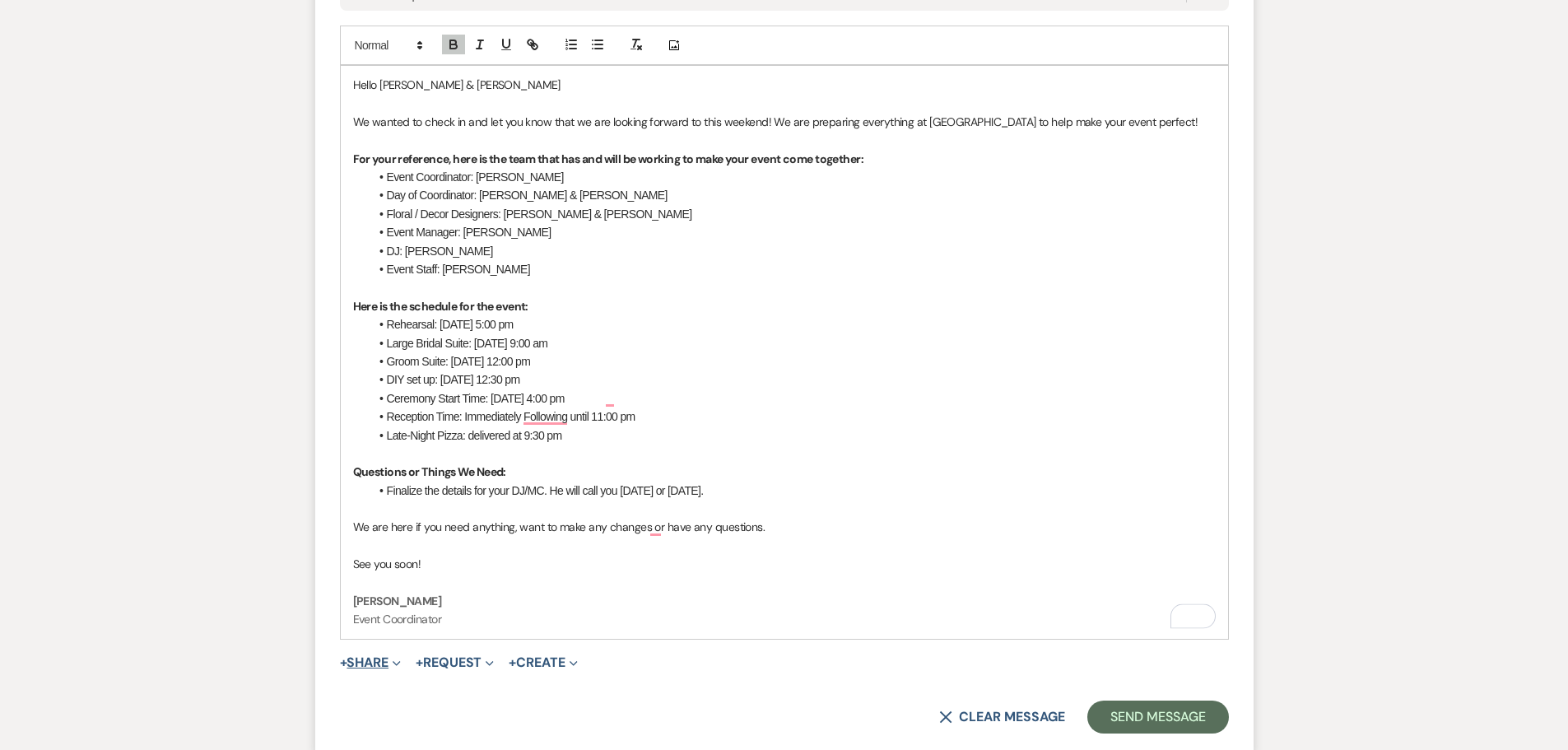
click at [371, 666] on button "+ Share Expand" at bounding box center [371, 663] width 62 height 13
click at [421, 701] on span "Doc Upload Documents" at bounding box center [407, 696] width 94 height 17
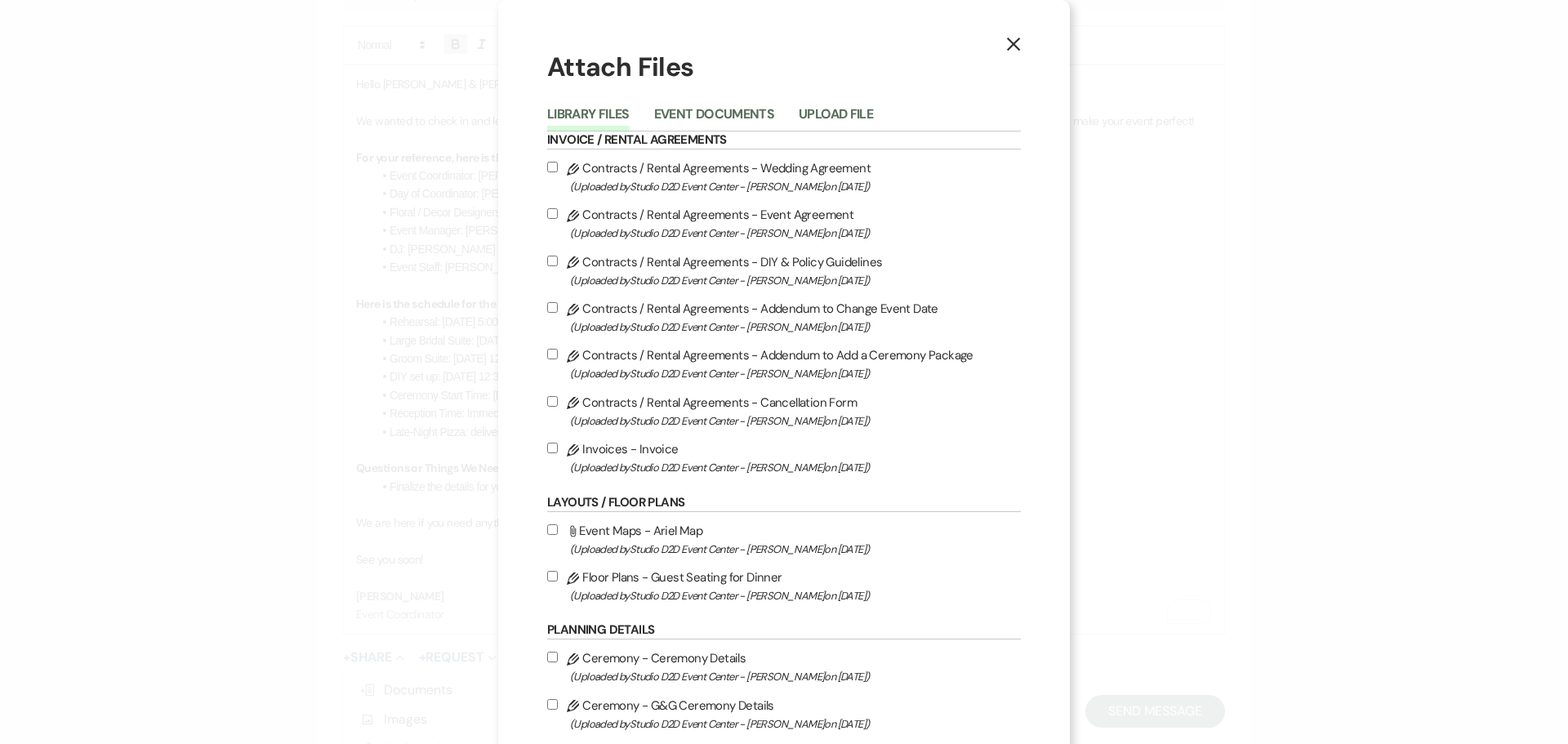
scroll to position [82, 0]
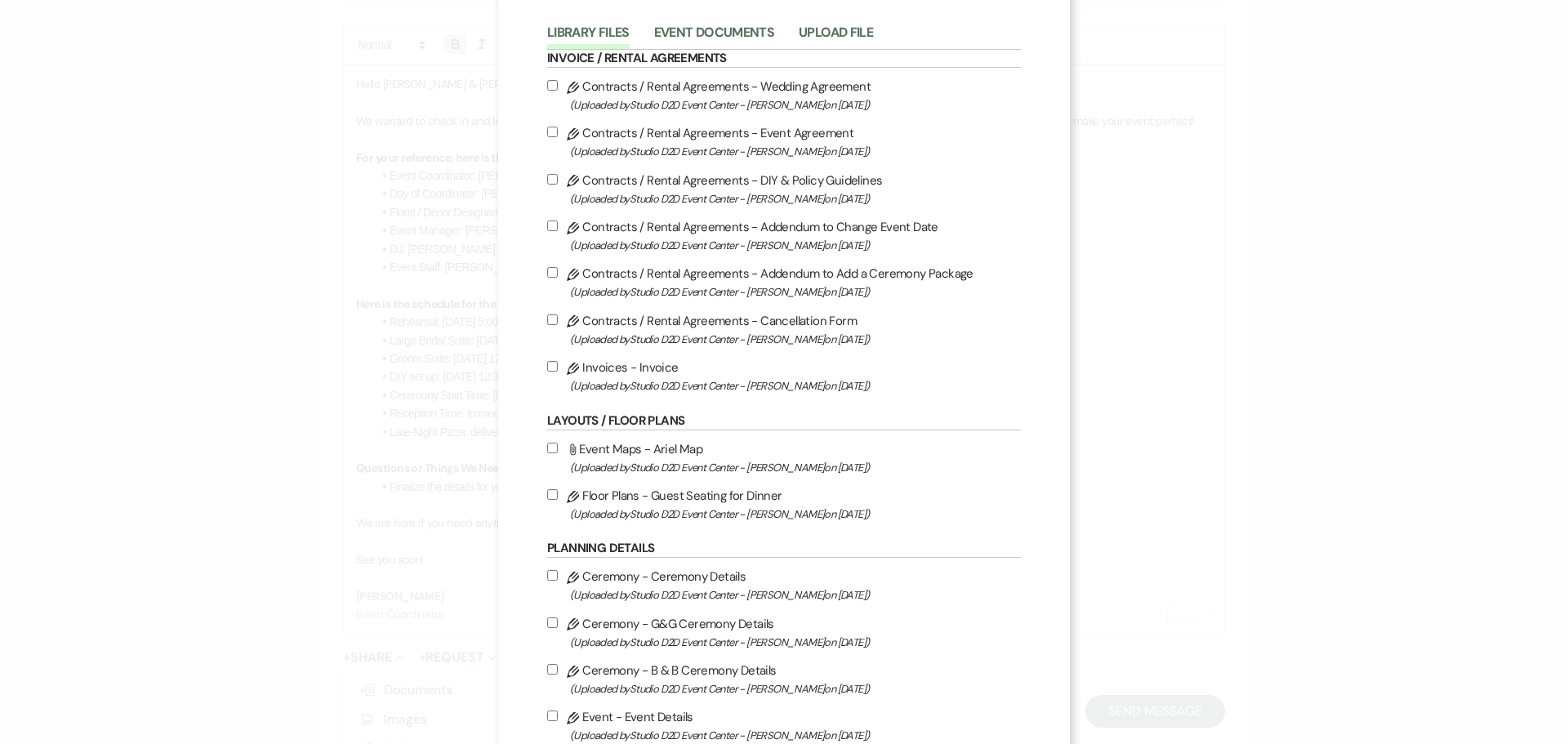
click at [672, 495] on label "Pencil Floor Plans - Guest Seating for Dinner (Uploaded by Studio D2D Event Cen…" at bounding box center [784, 504] width 474 height 39
click at [558, 495] on input "Pencil Floor Plans - Guest Seating for Dinner (Uploaded by Studio D2D Event Cen…" at bounding box center [551, 494] width 10 height 10
click at [672, 495] on label "Pencil Floor Plans - Guest Seating for Dinner (Uploaded by Studio D2D Event Cen…" at bounding box center [784, 504] width 474 height 39
click at [558, 495] on input "Pencil Floor Plans - Guest Seating for Dinner (Uploaded by Studio D2D Event Cen…" at bounding box center [551, 494] width 10 height 10
checkbox input "false"
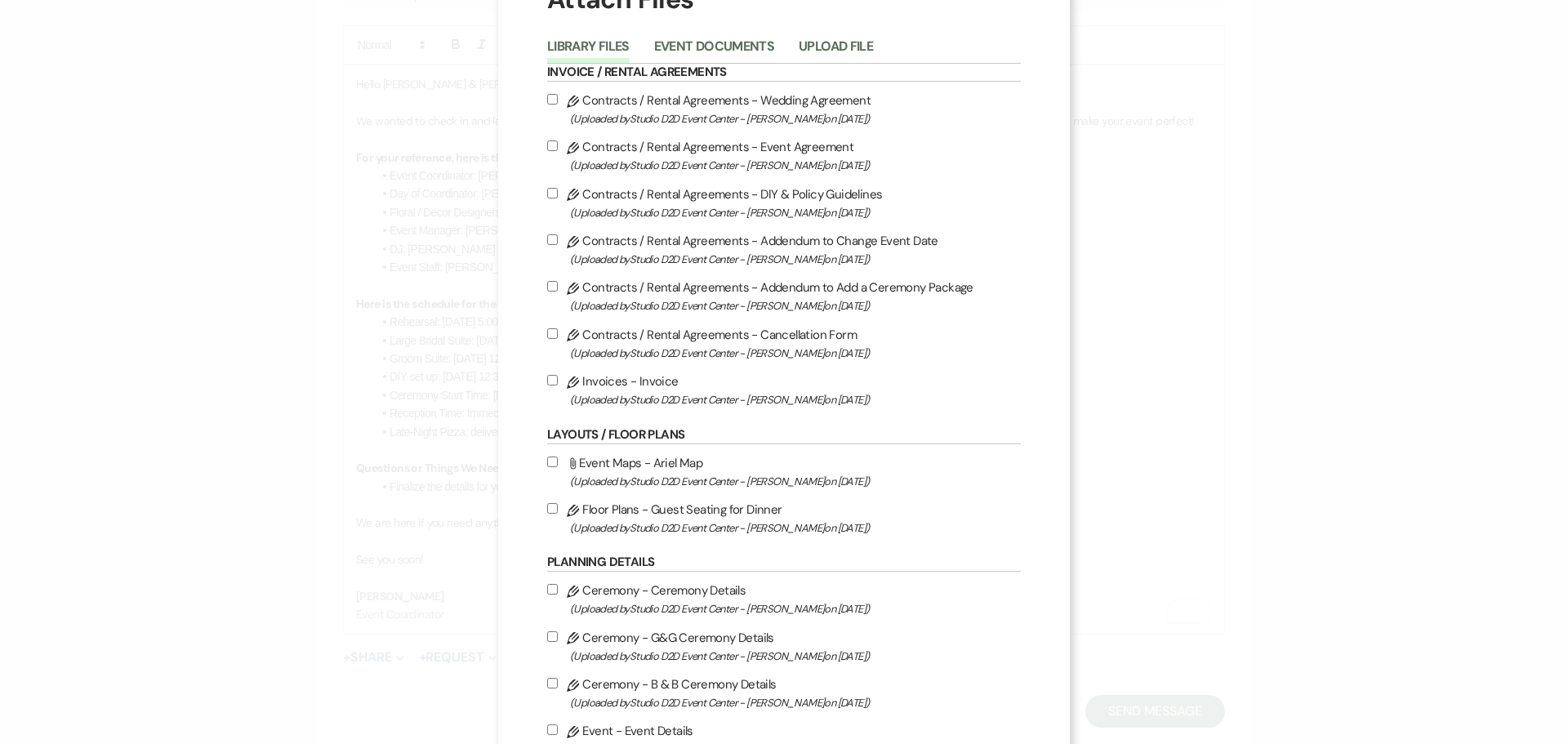
scroll to position [0, 0]
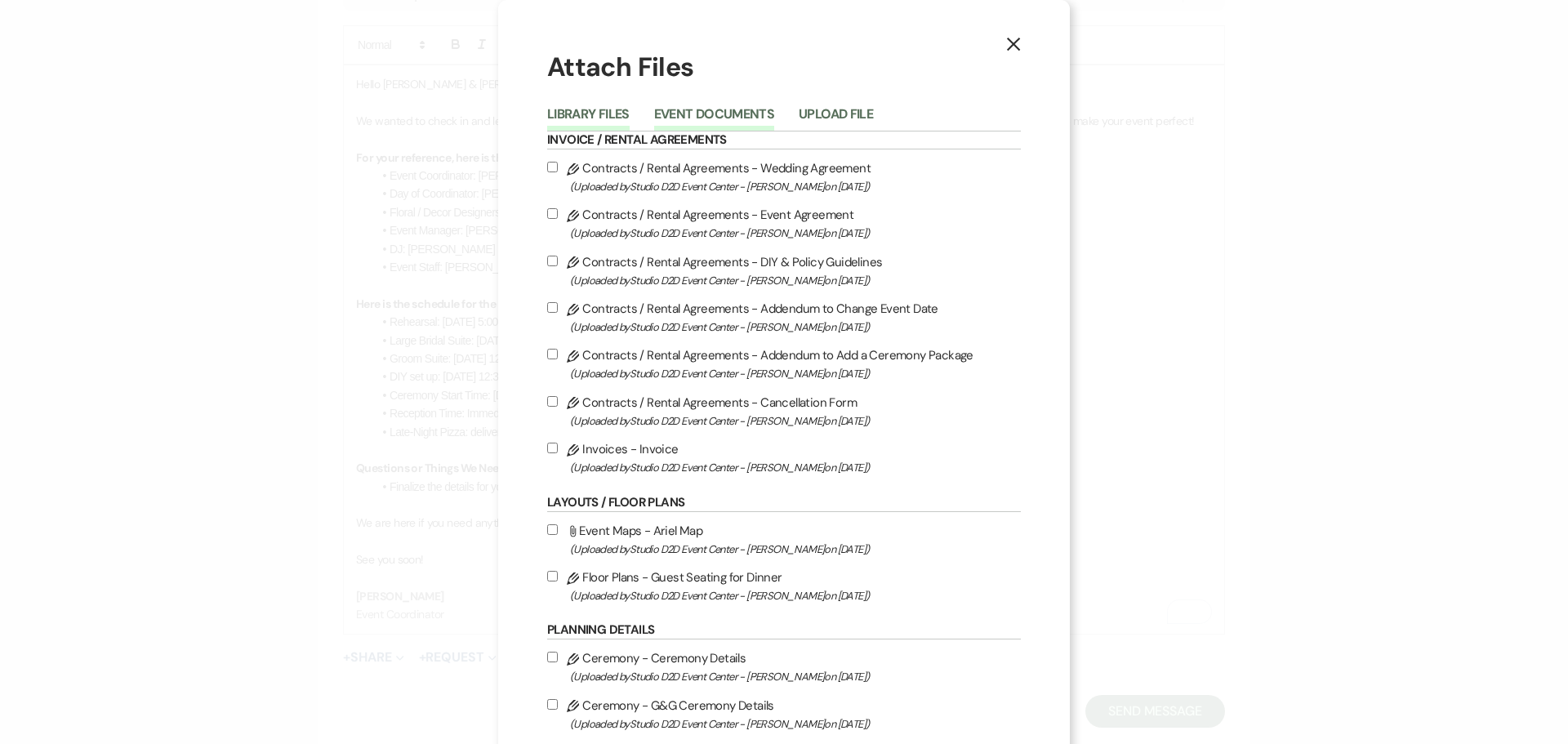
click at [725, 118] on button "Event Documents" at bounding box center [713, 119] width 120 height 23
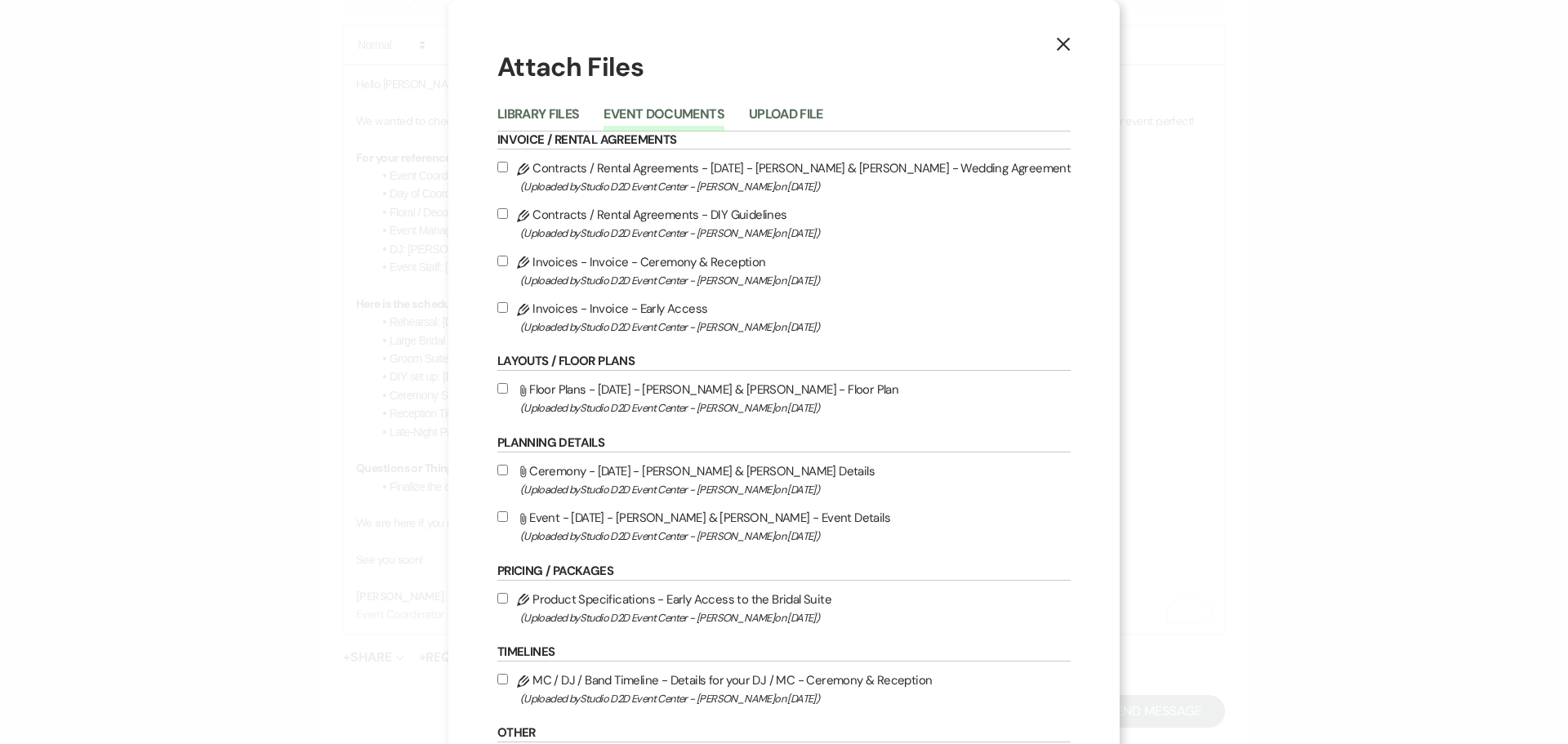
click at [681, 388] on label "Attach File Floor Plans - [DATE] - [PERSON_NAME] & [PERSON_NAME] - Floor Plan (…" at bounding box center [784, 398] width 573 height 39
click at [508, 388] on input "Attach File Floor Plans - [DATE] - [PERSON_NAME] & [PERSON_NAME] - Floor Plan (…" at bounding box center [502, 388] width 10 height 10
checkbox input "true"
click at [709, 470] on label "Attach File Ceremony - [DATE] - [PERSON_NAME] & [PERSON_NAME] Details (Uploaded…" at bounding box center [784, 480] width 573 height 39
click at [508, 470] on input "Attach File Ceremony - [DATE] - [PERSON_NAME] & [PERSON_NAME] Details (Uploaded…" at bounding box center [502, 469] width 10 height 10
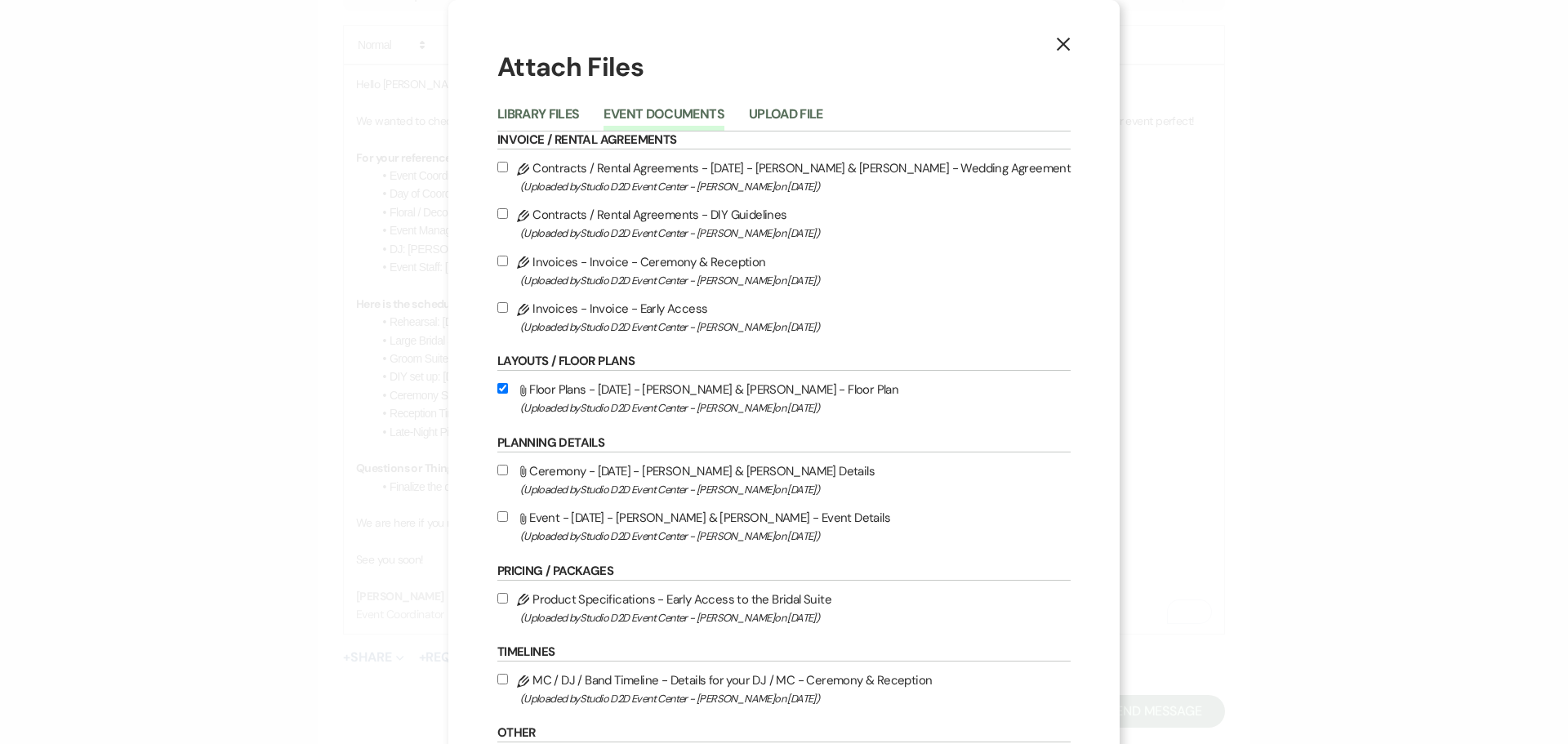
checkbox input "true"
click at [714, 523] on label "Attach File Event - [DATE] - [PERSON_NAME] & [PERSON_NAME] - Event Details (Upl…" at bounding box center [784, 526] width 573 height 39
click at [508, 522] on input "Attach File Event - [DATE] - [PERSON_NAME] & [PERSON_NAME] - Event Details (Upl…" at bounding box center [502, 516] width 10 height 10
checkbox input "true"
click at [748, 677] on label "Pencil MC / DJ / Band Timeline - Details for your DJ / MC - Ceremony & Receptio…" at bounding box center [784, 689] width 573 height 39
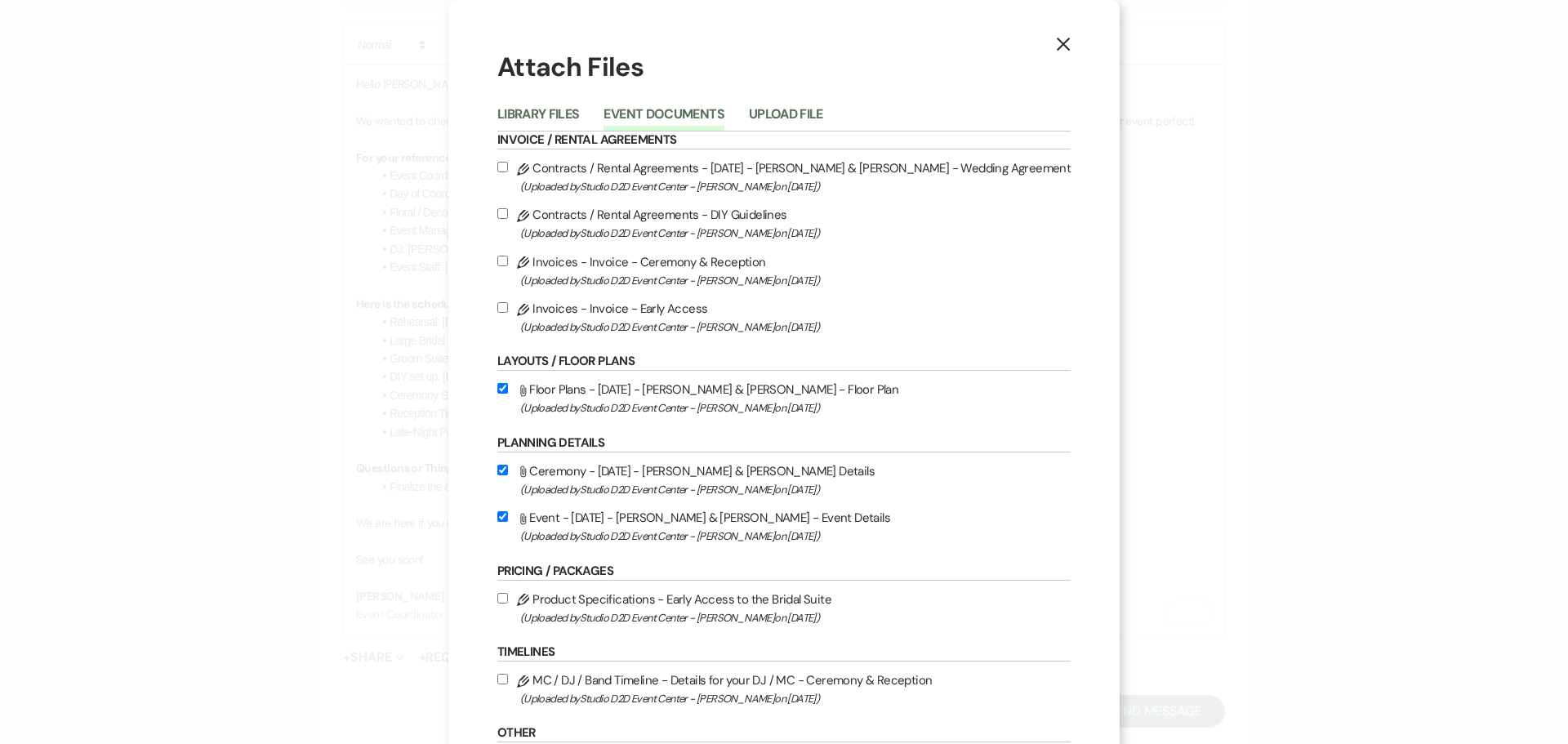
click at [508, 677] on input "Pencil MC / DJ / Band Timeline - Details for your DJ / MC - Ceremony & Receptio…" at bounding box center [502, 679] width 10 height 10
checkbox input "true"
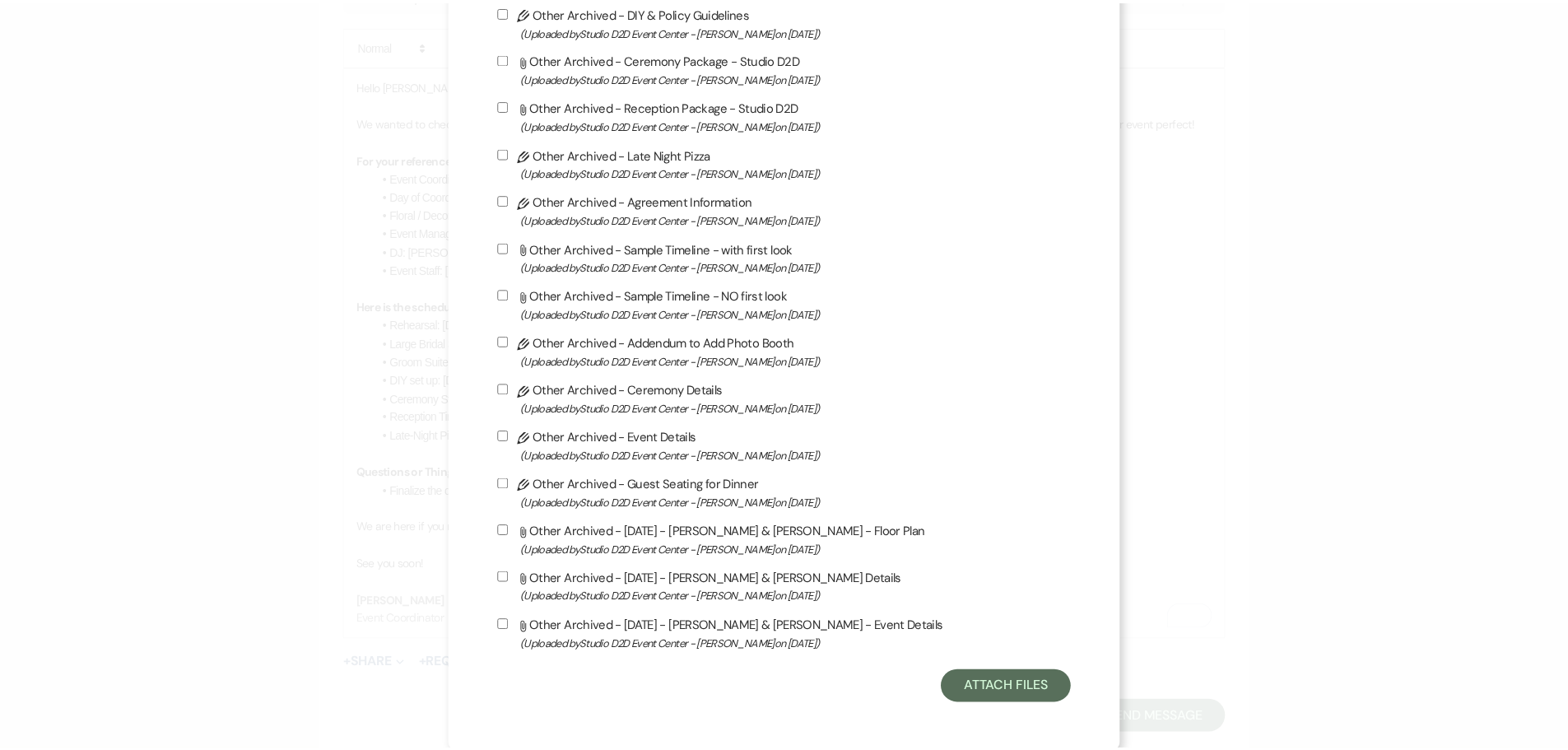
scroll to position [841, 0]
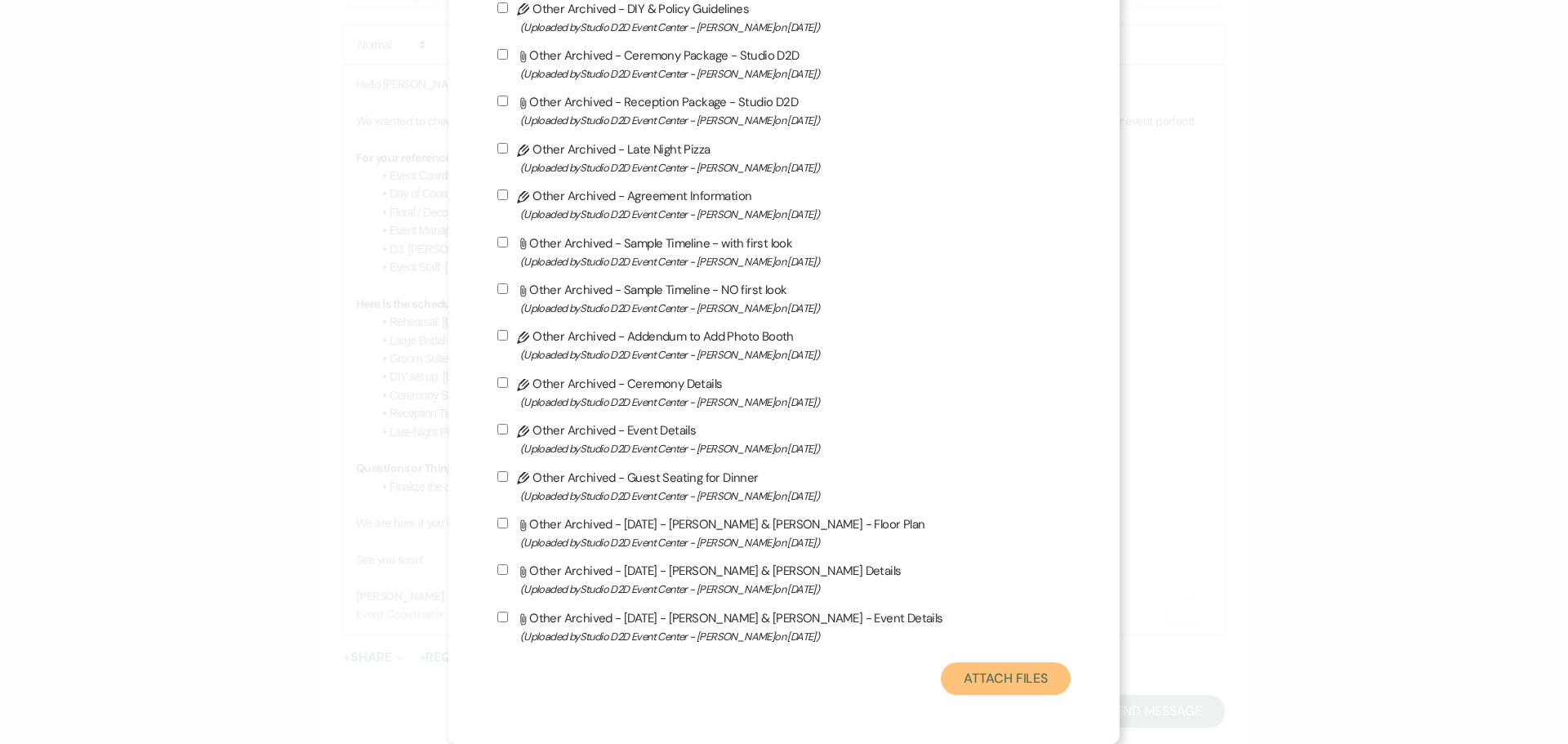
click at [941, 681] on button "Attach Files" at bounding box center [1005, 679] width 130 height 32
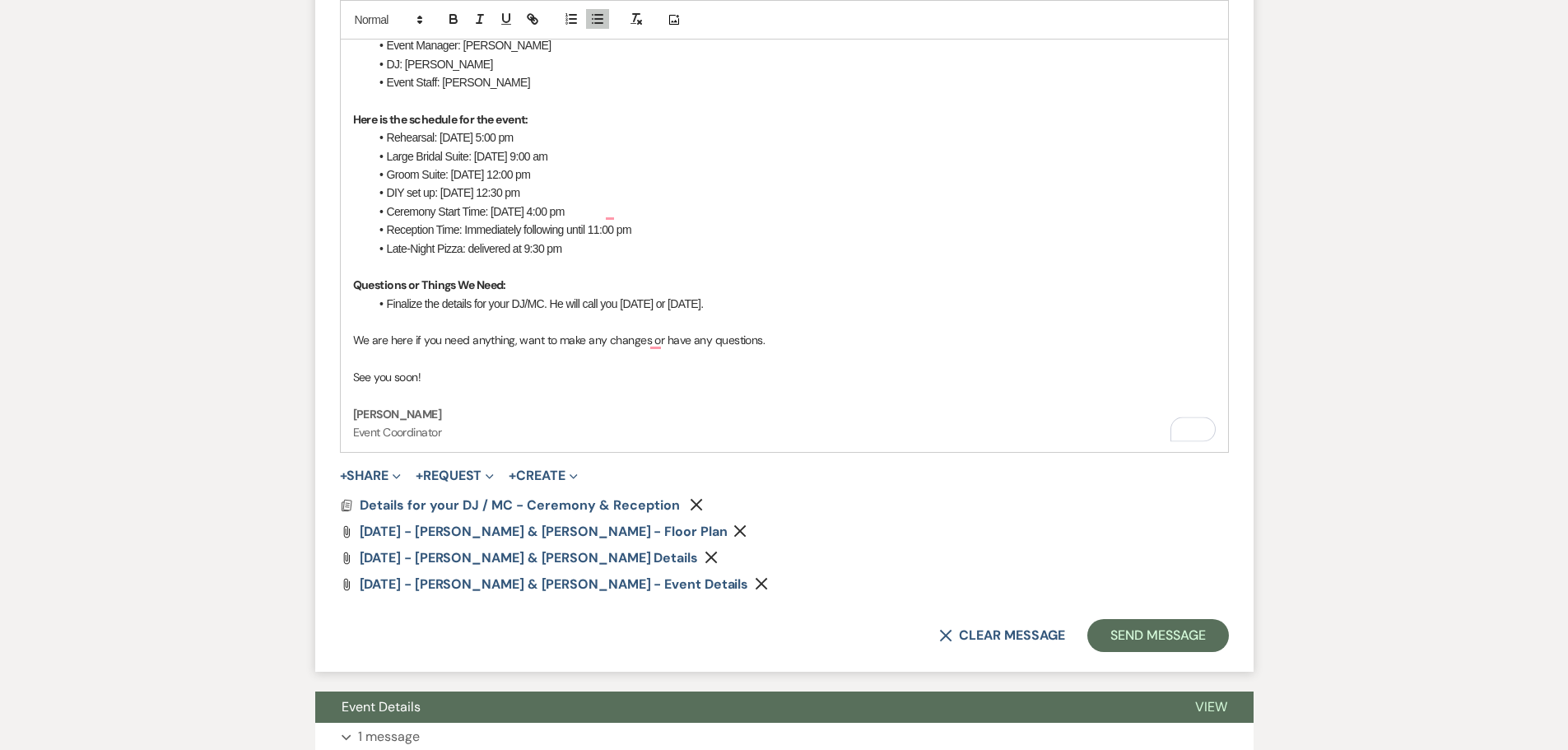
scroll to position [1152, 0]
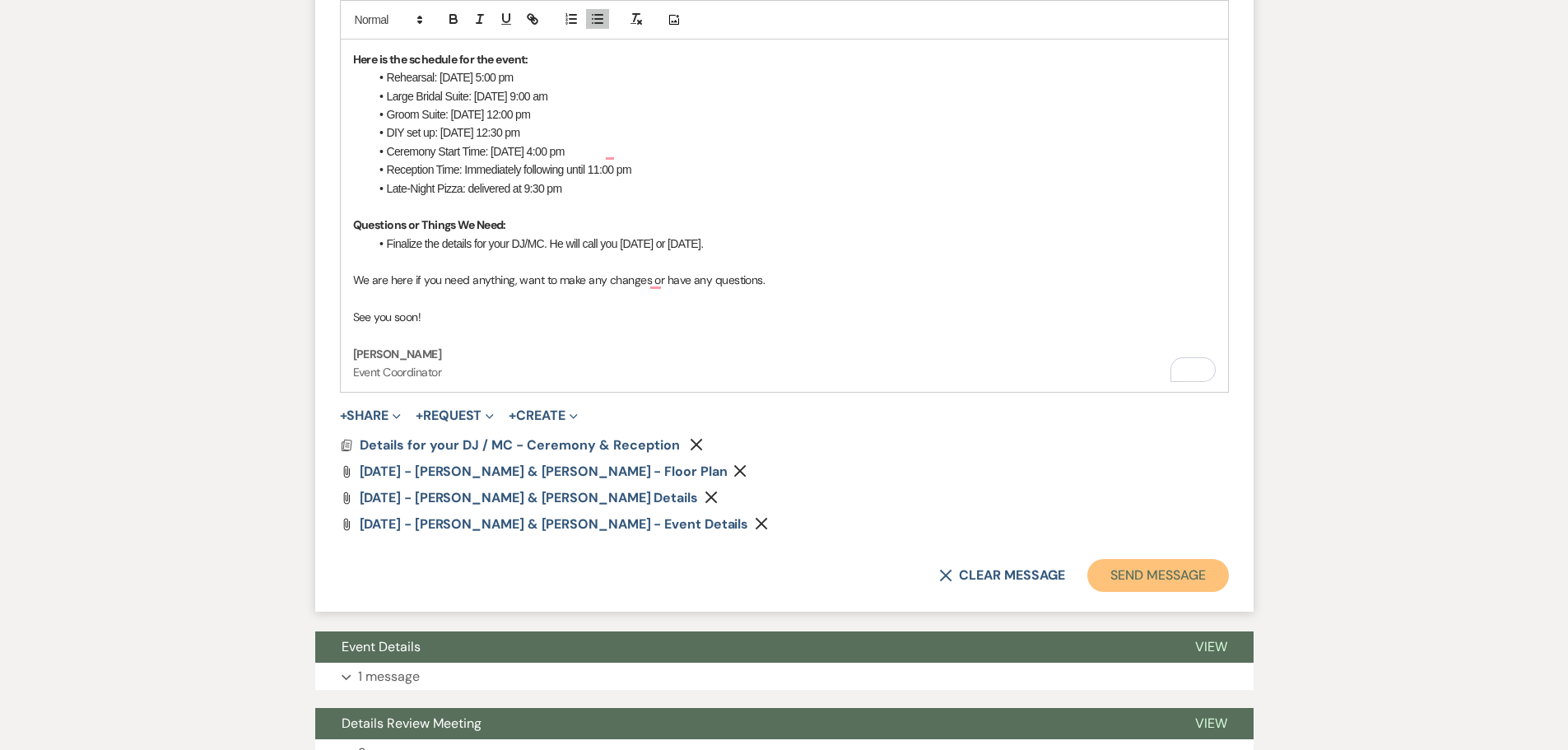
click at [1118, 574] on button "Send Message" at bounding box center [1156, 575] width 140 height 32
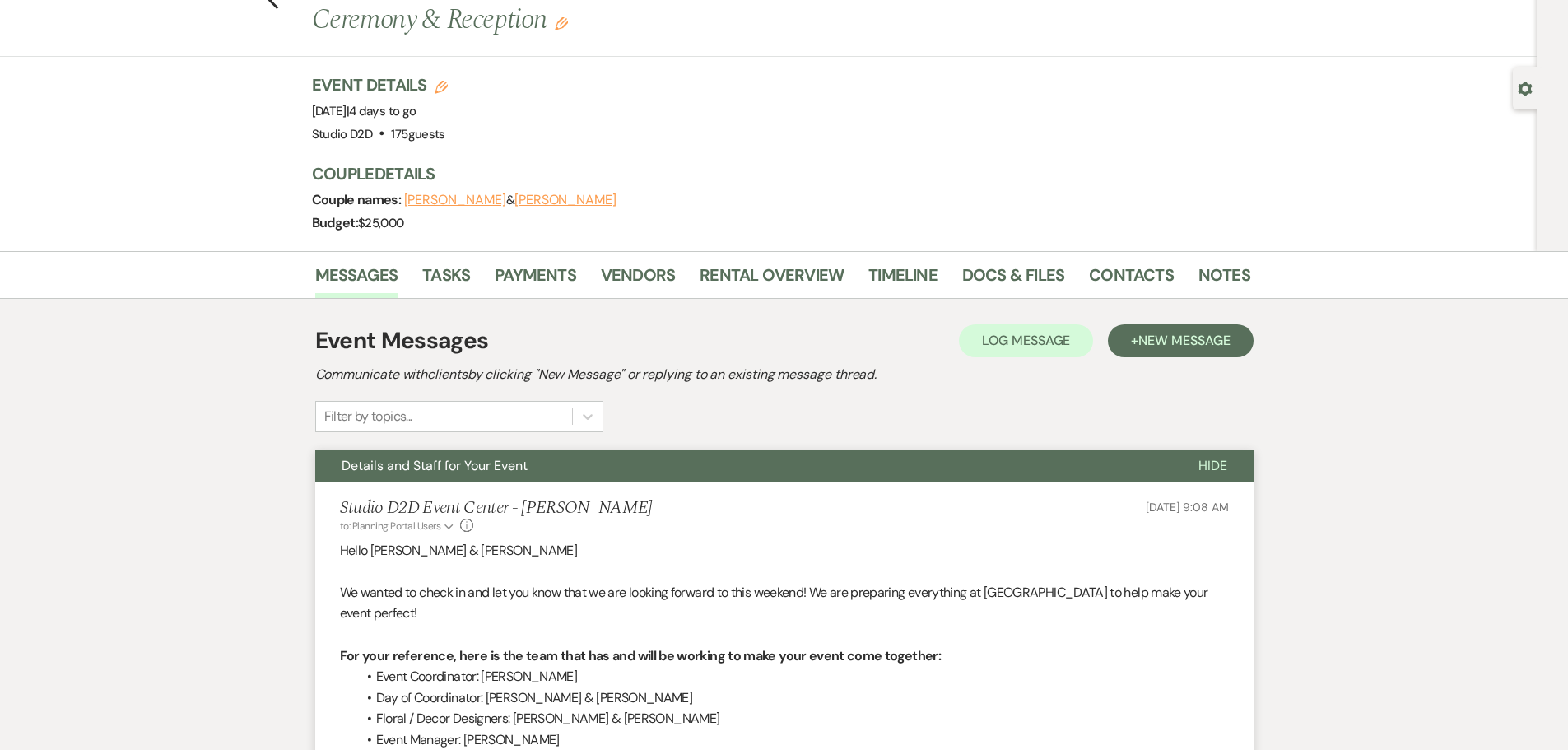
scroll to position [0, 0]
